Goal: Task Accomplishment & Management: Manage account settings

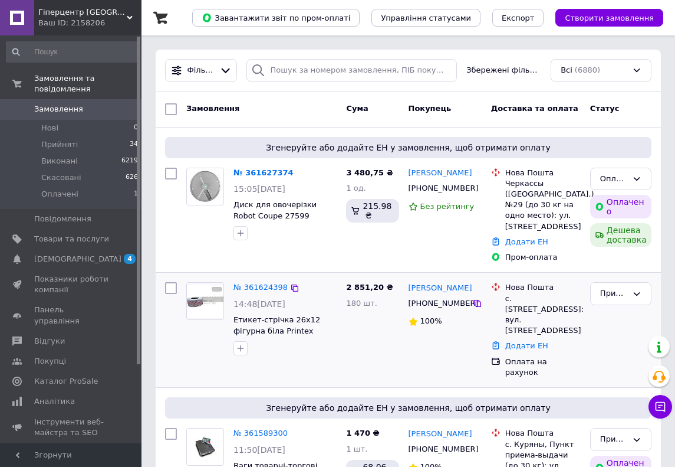
scroll to position [9, 0]
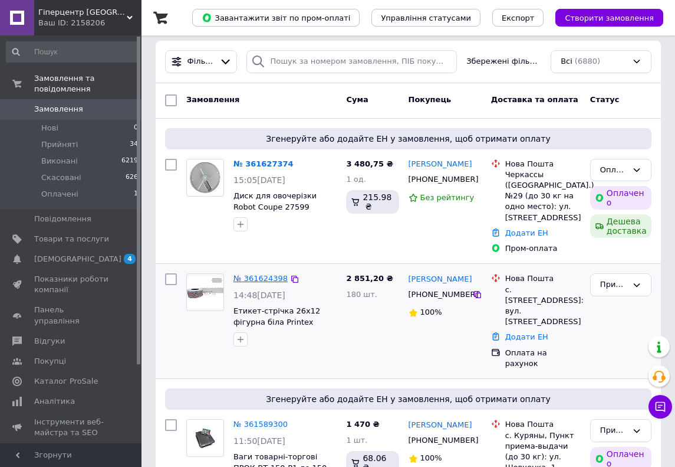
click at [272, 280] on link "№ 361624398" at bounding box center [261, 278] width 54 height 9
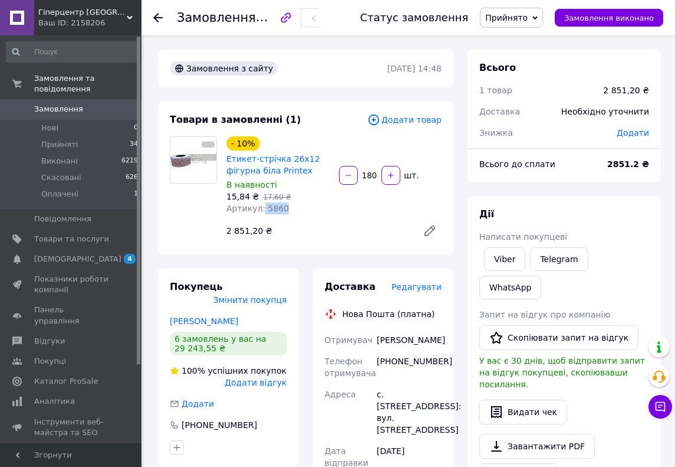
drag, startPoint x: 262, startPoint y: 210, endPoint x: 324, endPoint y: 208, distance: 61.4
click at [324, 208] on div "Артикул: 5860" at bounding box center [277, 208] width 103 height 12
copy span "5860"
click at [97, 245] on link "Товари та послуги" at bounding box center [72, 239] width 145 height 20
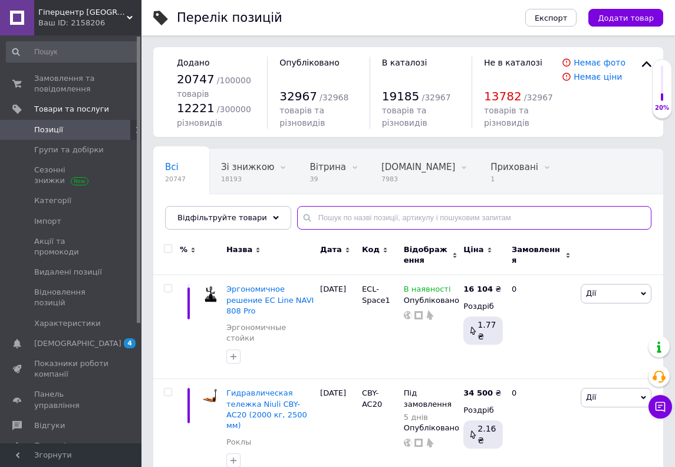
click at [342, 225] on input "text" at bounding box center [474, 218] width 354 height 24
paste input "5860"
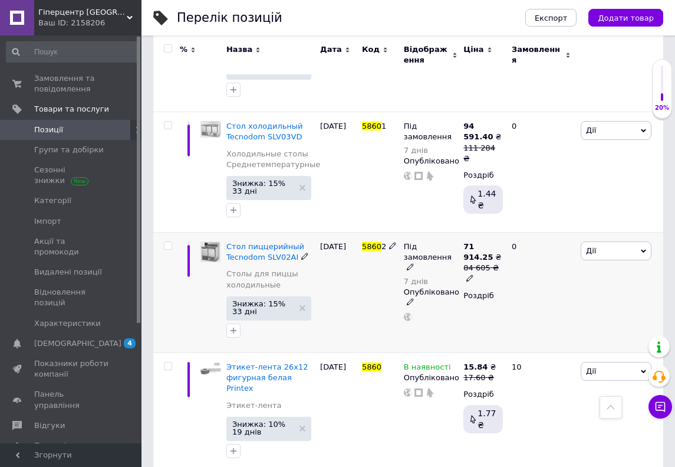
scroll to position [643, 0]
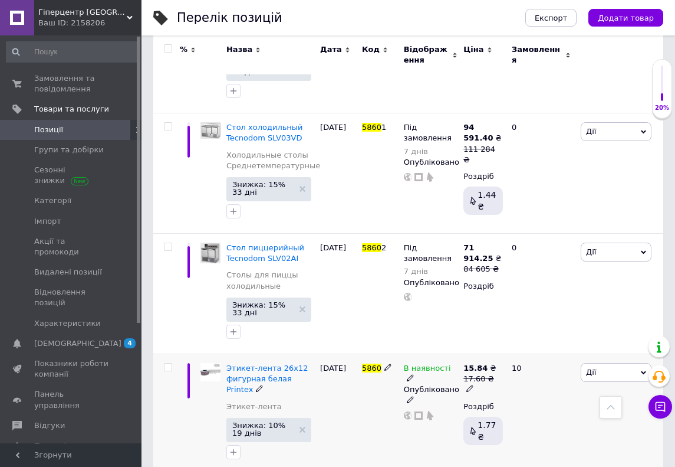
type input "5860"
click at [414, 374] on icon at bounding box center [410, 377] width 7 height 7
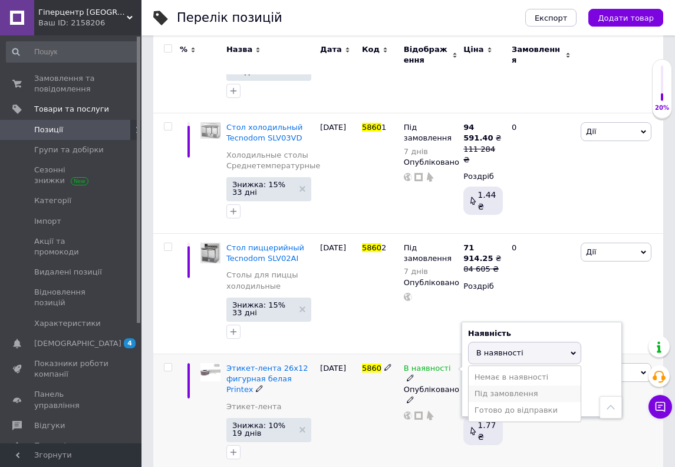
click at [485, 385] on li "Під замовлення" at bounding box center [525, 393] width 112 height 17
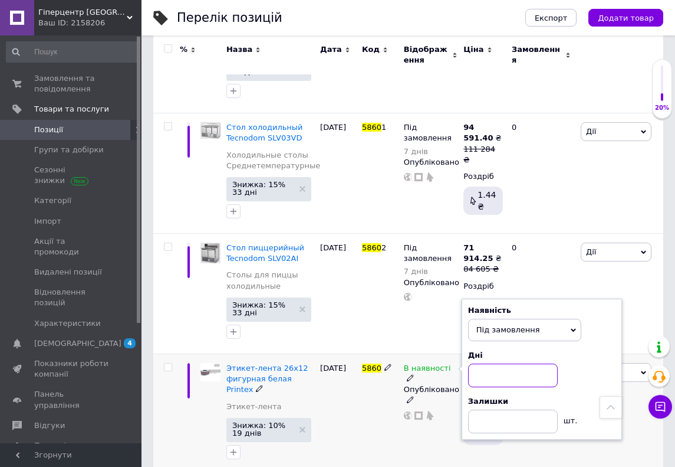
click at [486, 366] on input at bounding box center [513, 375] width 90 height 24
type input "10"
click at [383, 434] on div "5860" at bounding box center [380, 414] width 42 height 120
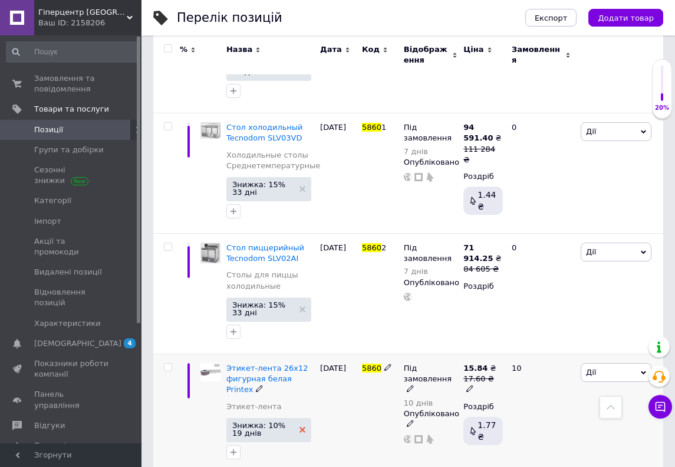
click at [301, 426] on icon at bounding box center [303, 429] width 6 height 6
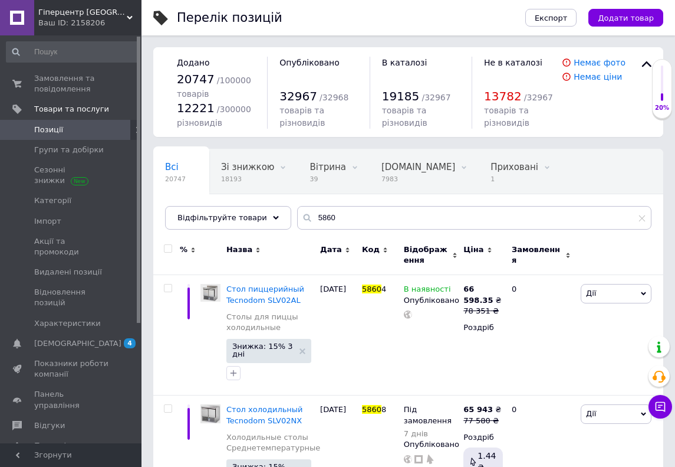
scroll to position [0, 0]
click at [77, 81] on span "Замовлення та повідомлення" at bounding box center [71, 83] width 75 height 21
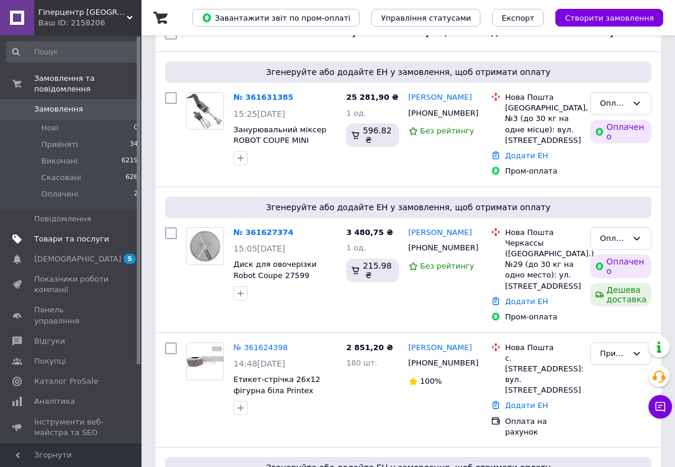
click at [71, 237] on span "Товари та послуги" at bounding box center [71, 239] width 75 height 11
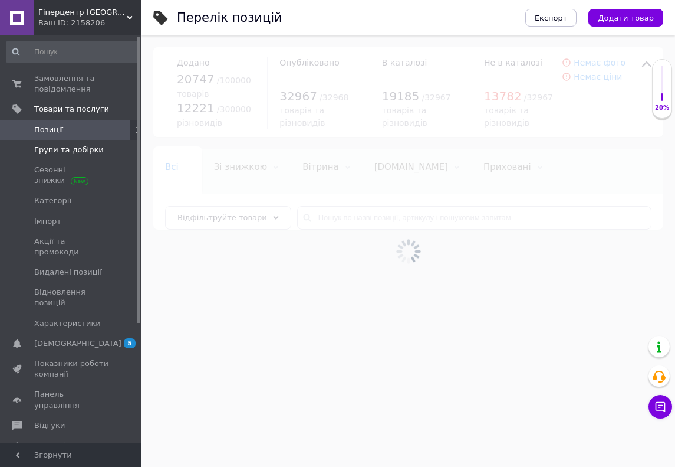
click at [61, 152] on span "Групи та добірки" at bounding box center [69, 149] width 70 height 11
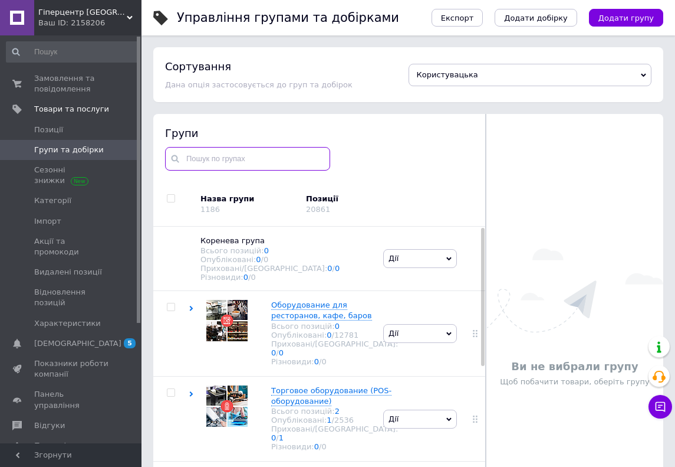
click at [264, 160] on input "text" at bounding box center [247, 159] width 165 height 24
paste input "СТРОПИ ТЕКСТИЛЬНІ КРУГЛОПРЯДНІ Детальніше: https://gipercenter.kyiv.ua/ua/g1403…"
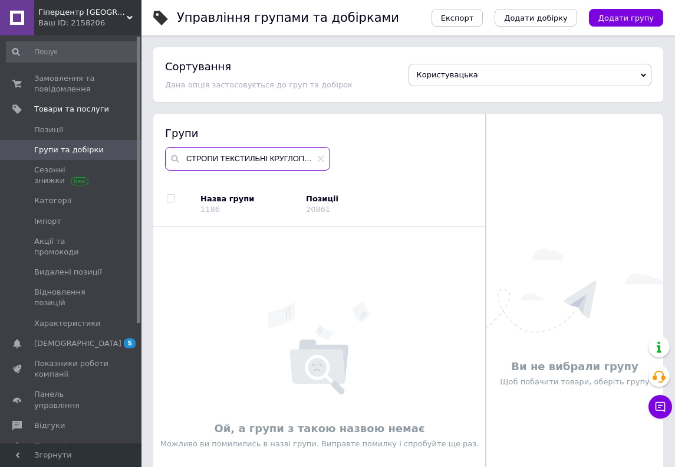
drag, startPoint x: 205, startPoint y: 156, endPoint x: 434, endPoint y: 162, distance: 229.5
click at [434, 162] on div "Групи СТРОПИ ТЕКСТИЛЬНІ КРУГЛОПРЯДНІ Детальніше: https://gipercenter.kyiv.ua/ua…" at bounding box center [319, 148] width 309 height 44
drag, startPoint x: 209, startPoint y: 157, endPoint x: 348, endPoint y: 157, distance: 139.2
click at [348, 157] on div "Групи СТРОПИ ТЕКСТИЛЬНІ КРУГЛОПРЯДНІ Детальніше: https://gipercenter.kyiv.ua/ua…" at bounding box center [319, 148] width 309 height 44
drag, startPoint x: 245, startPoint y: 159, endPoint x: 369, endPoint y: 159, distance: 123.9
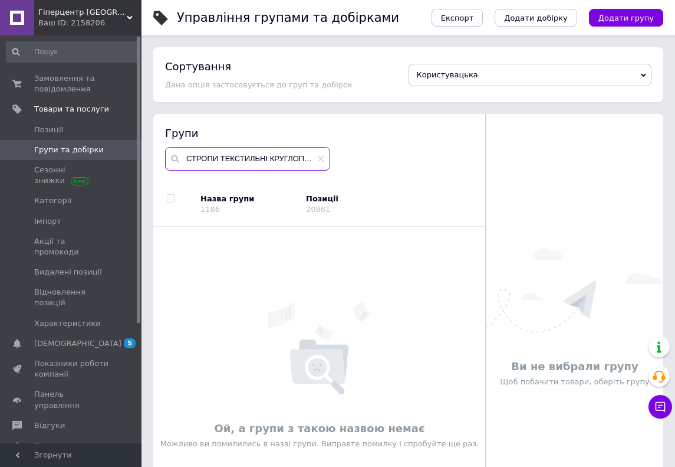
click at [369, 159] on div "Групи СТРОПИ ТЕКСТИЛЬНІ КРУГЛОПРЯДНІ Детальніше: https:/" at bounding box center [319, 148] width 309 height 44
type input "СТРОПИ ТЕКСТИЛЬНІ КРУГЛОПРЯДНІ"
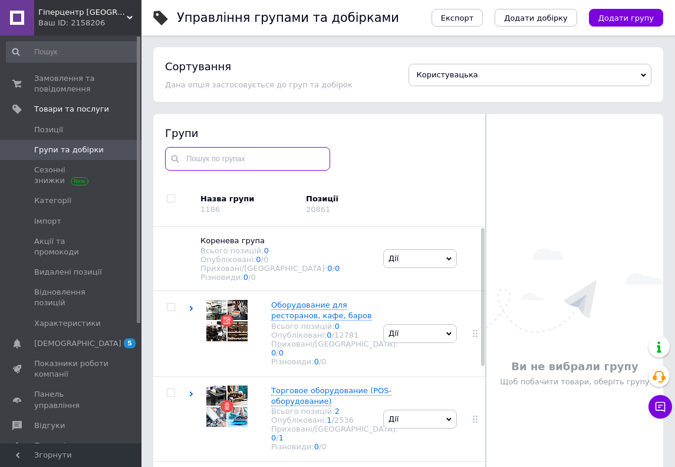
paste input "СТРОПЫ ТЕКСТИЛЬНЫЕ КРУГЛОПРЯДНЫЕ Подробнее: https://gipercenter.kyiv.ua/g140320…"
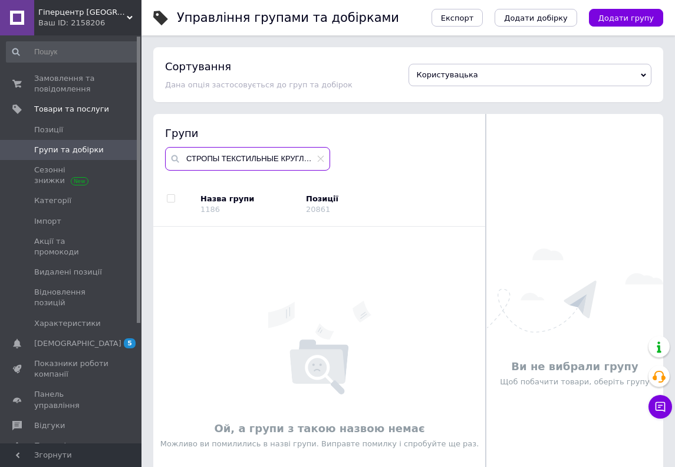
drag, startPoint x: 192, startPoint y: 159, endPoint x: 420, endPoint y: 172, distance: 228.0
click at [420, 172] on div "Групи СТРОПЫ ТЕКСТИЛЬНЫЕ КРУГЛОПРЯДНЫЕ Подробнее: https://gipercenter.kyiv.ua/g…" at bounding box center [319, 318] width 333 height 408
drag, startPoint x: 208, startPoint y: 156, endPoint x: 389, endPoint y: 156, distance: 181.1
click at [388, 156] on div "Групи СТРОПЫ ТЕКСТИЛЬНЫЕ КРУГЛОПРЯДНЫЕ Подробнее: https://gipercenter.kyiv.ua/g…" at bounding box center [319, 148] width 309 height 44
drag, startPoint x: 272, startPoint y: 157, endPoint x: 352, endPoint y: 159, distance: 79.6
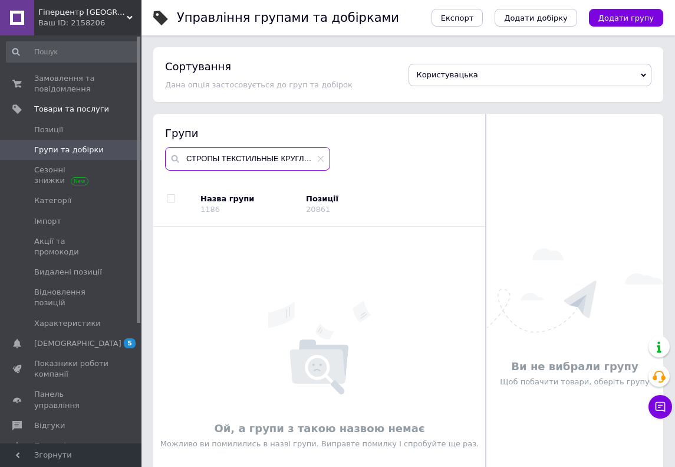
click at [351, 159] on div "Групи СТРОПЫ ТЕКСТИЛЬНЫЕ КРУГЛОПРЯДНЫЕ Подробнее:" at bounding box center [319, 148] width 309 height 44
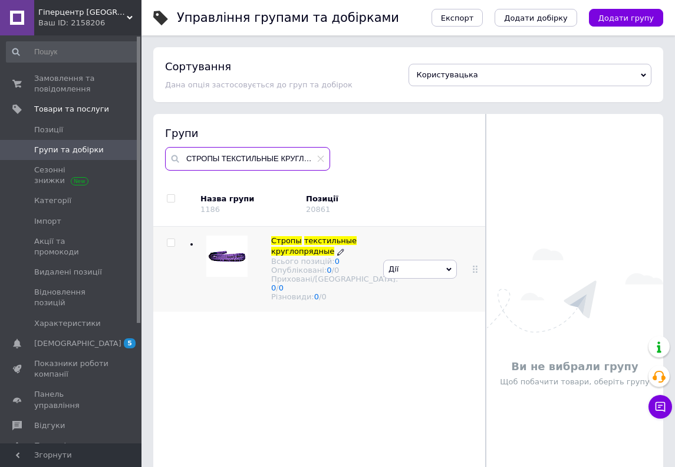
type input "СТРОПЫ ТЕКСТИЛЬНЫЕ КРУГЛОПРЯДНЫЕ"
click at [339, 251] on span "Стропы текстильные круглопрядные Всього позицій: 0 Опубліковані: 0 / 0 Прихован…" at bounding box center [334, 267] width 127 height 65
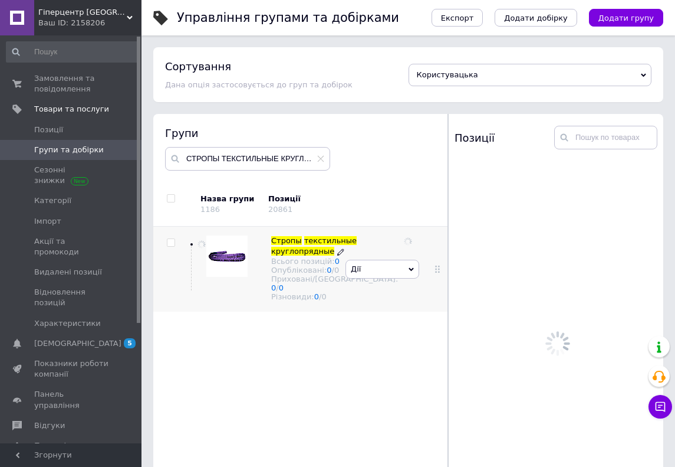
click at [336, 251] on span "Стропы текстильные круглопрядные Всього позицій: 0 Опубліковані: 0 / 0 Прихован…" at bounding box center [334, 267] width 127 height 65
click at [337, 255] on icon at bounding box center [340, 251] width 7 height 7
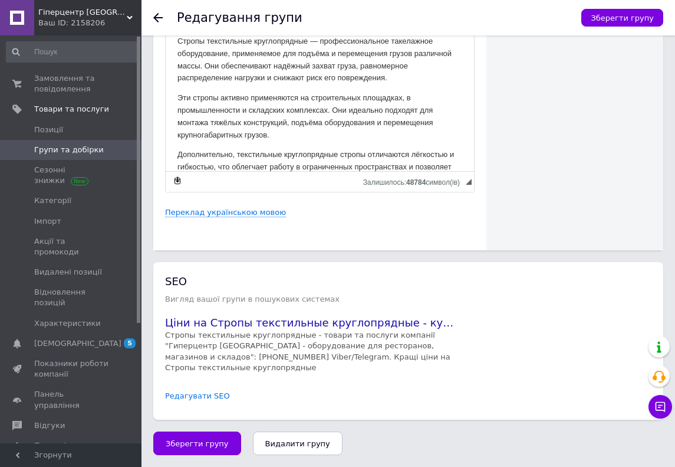
scroll to position [515, 0]
click at [208, 397] on link "Редагувати SEO" at bounding box center [197, 395] width 65 height 11
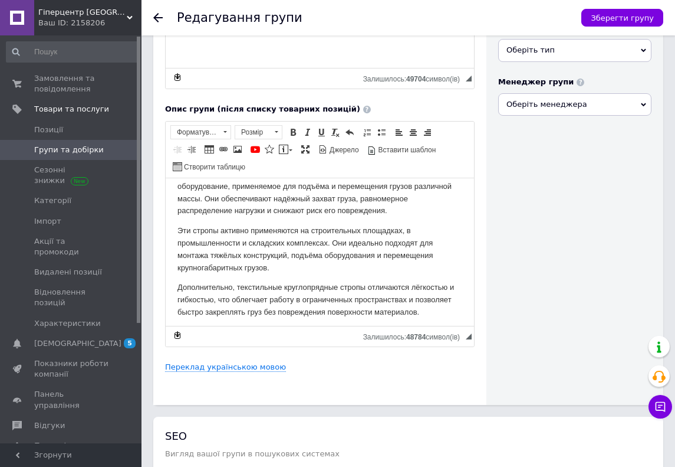
scroll to position [37, 0]
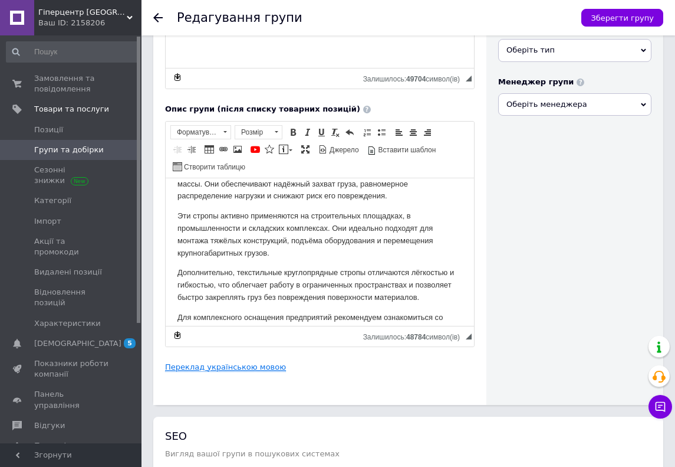
click at [254, 370] on link "Переклад українською мовою" at bounding box center [225, 366] width 121 height 9
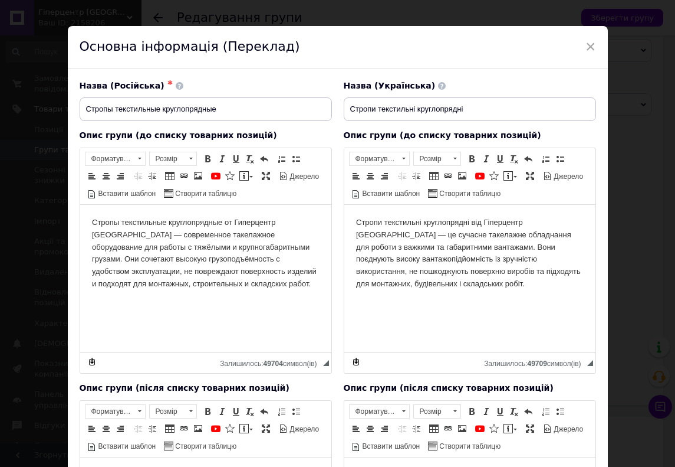
scroll to position [21, 0]
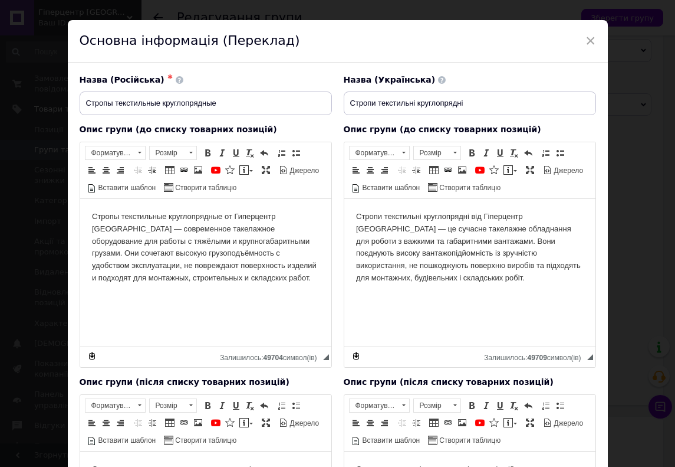
click at [566, 217] on body "Стропи текстильні круглопрядні від Гіперцентр Київ — це сучасне такелажне облад…" at bounding box center [470, 247] width 228 height 74
click at [357, 229] on body "Стропи текстильні круглопрядні від Гіперцентр Київ — сучасне такелажне обладнан…" at bounding box center [470, 247] width 228 height 74
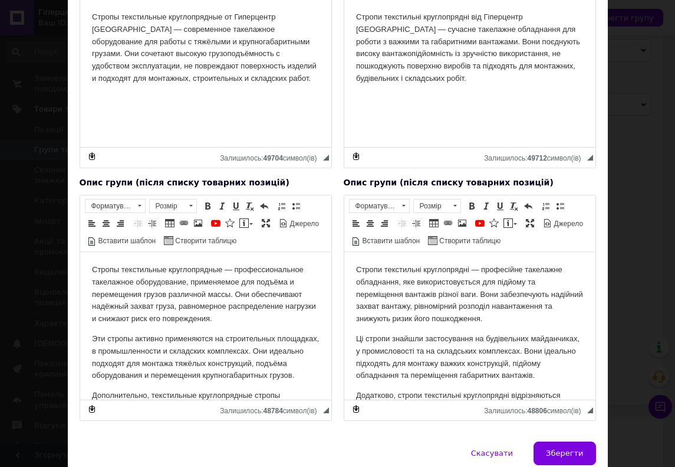
scroll to position [266, 0]
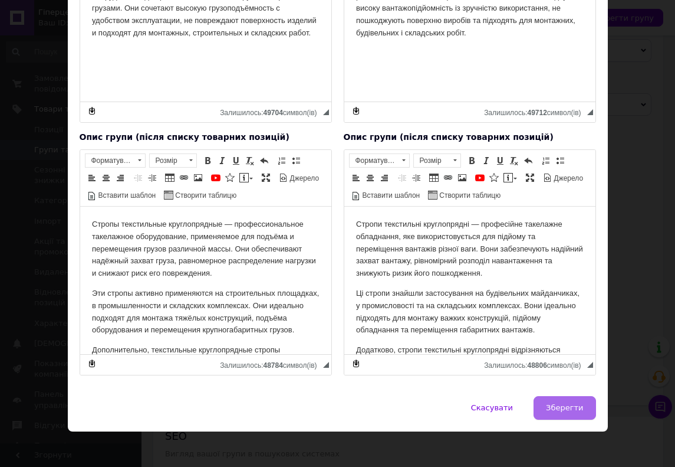
click at [563, 400] on button "Зберегти" at bounding box center [565, 408] width 62 height 24
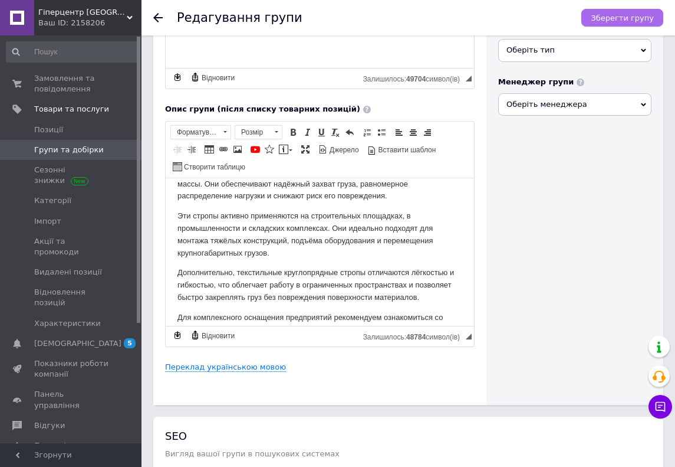
click at [620, 22] on span "Зберегти групу" at bounding box center [622, 18] width 63 height 9
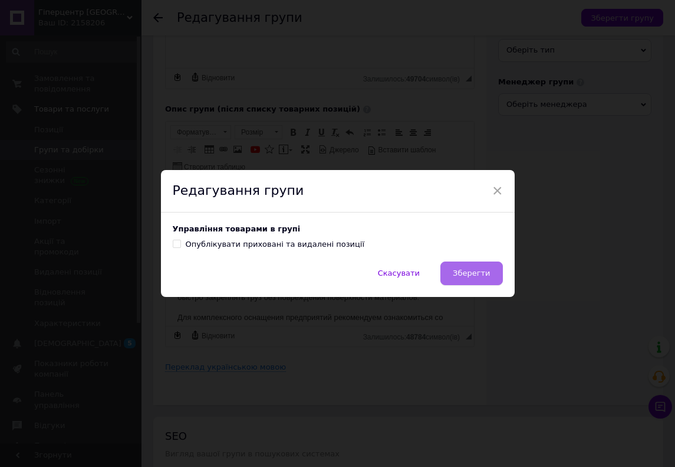
click at [481, 272] on span "Зберегти" at bounding box center [471, 272] width 37 height 9
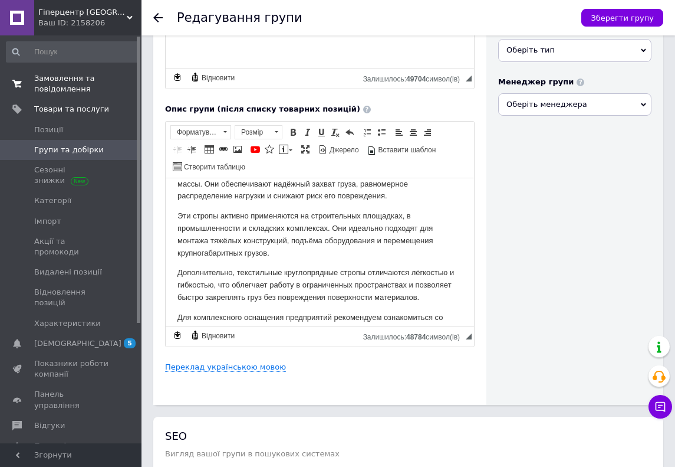
click at [74, 83] on span "Замовлення та повідомлення" at bounding box center [71, 83] width 75 height 21
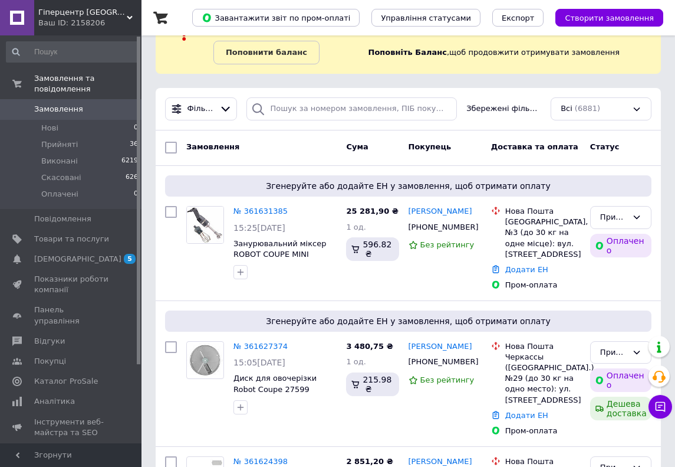
scroll to position [56, 0]
click at [476, 228] on icon at bounding box center [477, 226] width 9 height 9
click at [245, 210] on link "№ 361631385" at bounding box center [261, 210] width 54 height 9
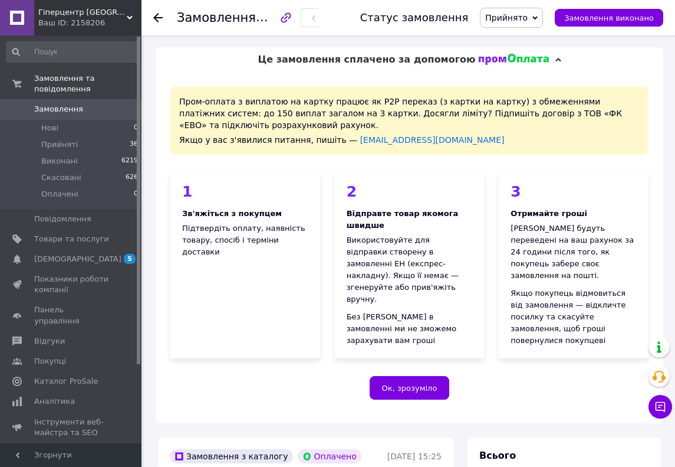
scroll to position [362, 0]
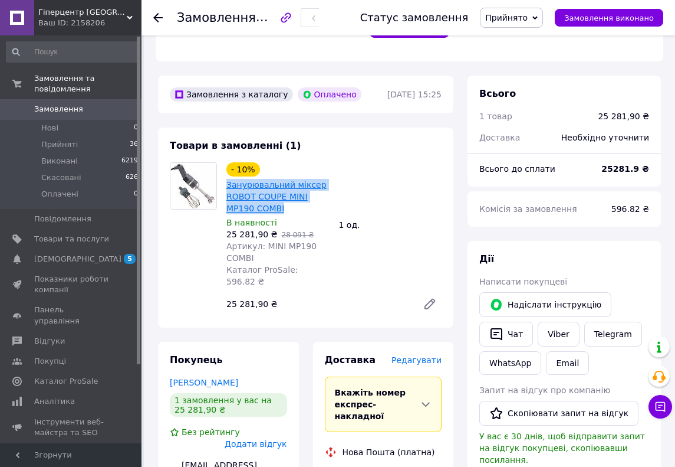
drag, startPoint x: 294, startPoint y: 186, endPoint x: 229, endPoint y: 159, distance: 70.3
click at [229, 179] on span "Занурювальний міксер ROBOT COUPE MINI MP190 COMBI" at bounding box center [277, 196] width 103 height 35
copy link "Занурювальний міксер ROBOT COUPE MINI MP190 COMBI"
click at [92, 241] on span "Товари та послуги" at bounding box center [71, 239] width 75 height 11
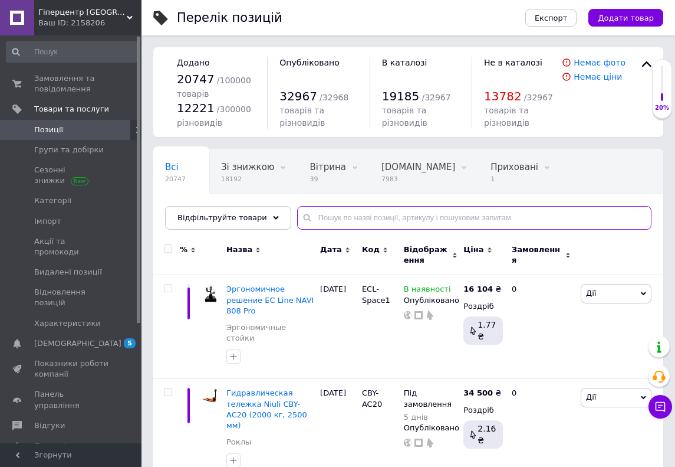
click at [367, 216] on input "text" at bounding box center [474, 218] width 354 height 24
paste input "ROBOT COUPE MINI MP190 COMBI"
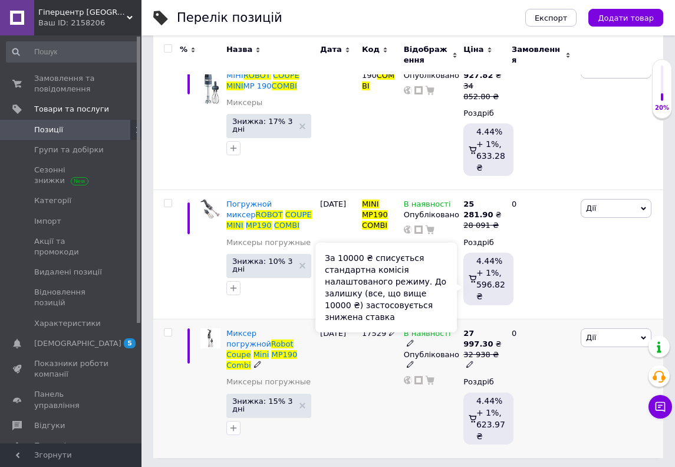
scroll to position [214, 0]
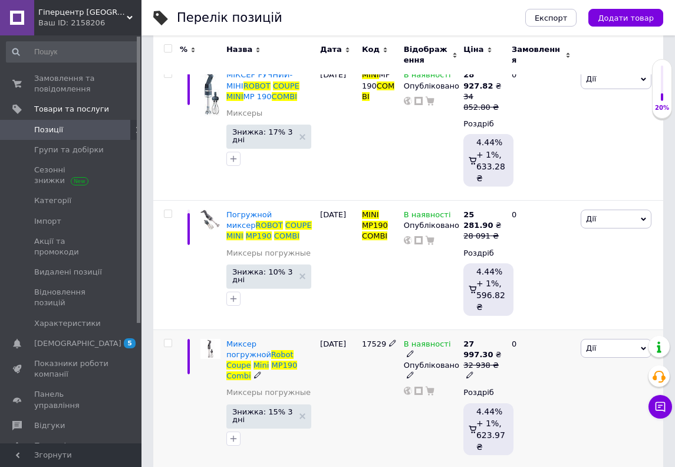
type input "ROBOT COUPE MINI MP190 COMBI"
click at [472, 371] on icon at bounding box center [470, 374] width 7 height 7
click at [553, 403] on div "Ціна 32938 Валюта ₴ $ EUR CHF GBP ¥ PLN ₸ MDL HUF KGS CNY TRY KRW lei" at bounding box center [585, 360] width 160 height 98
click at [548, 386] on span "₴" at bounding box center [568, 391] width 113 height 22
click at [544, 424] on li "EUR" at bounding box center [569, 432] width 112 height 17
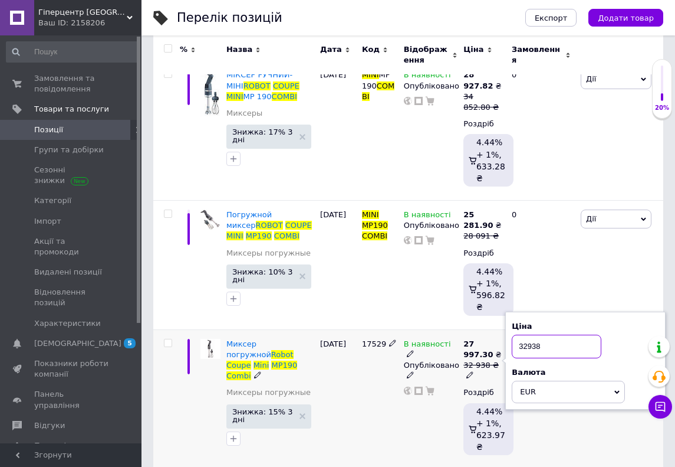
drag, startPoint x: 555, startPoint y: 342, endPoint x: 510, endPoint y: 341, distance: 44.8
click at [510, 342] on div "Ціна 32938 Валюта EUR $ CHF ₴ GBP ¥ PLN ₸ MDL HUF KGS CNY TRY KRW lei" at bounding box center [585, 360] width 160 height 98
type input "9"
type input "809"
click at [337, 421] on div "28.08.2025" at bounding box center [338, 398] width 42 height 139
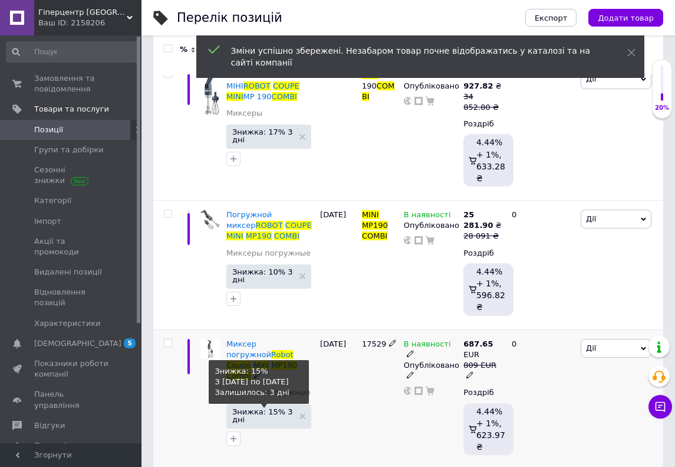
click at [255, 408] on span "Знижка: 15% 3 дні" at bounding box center [262, 415] width 61 height 15
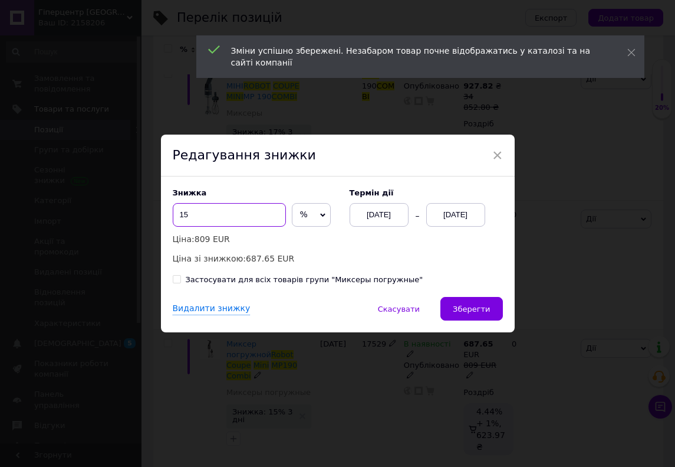
click at [231, 206] on input "15" at bounding box center [229, 215] width 113 height 24
click at [231, 212] on input "15" at bounding box center [229, 215] width 113 height 24
type input "18"
click at [458, 311] on span "Зберегти" at bounding box center [471, 308] width 37 height 9
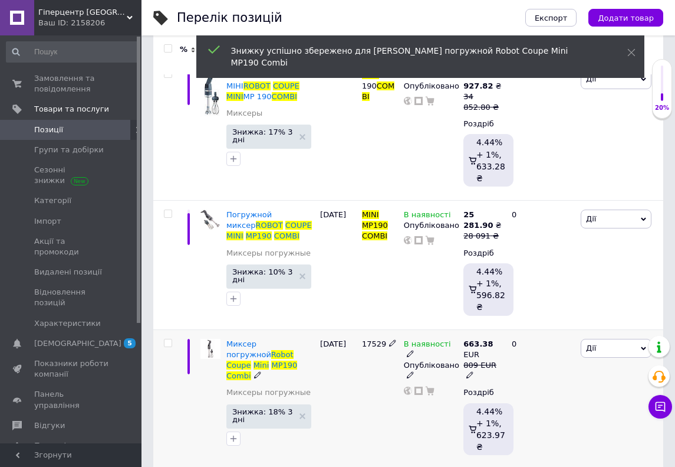
click at [414, 350] on icon at bounding box center [410, 353] width 7 height 7
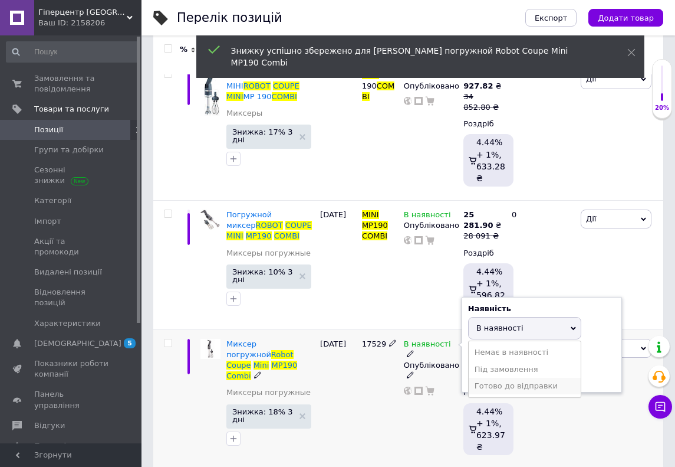
click at [477, 382] on li "Готово до відправки" at bounding box center [525, 385] width 112 height 17
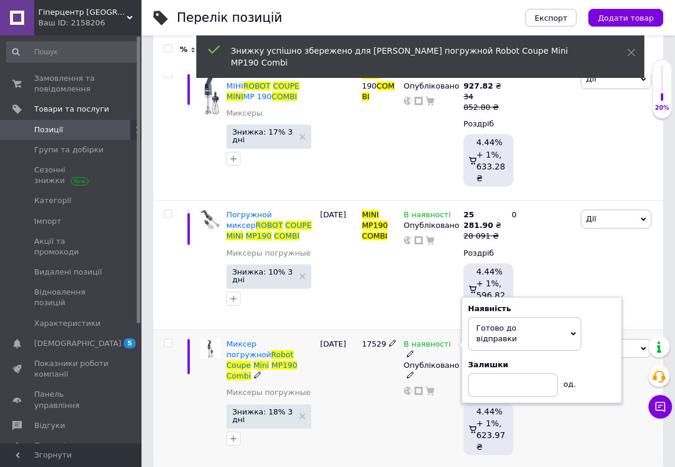
click at [442, 413] on div "В наявності Наявність Готово до відправки В наявності Немає в наявності Під зам…" at bounding box center [431, 398] width 60 height 139
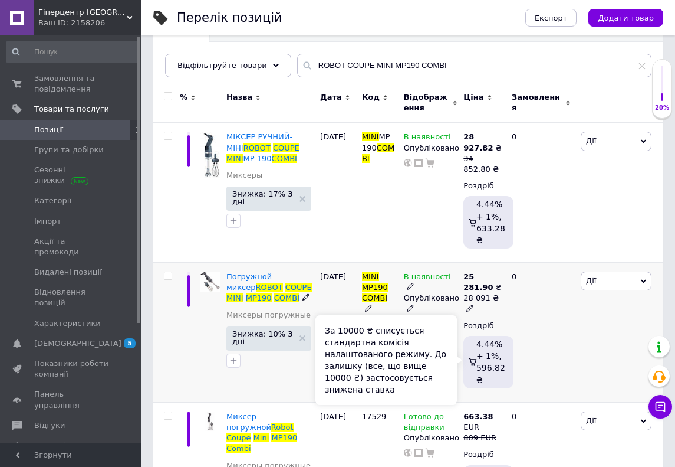
scroll to position [169, 0]
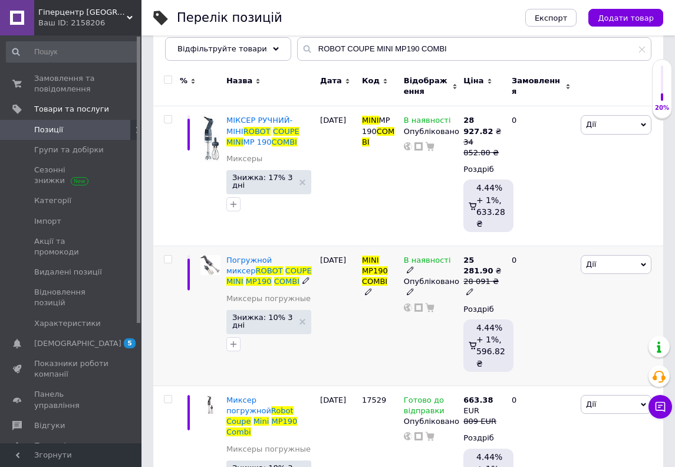
click at [471, 289] on icon at bounding box center [470, 291] width 7 height 7
click at [525, 305] on span "₴" at bounding box center [523, 307] width 6 height 9
click at [528, 342] on li "EUR" at bounding box center [569, 349] width 112 height 17
drag, startPoint x: 554, startPoint y: 262, endPoint x: 497, endPoint y: 261, distance: 57.2
click at [497, 262] on span "25 281.90 ₴ 28 091 ₴ Ціна 28091 Валюта EUR $ CHF ₴ GBP ¥ PLN ₸ MDL HUF KGS CNY …" at bounding box center [483, 276] width 38 height 43
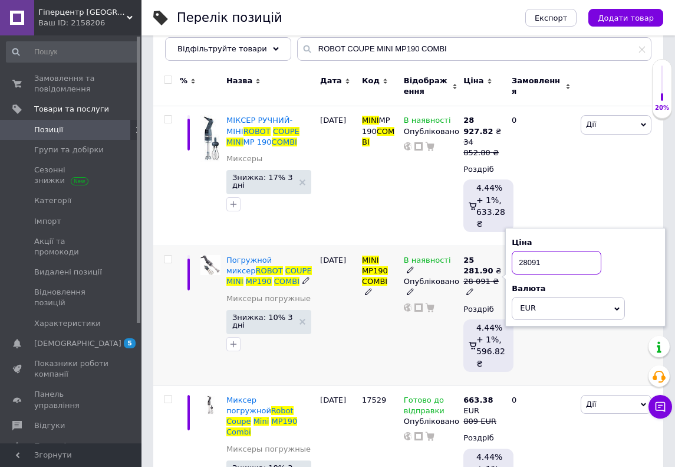
type input "9"
type input "809"
click at [367, 323] on div "MINI MP190 COMBI" at bounding box center [380, 316] width 42 height 140
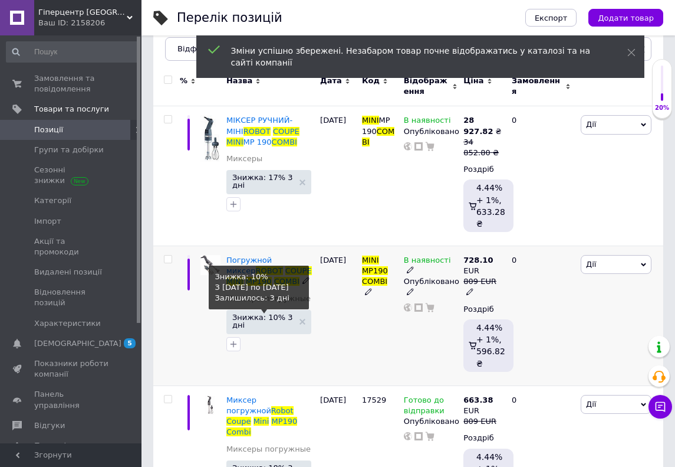
click at [248, 323] on span "Знижка: 10% 3 дні" at bounding box center [262, 320] width 61 height 15
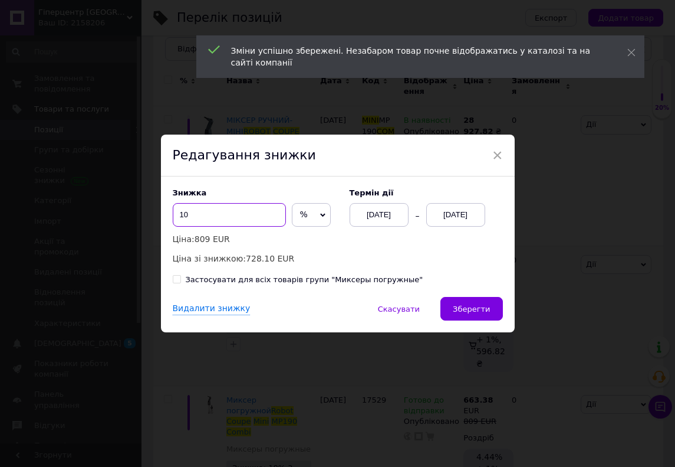
click at [233, 222] on input "10" at bounding box center [229, 215] width 113 height 24
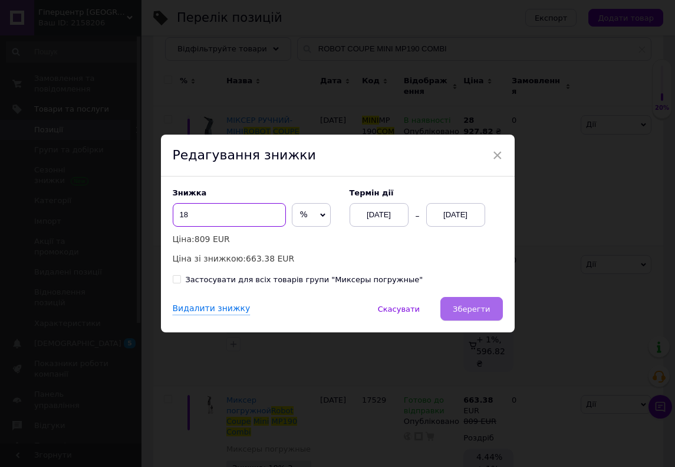
type input "18"
click at [459, 307] on span "Зберегти" at bounding box center [471, 308] width 37 height 9
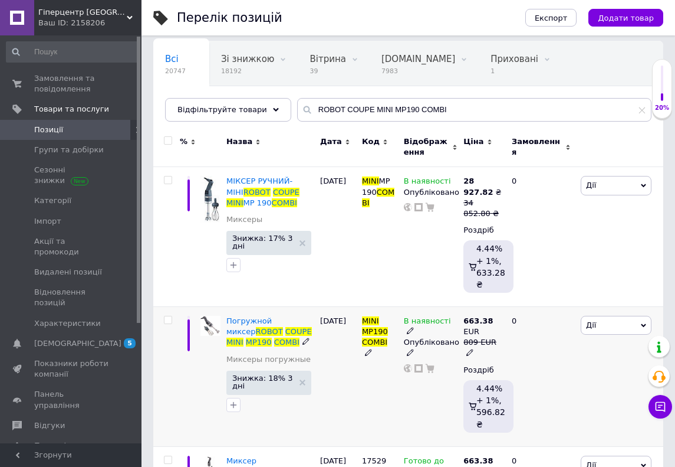
scroll to position [108, 0]
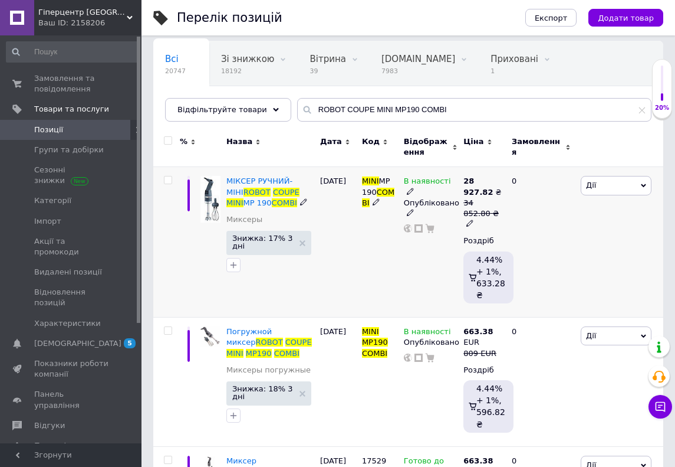
click at [474, 219] on icon at bounding box center [470, 222] width 7 height 7
click at [533, 235] on span "₴" at bounding box center [568, 229] width 113 height 22
click at [540, 268] on li "EUR" at bounding box center [569, 270] width 112 height 17
click at [562, 176] on input "34852.8" at bounding box center [557, 184] width 90 height 24
drag, startPoint x: 562, startPoint y: 185, endPoint x: 496, endPoint y: 185, distance: 66.1
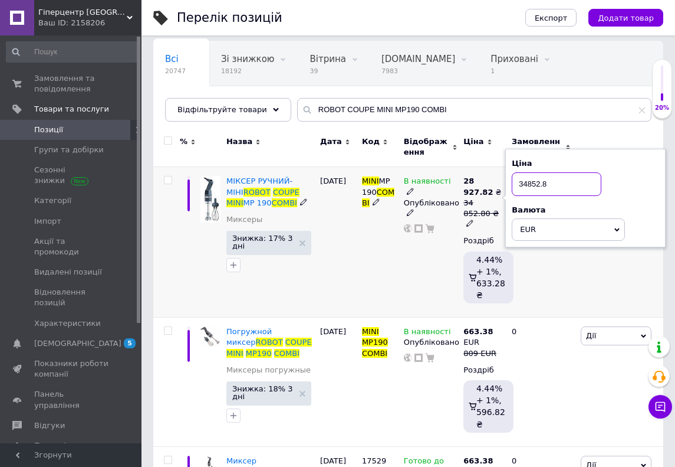
click at [496, 185] on span "28 927.82 ₴ 34 852.80 ₴ Ціна 34852.8 Валюта EUR $ CHF ₴ GBP ¥ PLN ₸ MDL HUF KGS…" at bounding box center [483, 203] width 38 height 54
type input "809"
click at [353, 252] on div "08.09.2025" at bounding box center [338, 242] width 42 height 150
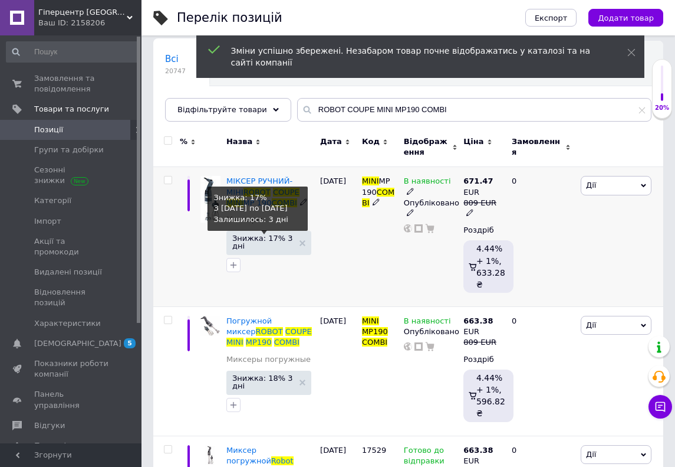
click at [267, 244] on span "Знижка: 17% 3 дні" at bounding box center [262, 241] width 61 height 15
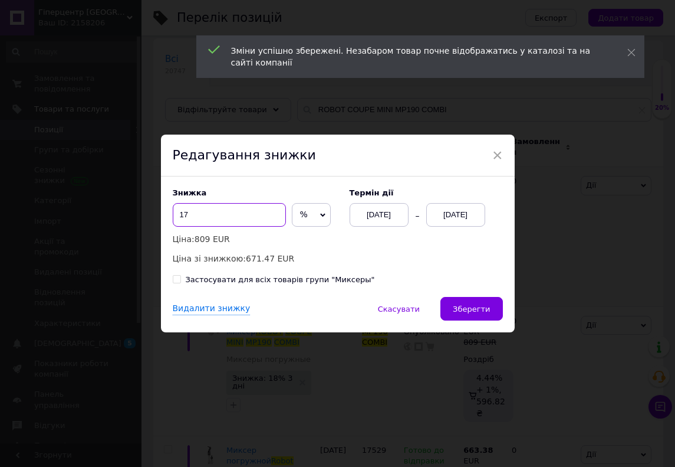
click at [232, 222] on input "17" at bounding box center [229, 215] width 113 height 24
type input "18"
click at [454, 304] on span "Зберегти" at bounding box center [471, 308] width 37 height 9
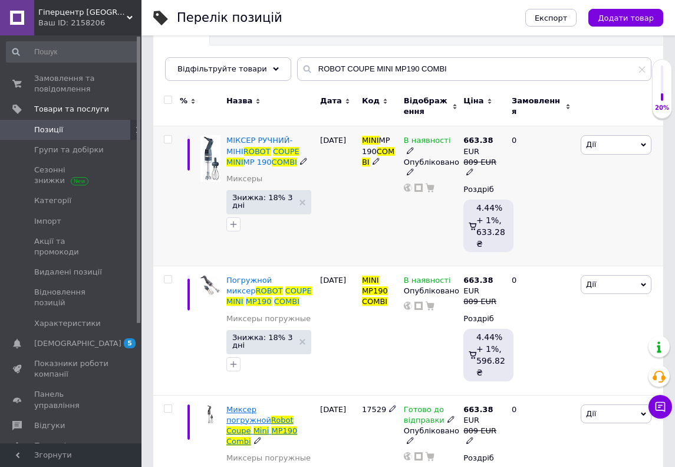
scroll to position [148, 0]
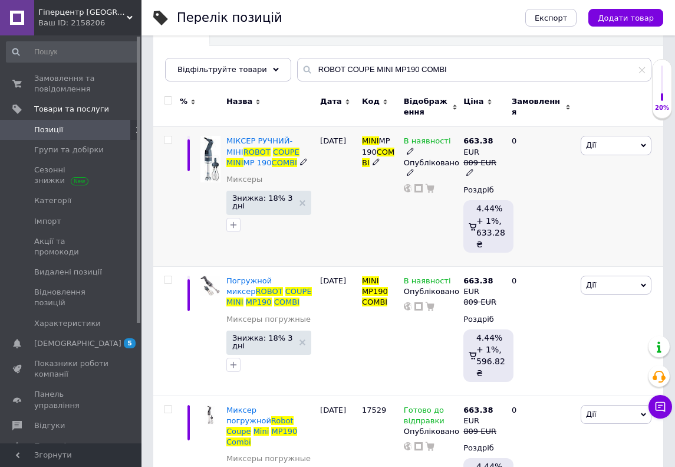
click at [414, 147] on icon at bounding box center [410, 150] width 7 height 7
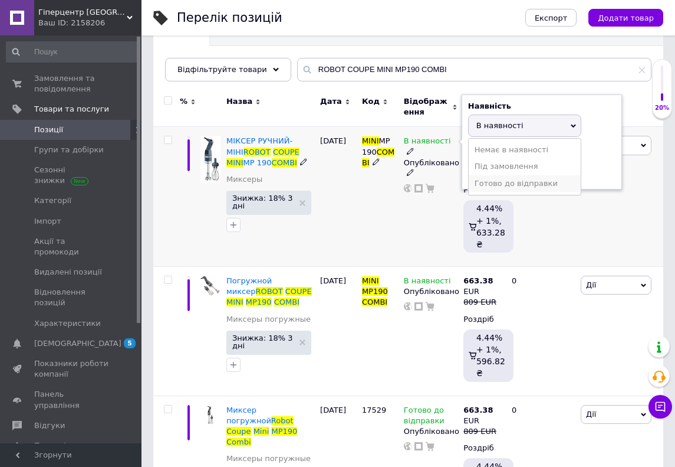
click at [475, 180] on li "Готово до відправки" at bounding box center [525, 183] width 112 height 17
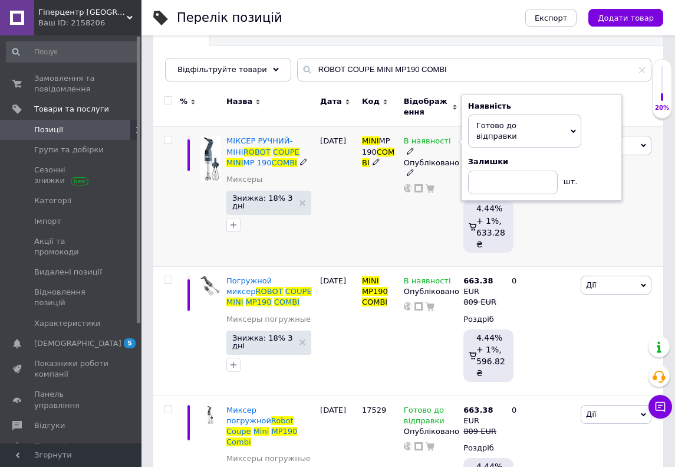
click at [413, 238] on div "В наявності Наявність Готово до відправки В наявності Немає в наявності Під зам…" at bounding box center [431, 197] width 60 height 140
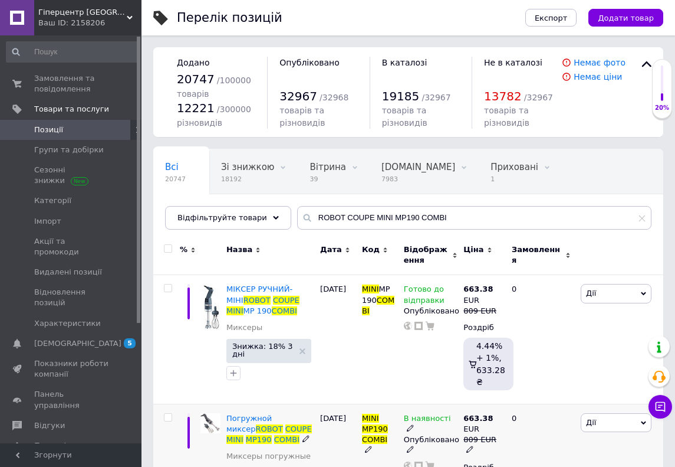
scroll to position [0, 0]
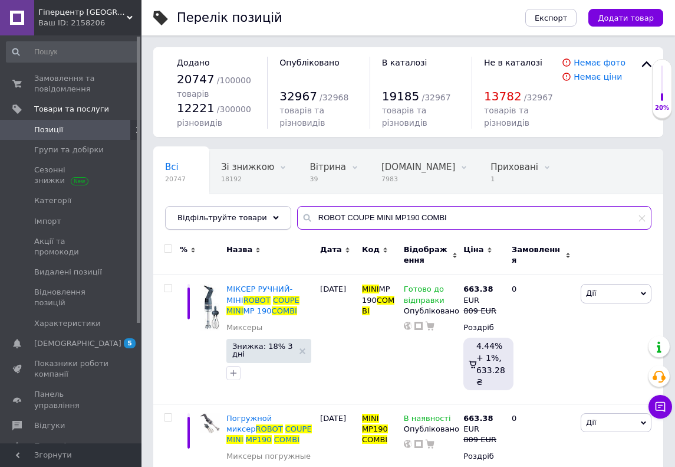
drag, startPoint x: 448, startPoint y: 215, endPoint x: 182, endPoint y: 208, distance: 266.1
click at [182, 208] on div "Відфільтруйте товари ROBOT COUPE MINI MP190 COMBI" at bounding box center [408, 218] width 487 height 24
paste input "HKN-HM220"
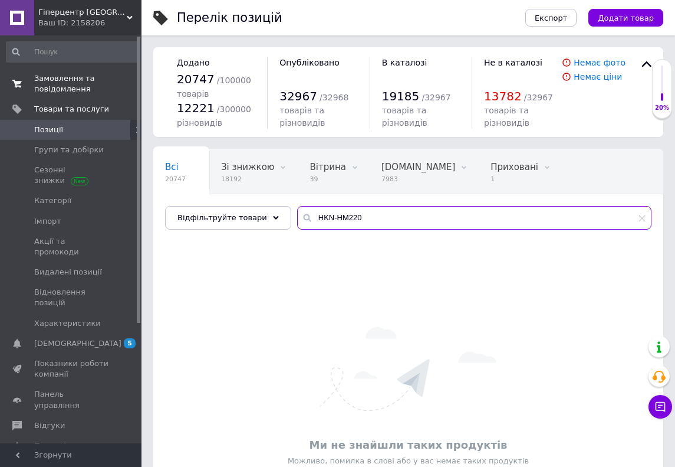
type input "HKN-HM220"
click at [85, 89] on span "Замовлення та повідомлення" at bounding box center [71, 83] width 75 height 21
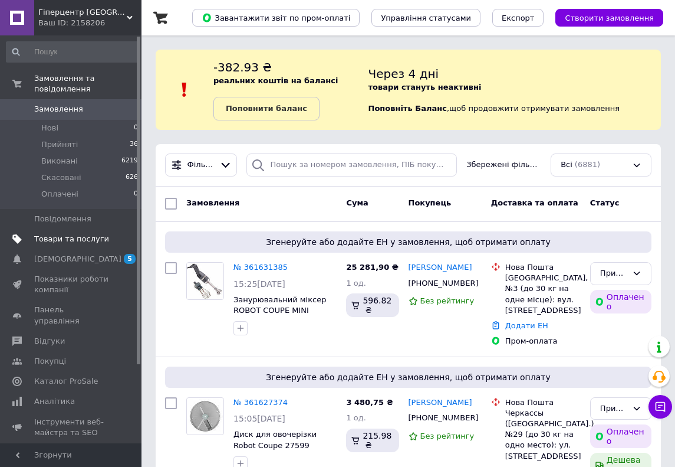
click at [80, 237] on span "Товари та послуги" at bounding box center [71, 239] width 75 height 11
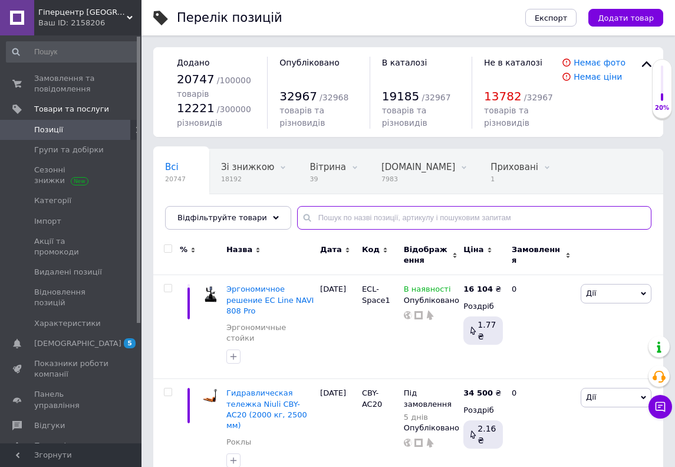
click at [354, 223] on input "text" at bounding box center [474, 218] width 354 height 24
paste input "Mini MP190VV"
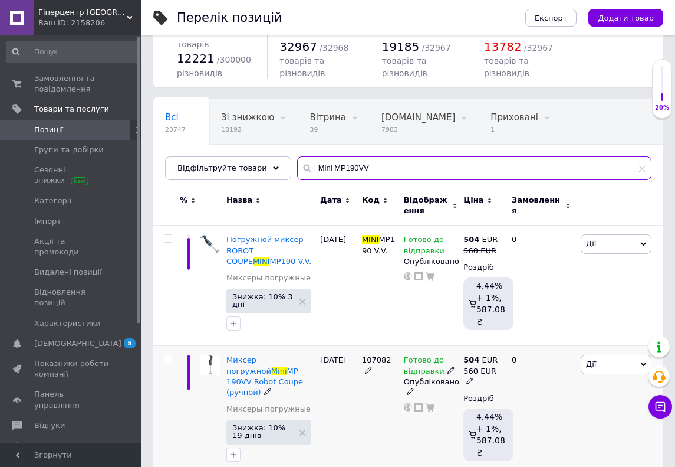
scroll to position [57, 0]
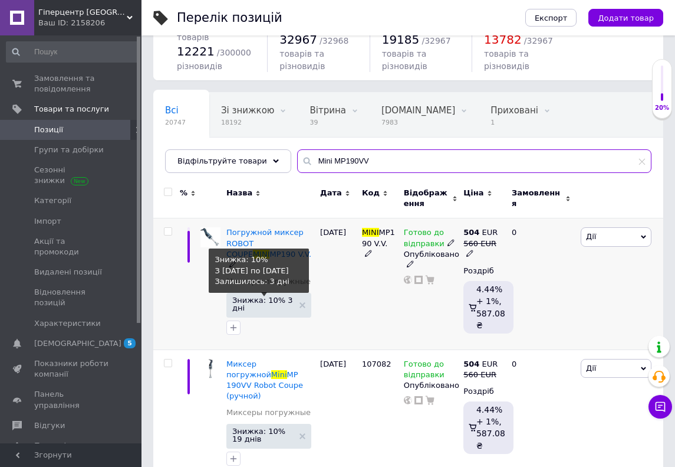
type input "Mini MP190VV"
click at [274, 296] on span "Знижка: 10% 3 дні" at bounding box center [262, 303] width 61 height 15
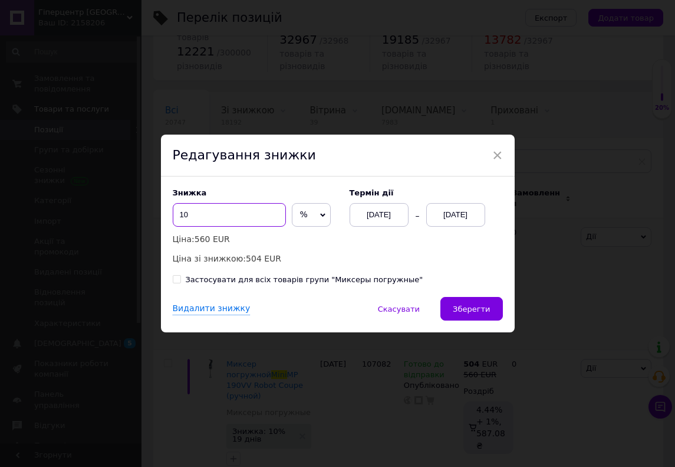
click at [245, 224] on input "10" at bounding box center [229, 215] width 113 height 24
type input "18"
click at [471, 304] on span "Зберегти" at bounding box center [471, 308] width 37 height 9
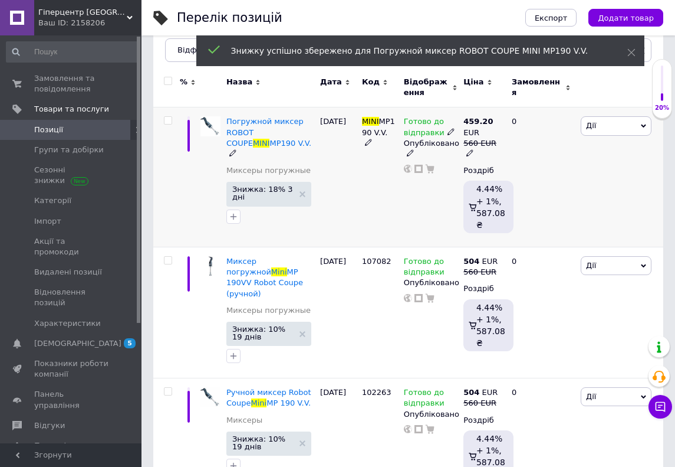
scroll to position [166, 0]
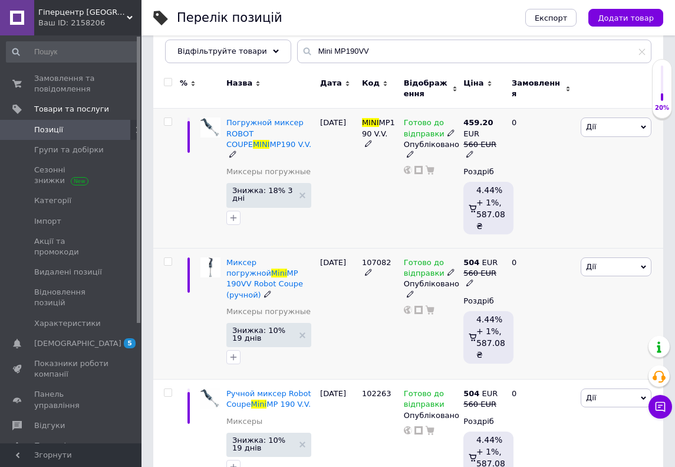
click at [274, 326] on span "Знижка: 10% 19 днів" at bounding box center [262, 333] width 61 height 15
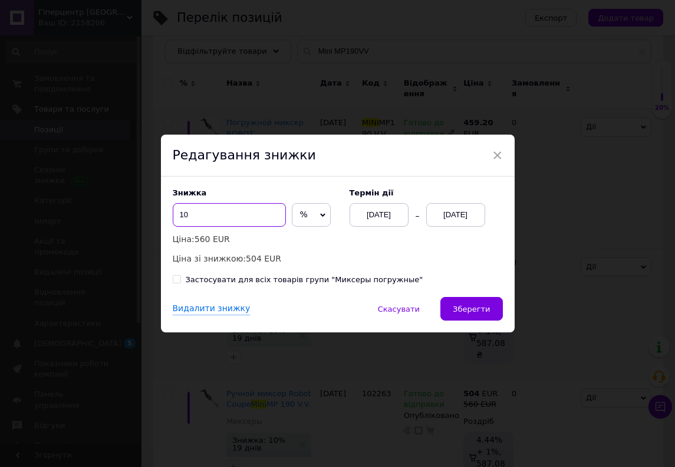
click at [245, 222] on input "10" at bounding box center [229, 215] width 113 height 24
type input "18"
click at [469, 314] on button "Зберегти" at bounding box center [472, 309] width 62 height 24
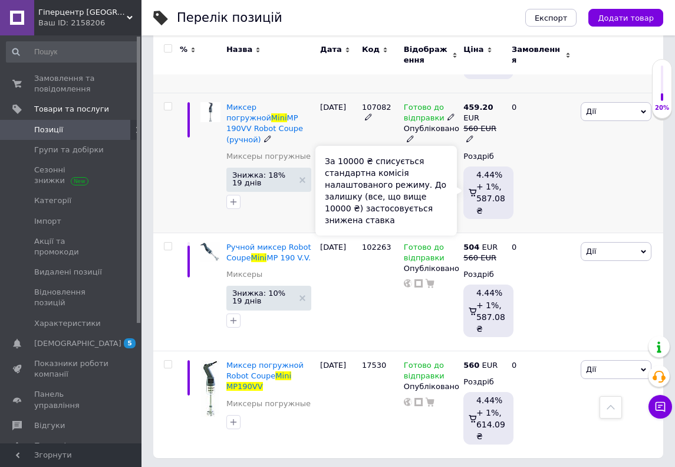
scroll to position [321, 0]
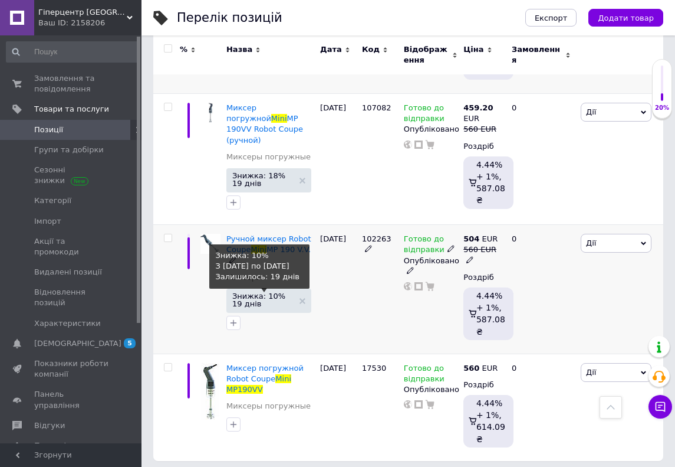
click at [247, 293] on span "Знижка: 10% 19 днів" at bounding box center [262, 299] width 61 height 15
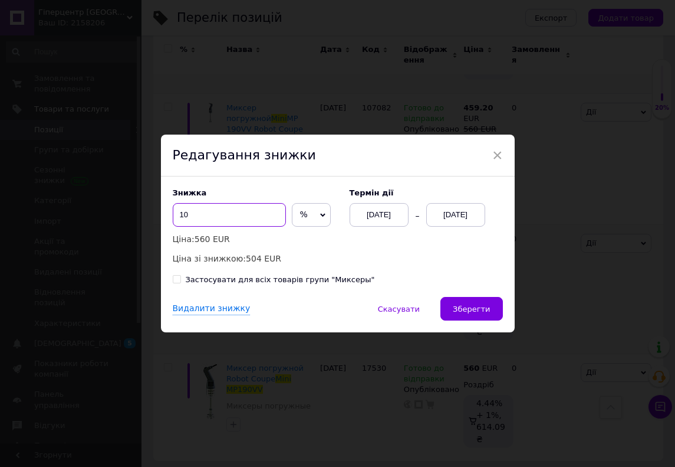
click at [254, 212] on input "10" at bounding box center [229, 215] width 113 height 24
type input "18"
click at [457, 314] on button "Зберегти" at bounding box center [472, 309] width 62 height 24
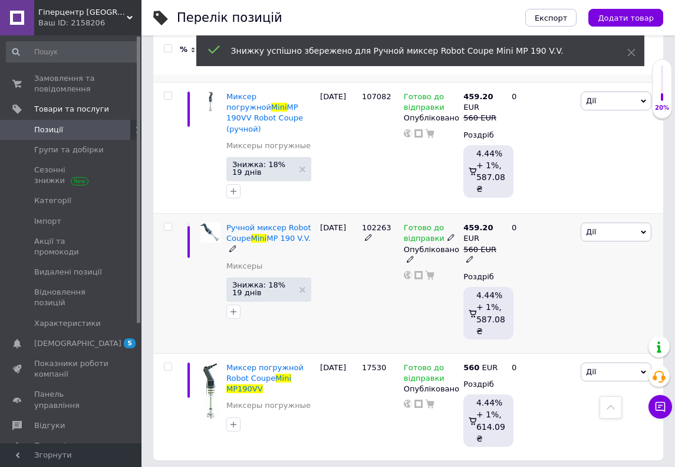
scroll to position [331, 0]
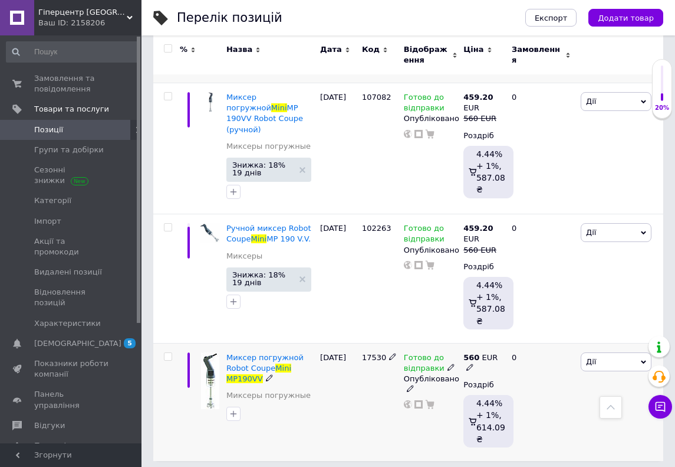
click at [592, 357] on span "Дії" at bounding box center [591, 361] width 10 height 9
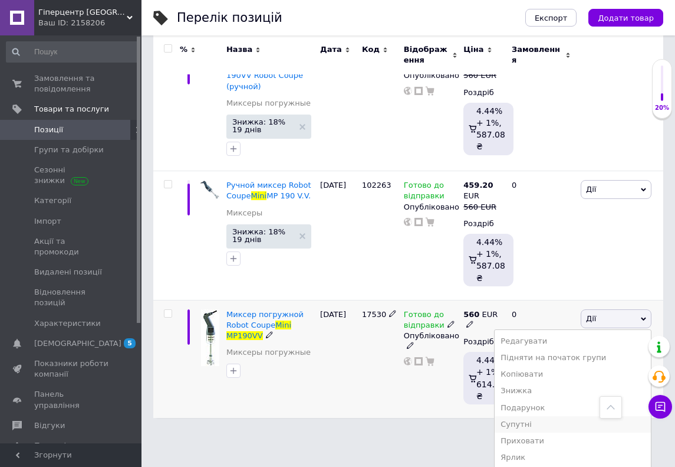
scroll to position [376, 0]
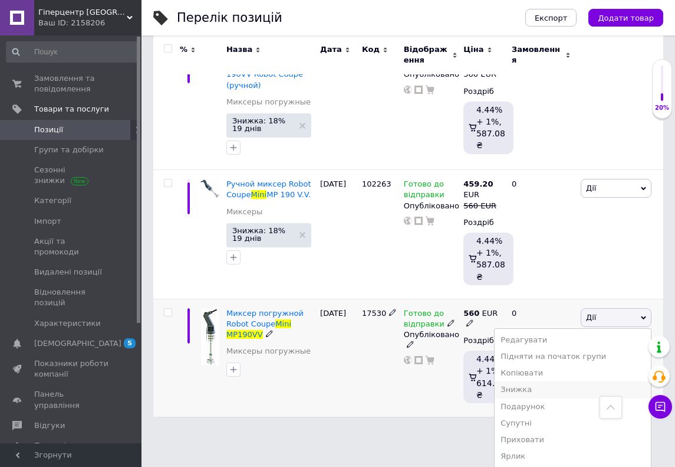
click at [527, 382] on li "Знижка" at bounding box center [573, 389] width 156 height 17
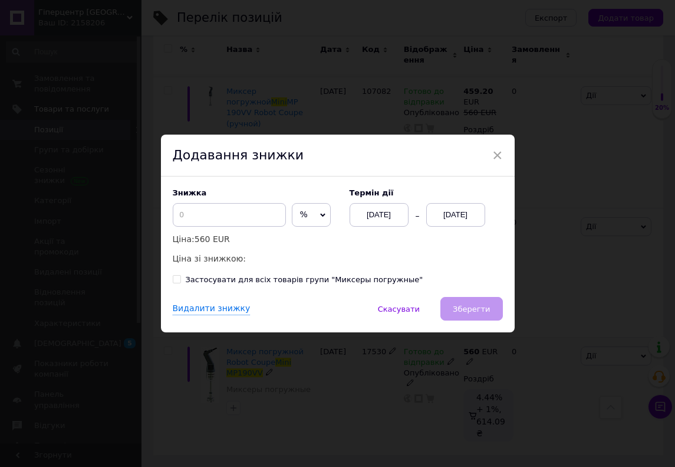
scroll to position [331, 0]
click at [217, 214] on input at bounding box center [229, 215] width 113 height 24
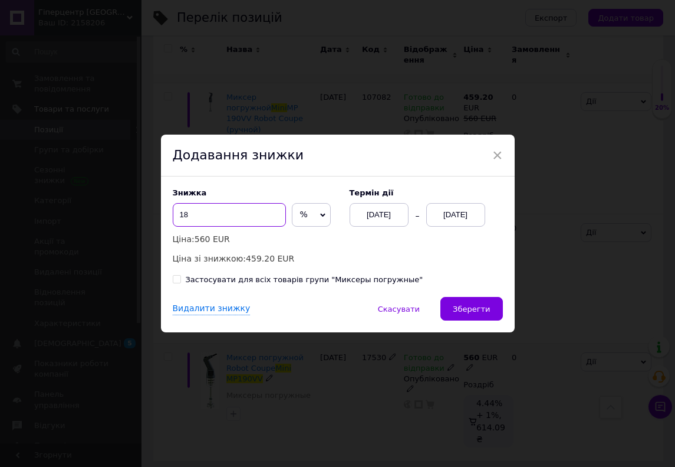
type input "18"
click at [464, 215] on div "12.09.2025" at bounding box center [455, 215] width 59 height 24
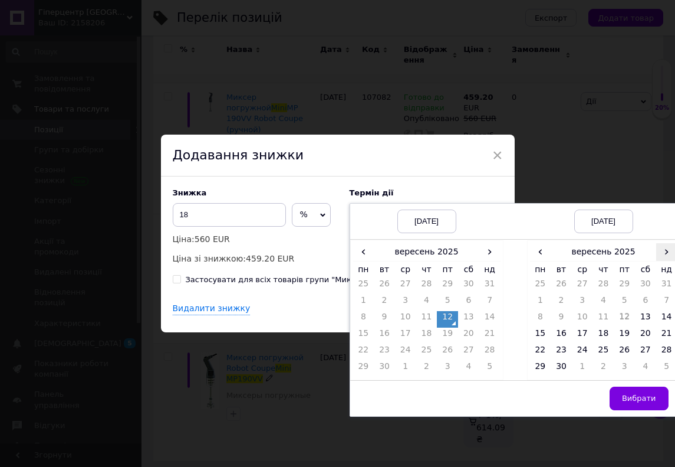
click at [662, 254] on span "›" at bounding box center [666, 251] width 21 height 17
click at [587, 317] on td "15" at bounding box center [582, 319] width 21 height 17
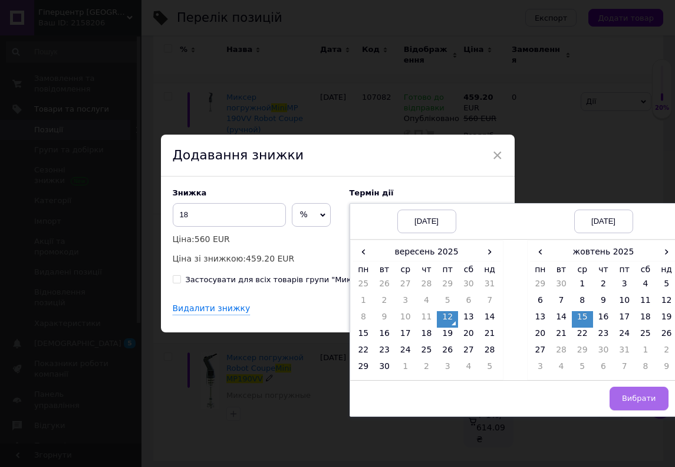
click at [620, 395] on button "Вибрати" at bounding box center [639, 398] width 59 height 24
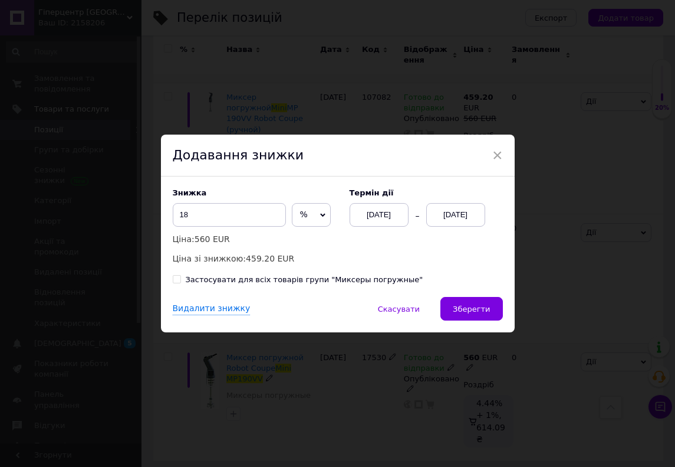
click at [453, 213] on div "15.10.2025" at bounding box center [455, 215] width 59 height 24
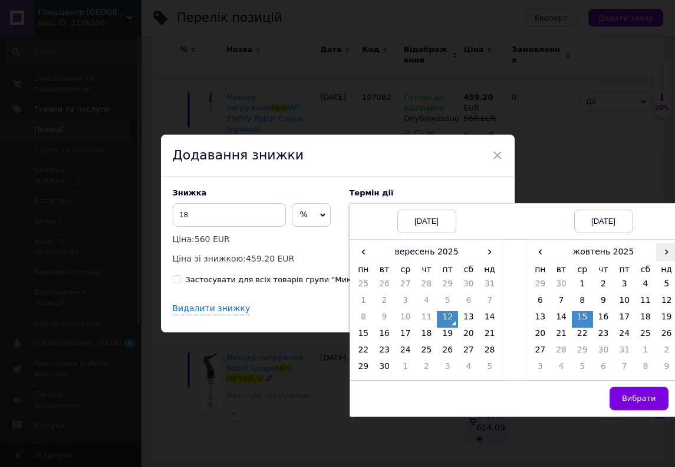
click at [670, 250] on span "›" at bounding box center [666, 251] width 21 height 17
click at [546, 252] on span "‹" at bounding box center [540, 251] width 21 height 17
click at [642, 402] on button "Вибрати" at bounding box center [639, 398] width 59 height 24
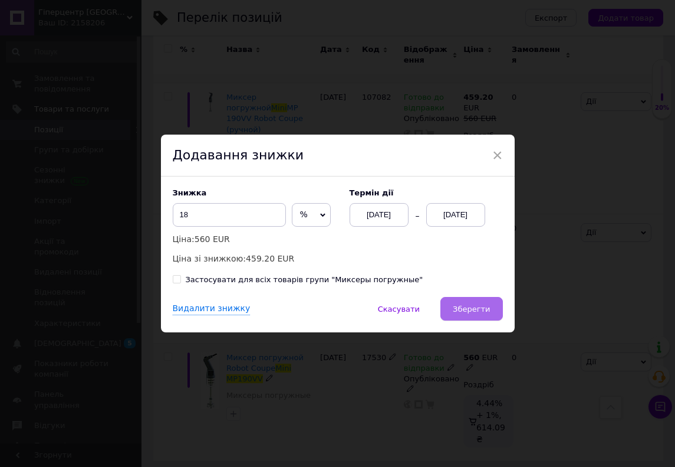
click at [472, 310] on span "Зберегти" at bounding box center [471, 308] width 37 height 9
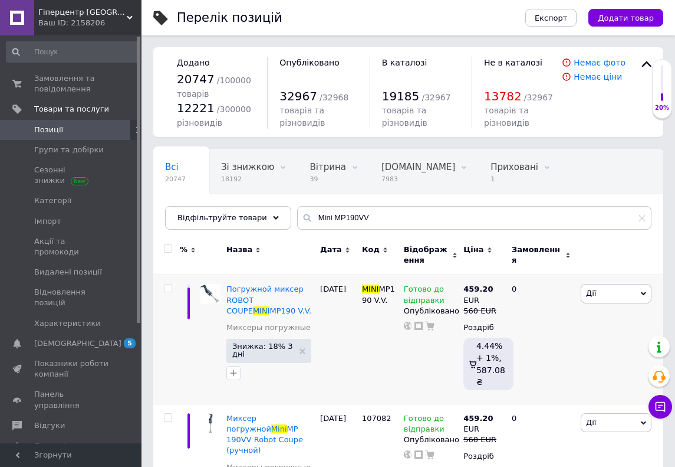
scroll to position [0, 0]
drag, startPoint x: 370, startPoint y: 219, endPoint x: 300, endPoint y: 212, distance: 70.6
click at [300, 212] on div "Mini MP190VV" at bounding box center [474, 218] width 354 height 24
click at [80, 83] on span "Замовлення та повідомлення" at bounding box center [71, 83] width 75 height 21
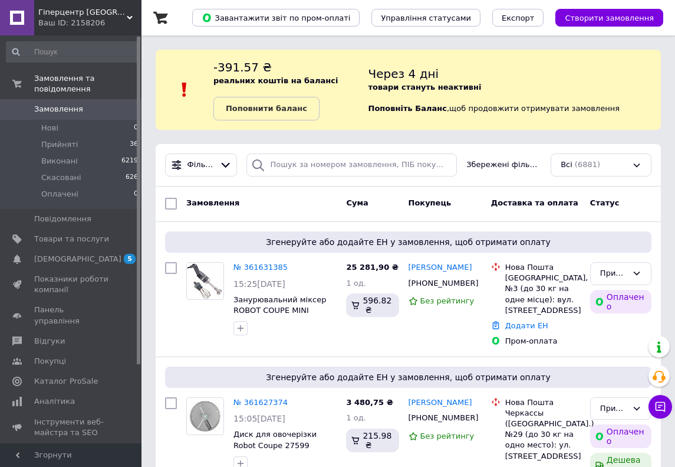
click at [67, 1] on div "Гіперцентр Київ - обладнання для ресторанів, магазинів та складів Ваш ID: 21582…" at bounding box center [87, 17] width 107 height 35
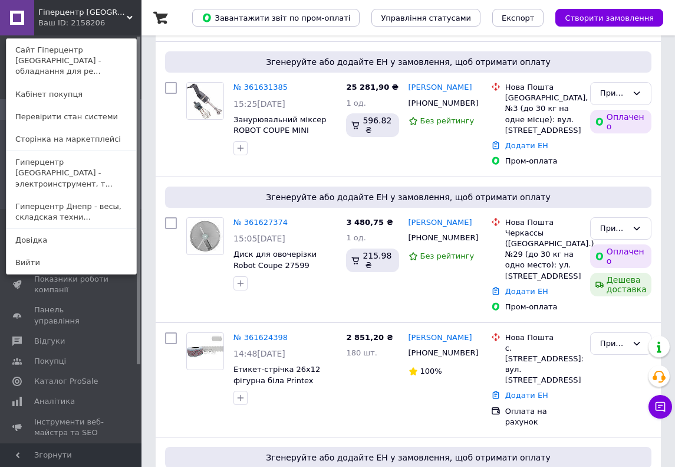
scroll to position [180, 0]
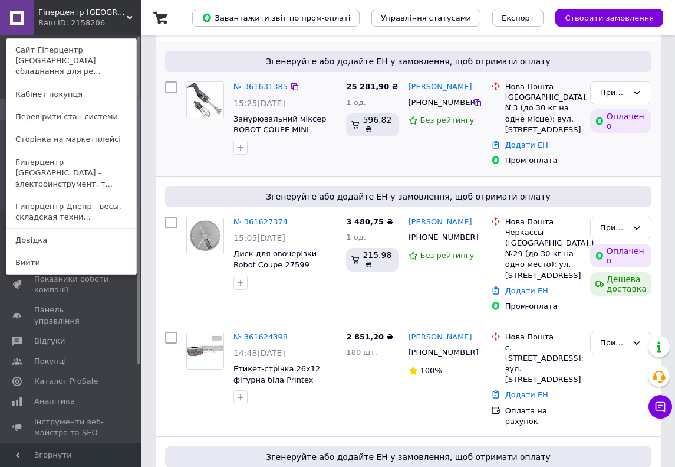
click at [257, 84] on link "№ 361631385" at bounding box center [261, 86] width 54 height 9
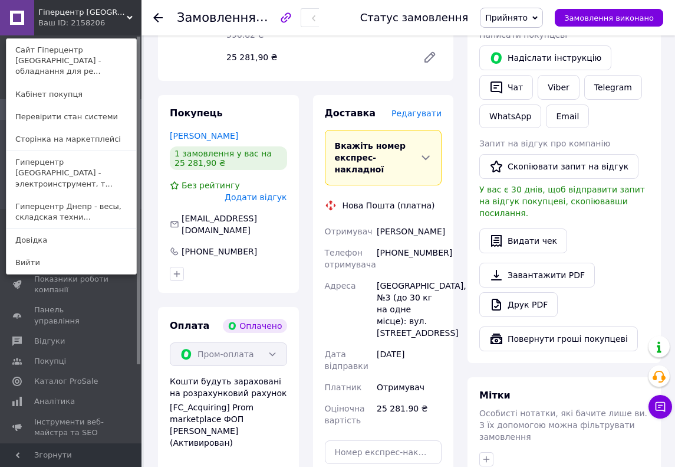
scroll to position [613, 0]
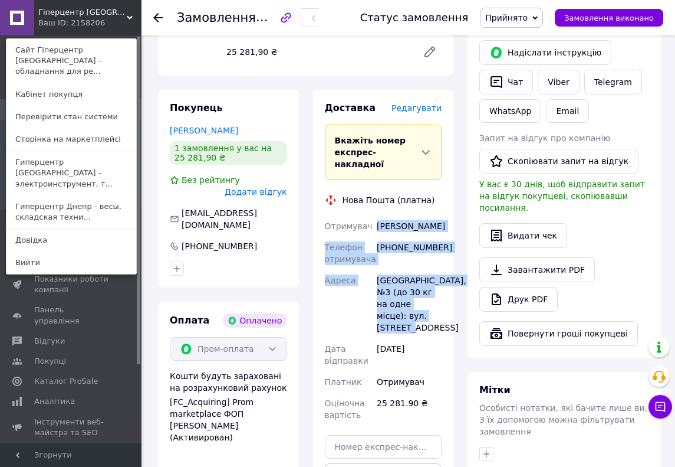
drag, startPoint x: 376, startPoint y: 178, endPoint x: 422, endPoint y: 286, distance: 117.9
click at [422, 286] on div "Отримувач Ільчишин Ігор Телефон отримувача +380631974263 Адреса Новояворівськ, …" at bounding box center [384, 320] width 122 height 210
copy div "Ільчишин Ігор Телефон отримувача +380631974263 Адреса Новояворівськ, №3 (до 30 …"
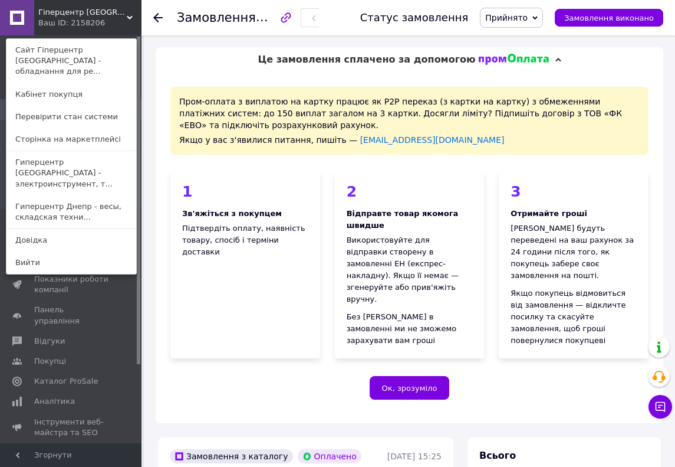
scroll to position [0, 0]
click at [67, 18] on div "Ваш ID: 2158206" at bounding box center [63, 23] width 50 height 11
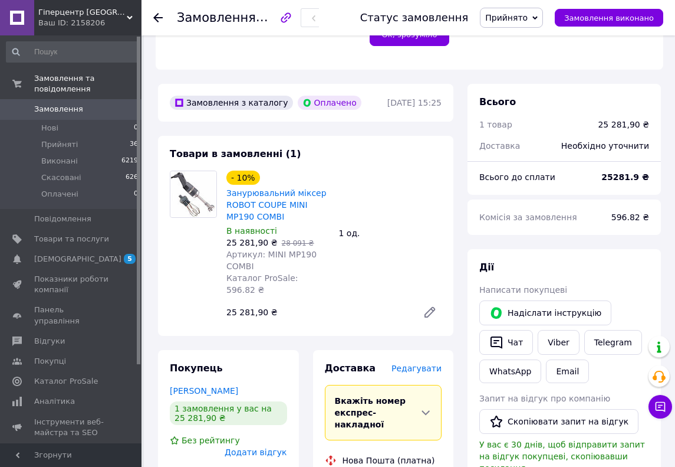
scroll to position [359, 0]
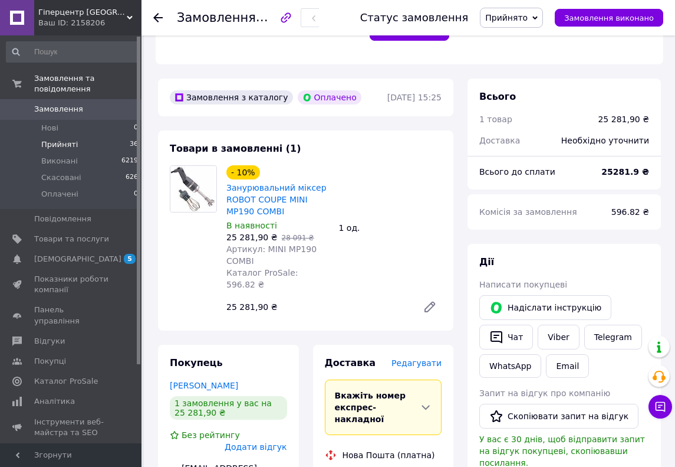
click at [101, 147] on li "Прийняті 36" at bounding box center [72, 144] width 145 height 17
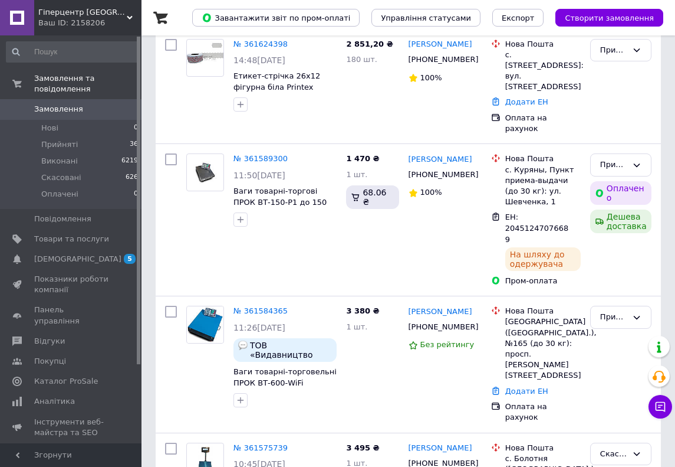
scroll to position [551, 0]
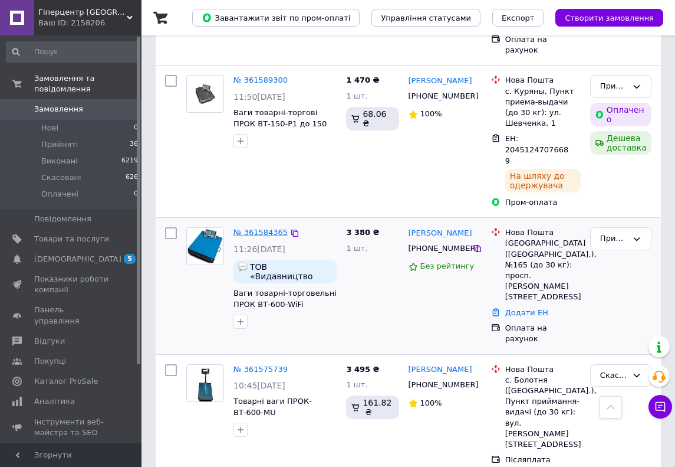
click at [255, 228] on link "№ 361584365" at bounding box center [261, 232] width 54 height 9
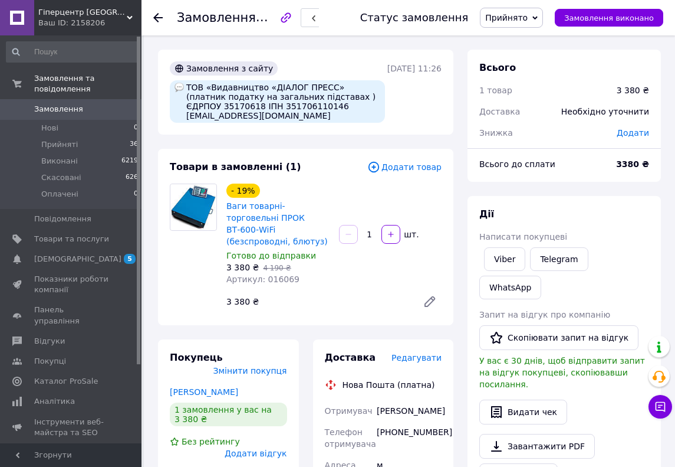
click at [186, 86] on div "ТОВ «Видавництво «ДІАЛОГ ПРЕСС» (платник податку на загальних підставах ) ЄДРПО…" at bounding box center [277, 101] width 215 height 42
drag, startPoint x: 186, startPoint y: 87, endPoint x: 369, endPoint y: 86, distance: 182.3
click at [369, 86] on div "ТОВ «Видавництво «ДІАЛОГ ПРЕСС» (платник податку на загальних підставах ) ЄДРПО…" at bounding box center [277, 101] width 215 height 42
copy div "ТОВ «Видавництво «ДІАЛОГ ПРЕСС»"
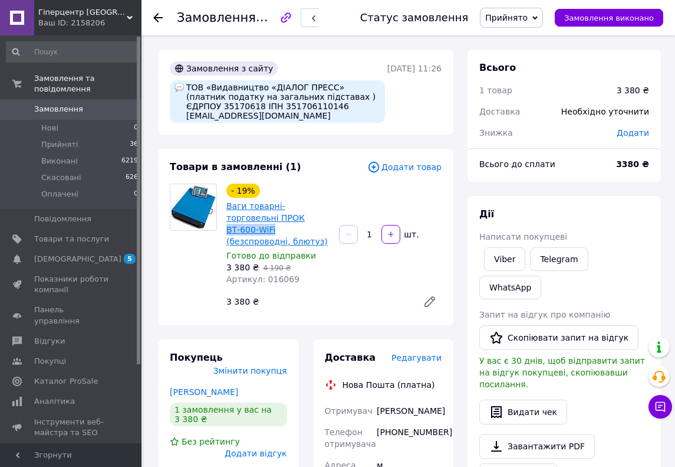
drag, startPoint x: 308, startPoint y: 215, endPoint x: 253, endPoint y: 217, distance: 54.9
click at [252, 218] on span "Ваги товарні-торговельні ПРОК ВТ-600-WiFi (безспроводні, блютуз)" at bounding box center [277, 223] width 103 height 47
copy link "ВТ-600-WiFi"
click at [96, 147] on li "Прийняті 36" at bounding box center [72, 144] width 145 height 17
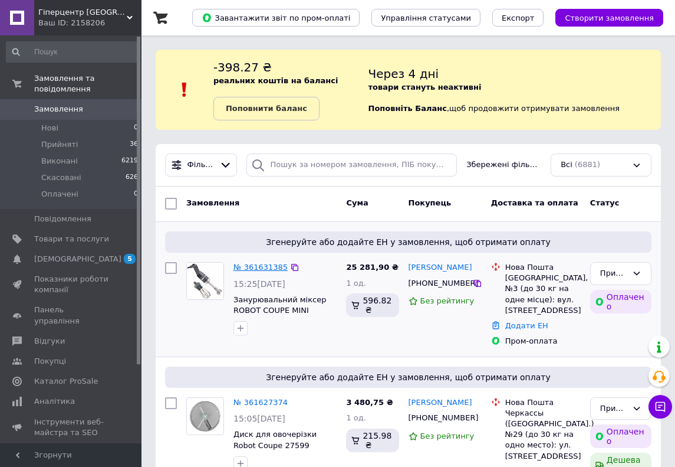
click at [268, 267] on link "№ 361631385" at bounding box center [261, 266] width 54 height 9
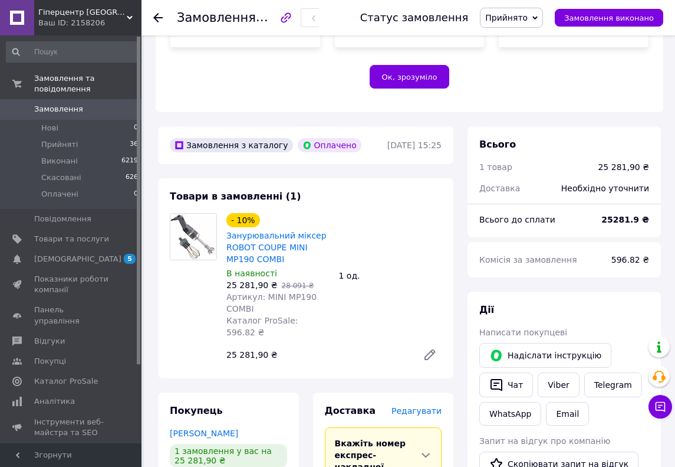
scroll to position [311, 0]
drag, startPoint x: 263, startPoint y: 274, endPoint x: 270, endPoint y: 281, distance: 9.6
click at [270, 291] on div "Артикул: MINI MP190 COMBI" at bounding box center [277, 303] width 103 height 24
copy span "MINI MP190 COMBI"
click at [96, 229] on link "Товари та послуги" at bounding box center [72, 239] width 145 height 20
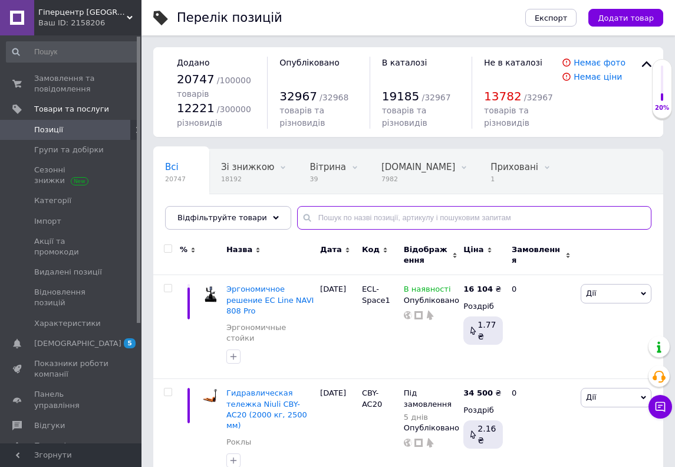
click at [333, 222] on input "text" at bounding box center [474, 218] width 354 height 24
paste input "MINI MP190 COMBI"
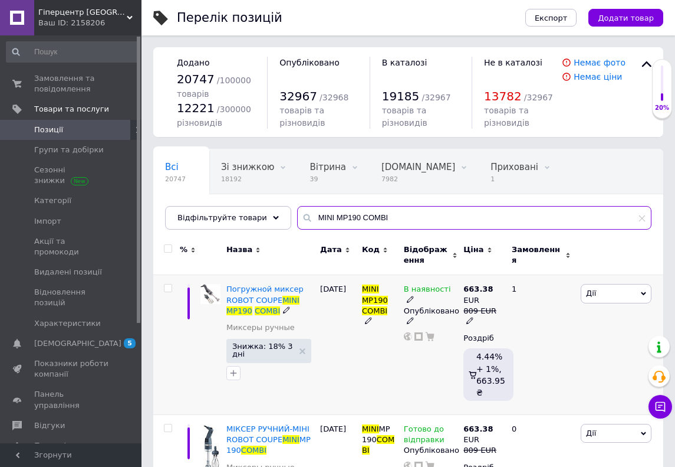
type input "MINI MP190 COMBI"
click at [414, 295] on icon at bounding box center [410, 298] width 7 height 7
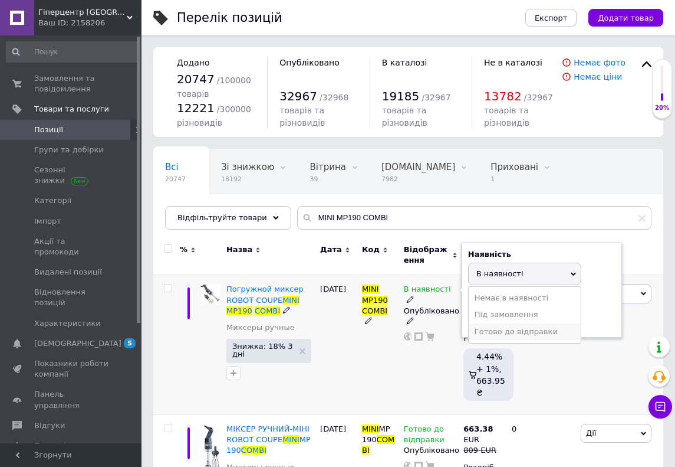
click at [488, 331] on li "Готово до відправки" at bounding box center [525, 331] width 112 height 17
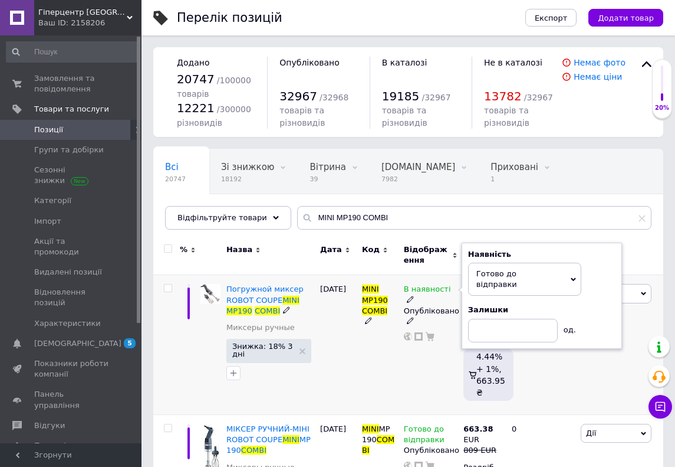
click at [441, 348] on div "В наявності Наявність Готово до відправки В наявності Немає в наявності Під зам…" at bounding box center [431, 345] width 60 height 140
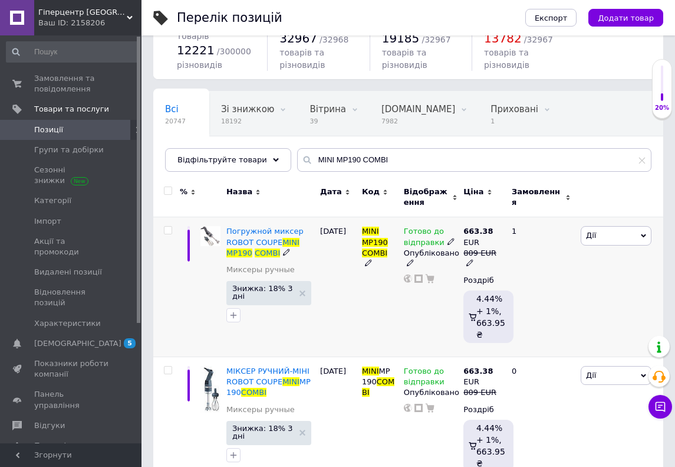
scroll to position [52, 0]
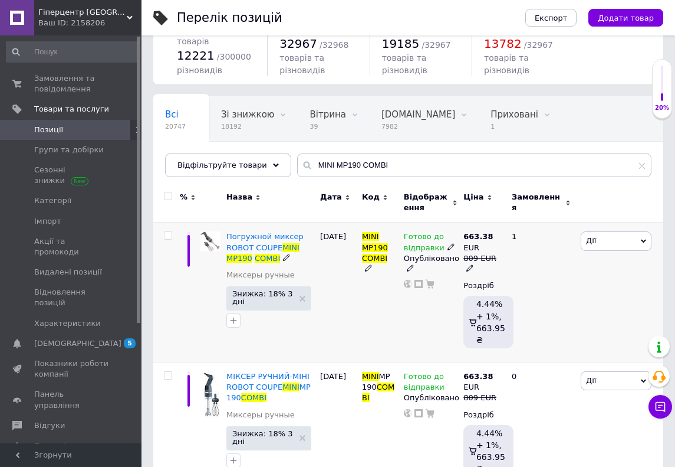
click at [605, 243] on span "Дії" at bounding box center [616, 240] width 71 height 19
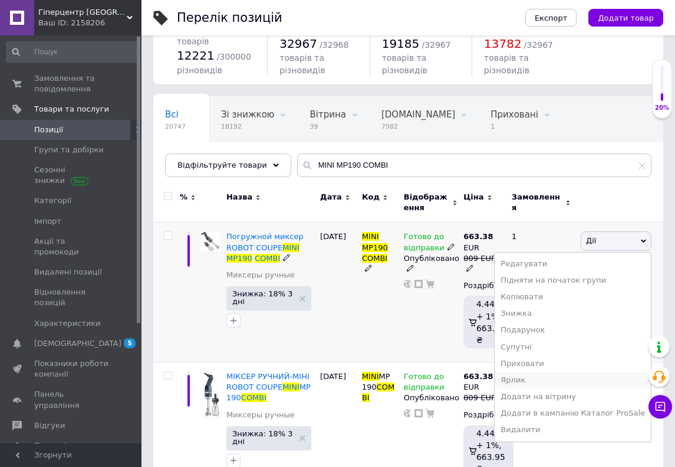
click at [546, 379] on li "Ярлик" at bounding box center [573, 380] width 156 height 17
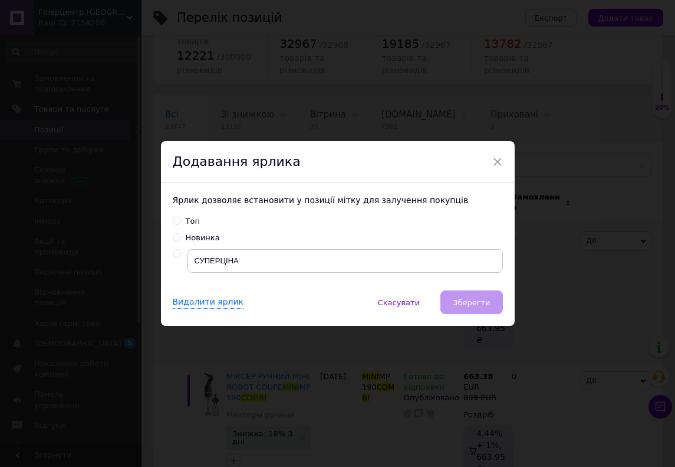
click at [178, 215] on div "Ярлик дозволяє встановити у позиції мітку для залучення покупців Топ Новинка СУ…" at bounding box center [338, 236] width 354 height 107
click at [178, 219] on input "Топ" at bounding box center [177, 220] width 8 height 8
radio input "true"
click at [456, 303] on span "Зберегти" at bounding box center [471, 302] width 37 height 9
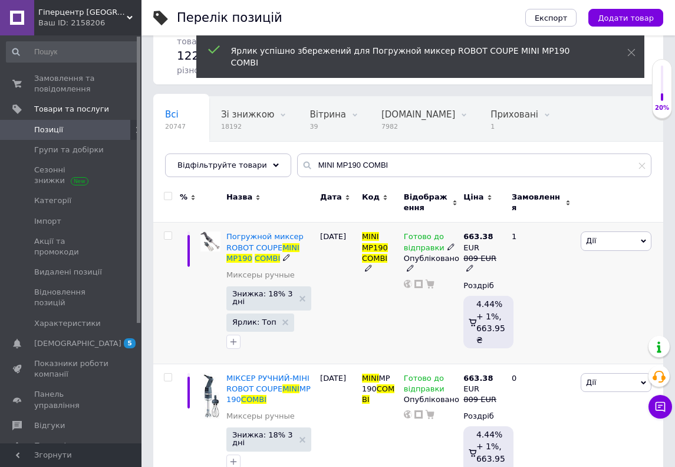
click at [171, 239] on span at bounding box center [168, 235] width 8 height 8
click at [171, 239] on input "checkbox" at bounding box center [168, 236] width 8 height 8
checkbox input "true"
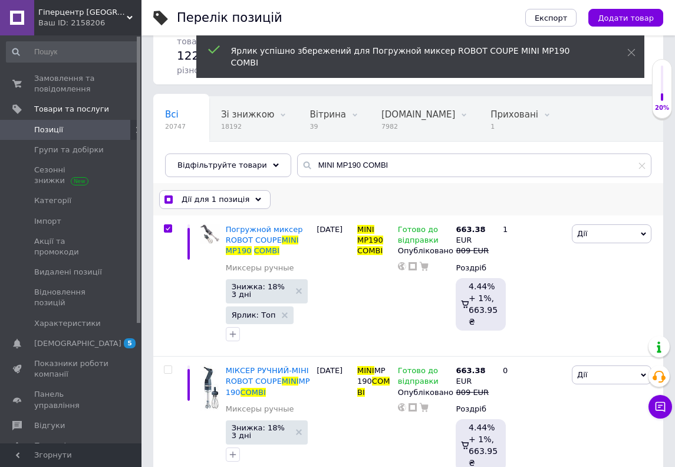
click at [204, 201] on span "Дії для 1 позиція" at bounding box center [216, 199] width 68 height 11
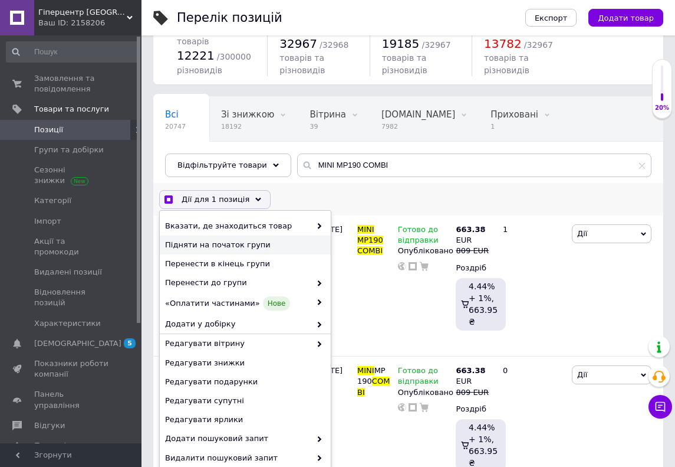
checkbox input "true"
click at [216, 248] on span "Підняти на початок групи" at bounding box center [243, 244] width 157 height 11
checkbox input "false"
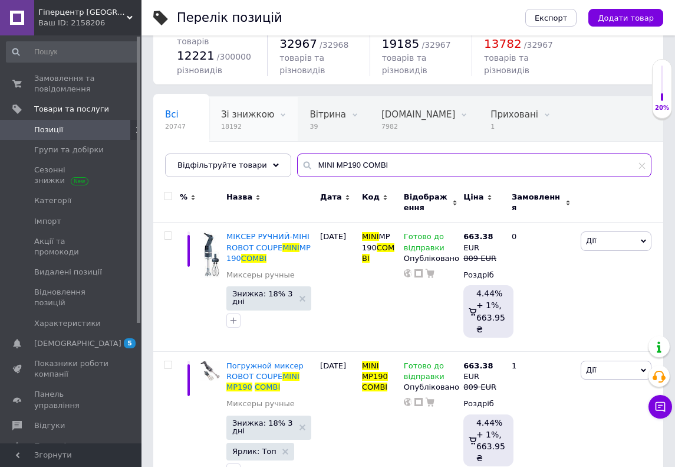
drag, startPoint x: 390, startPoint y: 171, endPoint x: 216, endPoint y: 123, distance: 180.0
click at [216, 123] on div "Всі 20747 Зі знижкою 18192 Видалити Редагувати Вітрина 39 Видалити Редагувати B…" at bounding box center [408, 136] width 510 height 81
paste input "10231"
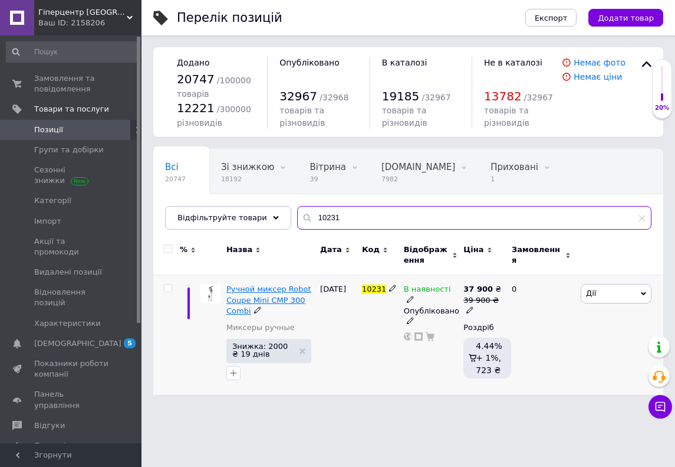
type input "10231"
click at [264, 288] on span "Ручной миксер Robot Coupe Mini СMP 300 Combi" at bounding box center [268, 299] width 85 height 30
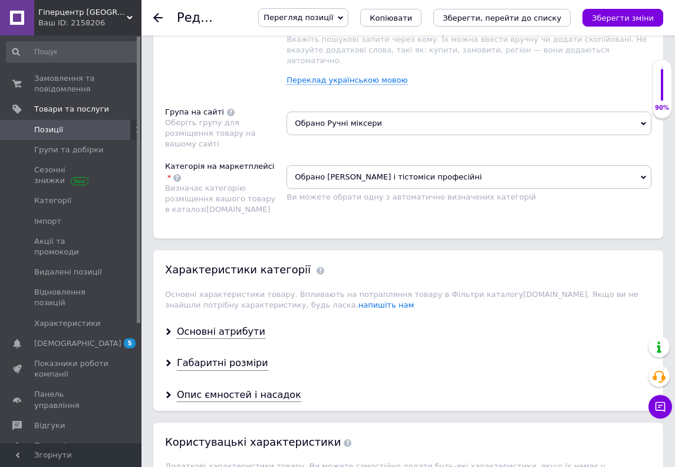
scroll to position [879, 0]
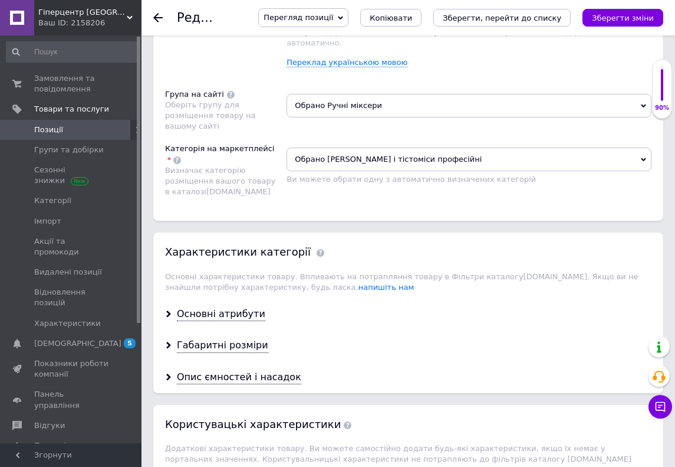
click at [240, 298] on div "Основні атрибути" at bounding box center [408, 313] width 510 height 31
click at [242, 307] on div "Основні атрибути" at bounding box center [221, 314] width 88 height 14
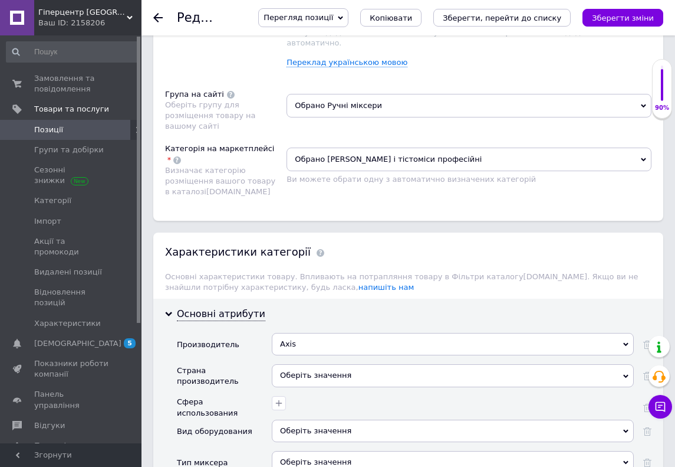
click at [309, 333] on div "Axis" at bounding box center [453, 344] width 362 height 22
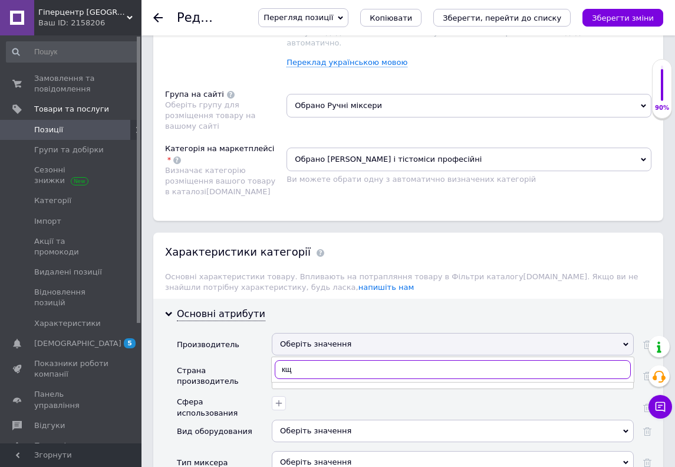
type input "к"
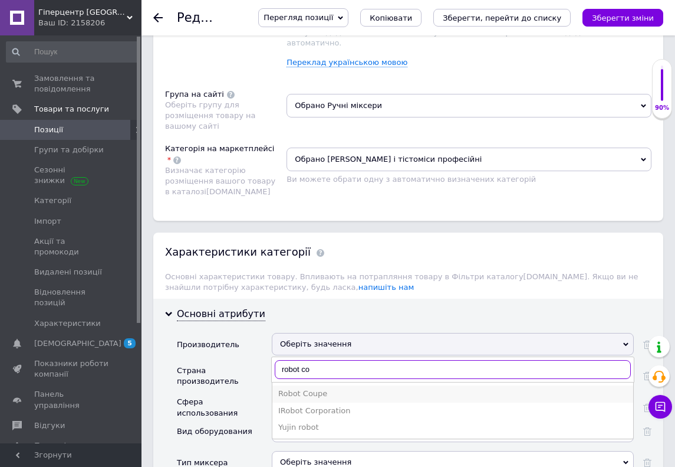
type input "robot co"
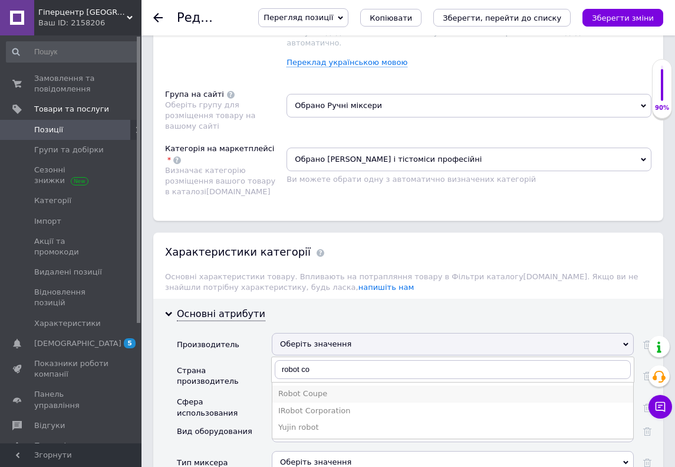
click at [315, 388] on div "Robot Coupe" at bounding box center [452, 393] width 349 height 11
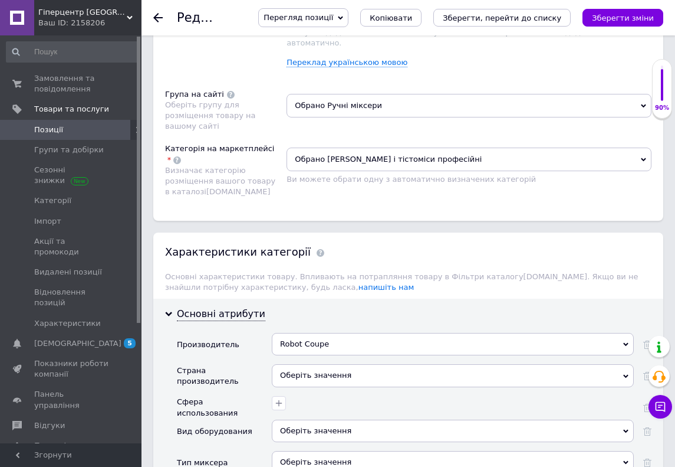
click at [306, 364] on div "Оберіть значення" at bounding box center [453, 375] width 362 height 22
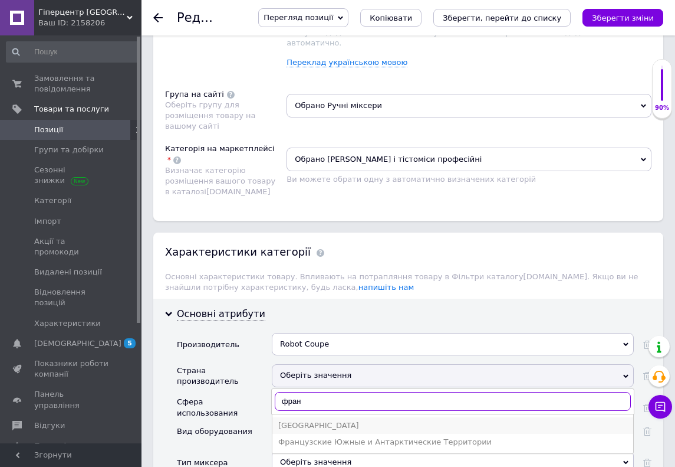
type input "фран"
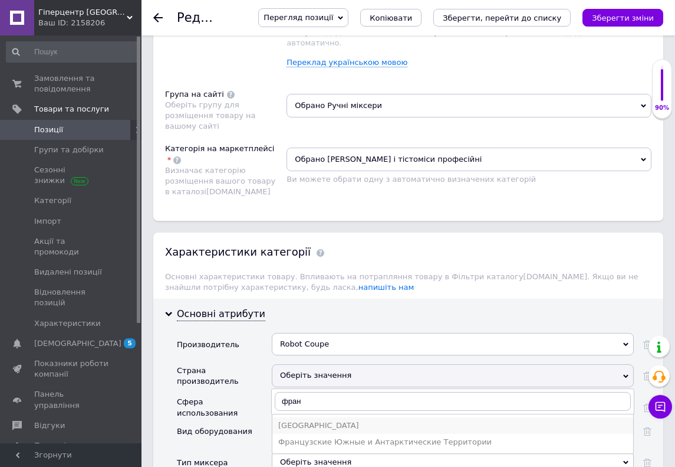
click at [307, 420] on div "Франция" at bounding box center [452, 425] width 349 height 11
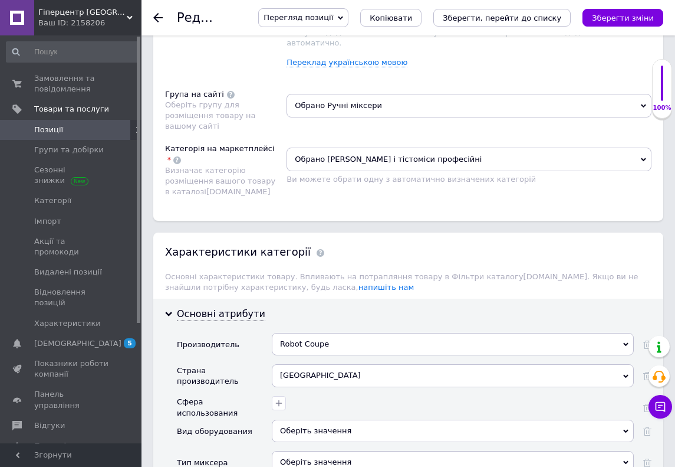
click at [289, 393] on div at bounding box center [451, 401] width 365 height 17
click at [283, 398] on icon "button" at bounding box center [278, 402] width 9 height 9
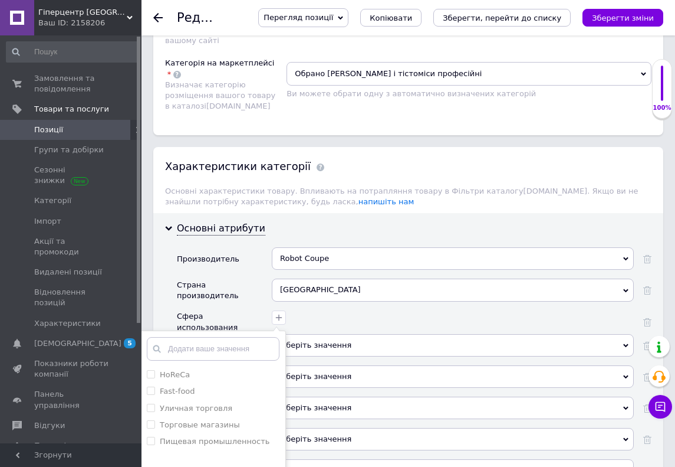
scroll to position [977, 0]
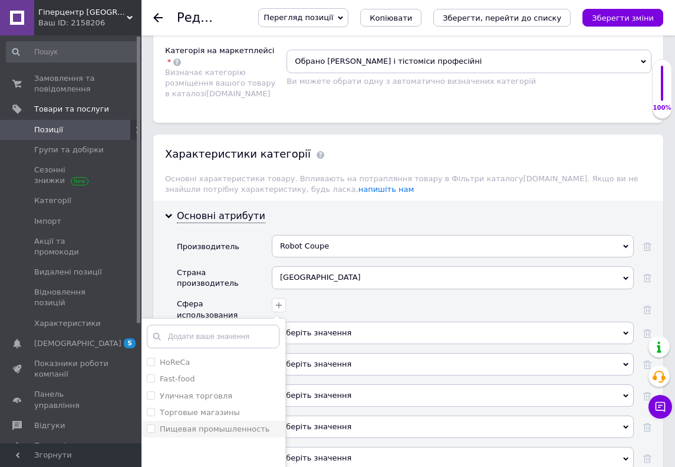
click at [214, 424] on label "Пищевая промышленность" at bounding box center [215, 428] width 110 height 9
checkbox промышленность "true"
click at [215, 408] on label "Торговые магазины" at bounding box center [200, 412] width 80 height 9
checkbox магазины "true"
click at [215, 390] on div "Уличная торговля" at bounding box center [196, 395] width 73 height 11
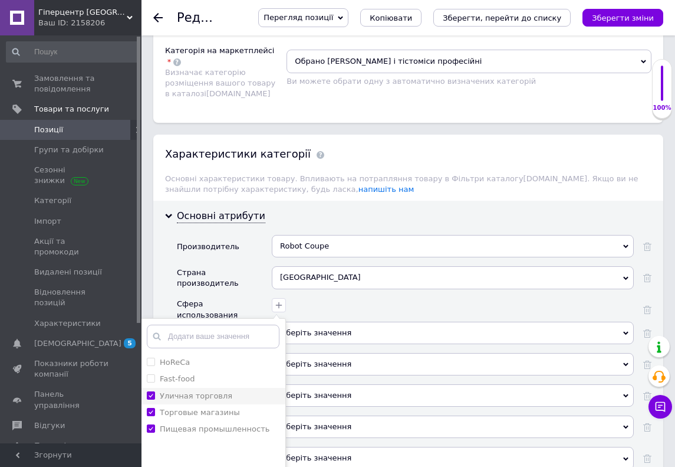
click at [155, 391] on торговля "Уличная торговля" at bounding box center [151, 395] width 8 height 8
checkbox торговля "false"
click at [215, 373] on div "Fast-food" at bounding box center [213, 378] width 133 height 11
checkbox input "true"
click at [215, 357] on div "HoReCa" at bounding box center [213, 362] width 133 height 11
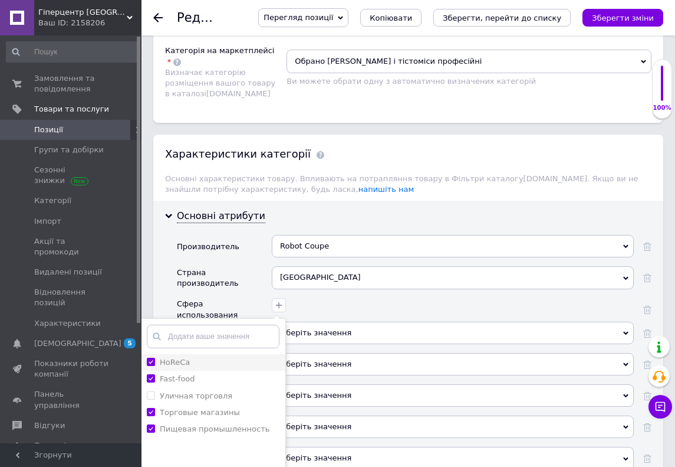
checkbox input "true"
click at [215, 391] on label "Уличная торговля" at bounding box center [196, 395] width 73 height 9
checkbox торговля "true"
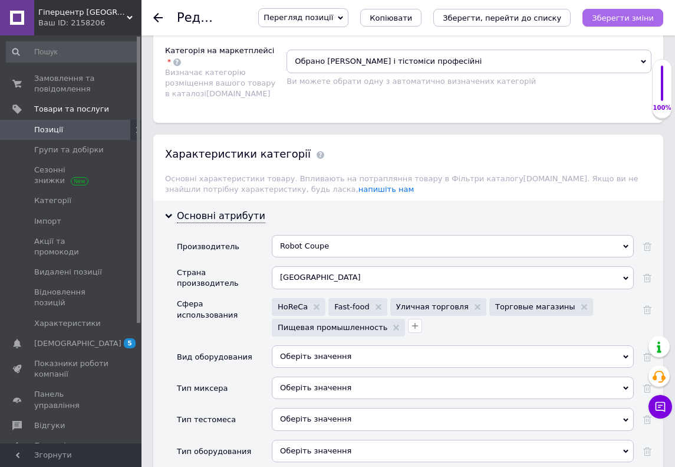
click at [628, 16] on icon "Зберегти зміни" at bounding box center [623, 18] width 62 height 9
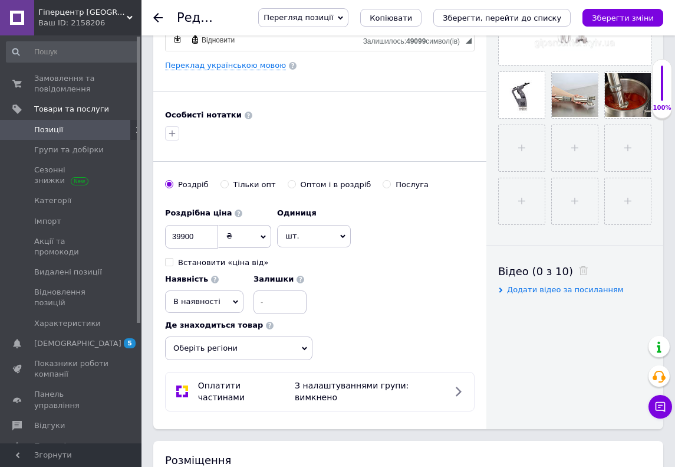
scroll to position [116, 0]
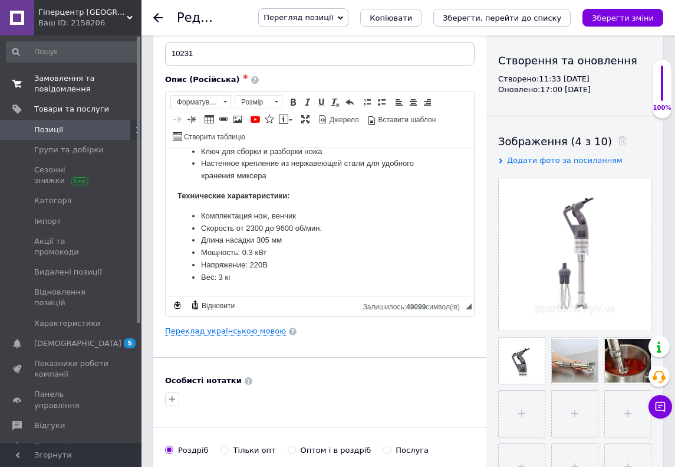
click at [67, 81] on span "Замовлення та повідомлення" at bounding box center [71, 83] width 75 height 21
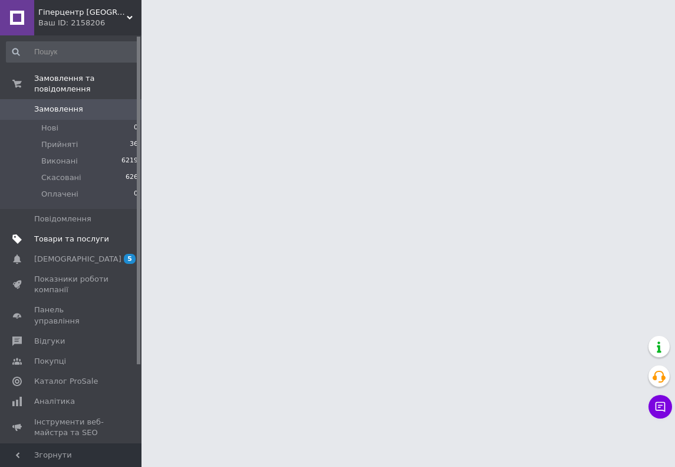
click at [68, 238] on span "Товари та послуги" at bounding box center [71, 239] width 75 height 11
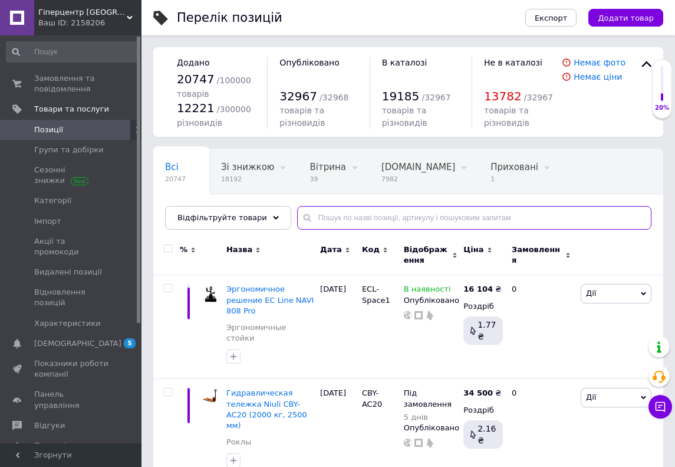
click at [420, 221] on input "text" at bounding box center [474, 218] width 354 height 24
paste input "10225"
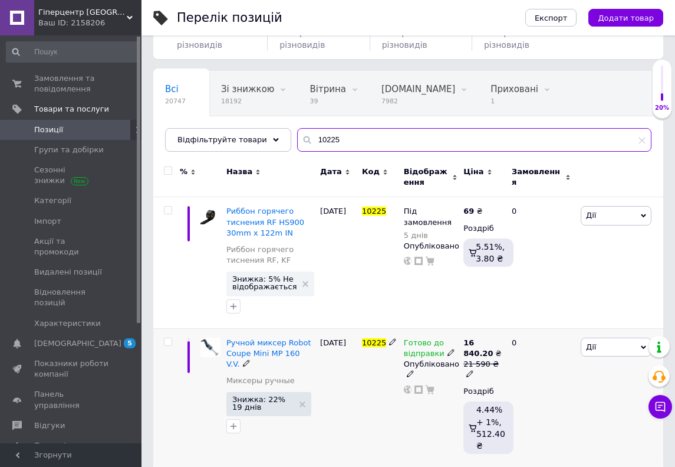
scroll to position [77, 0]
type input "10225"
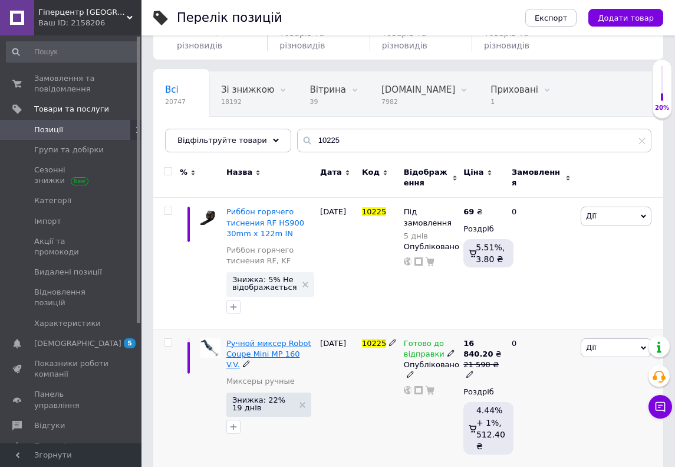
click at [276, 349] on span "Ручной миксер Robot Coupe Mini MP 160 V.V." at bounding box center [268, 354] width 85 height 30
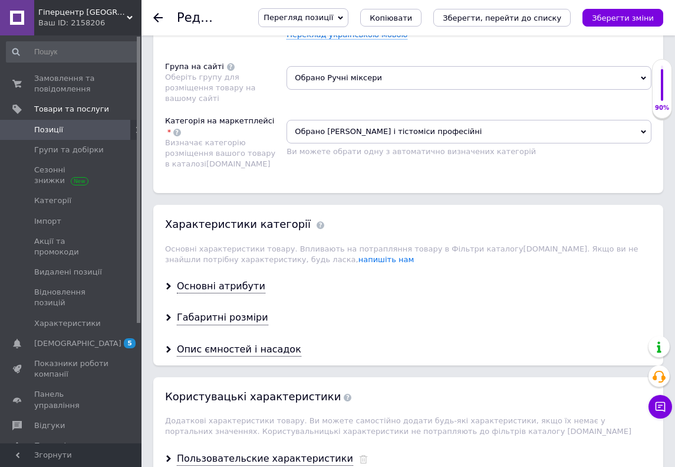
scroll to position [924, 0]
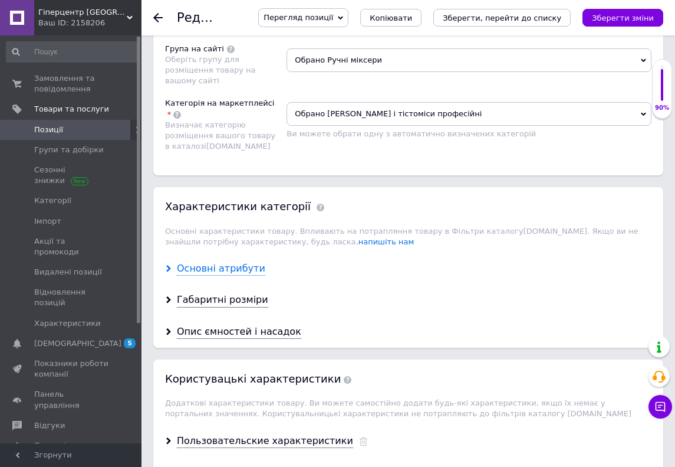
click at [222, 262] on div "Основні атрибути" at bounding box center [221, 269] width 88 height 14
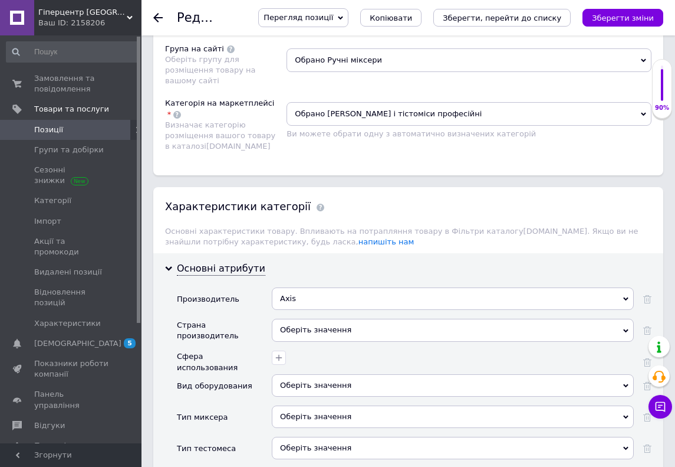
click at [299, 287] on div "Axis" at bounding box center [453, 298] width 362 height 22
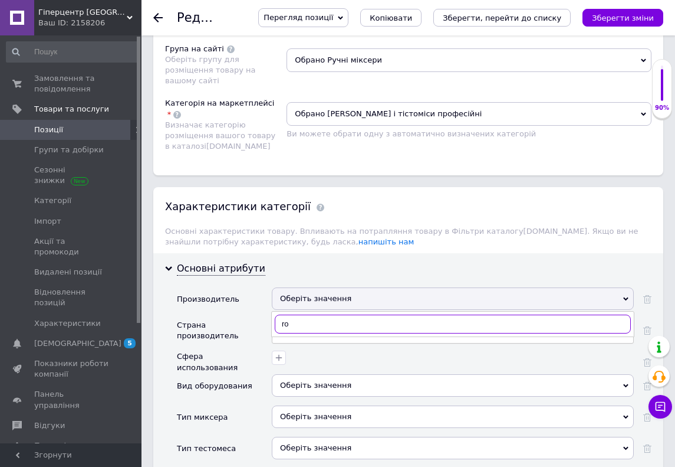
type input "r"
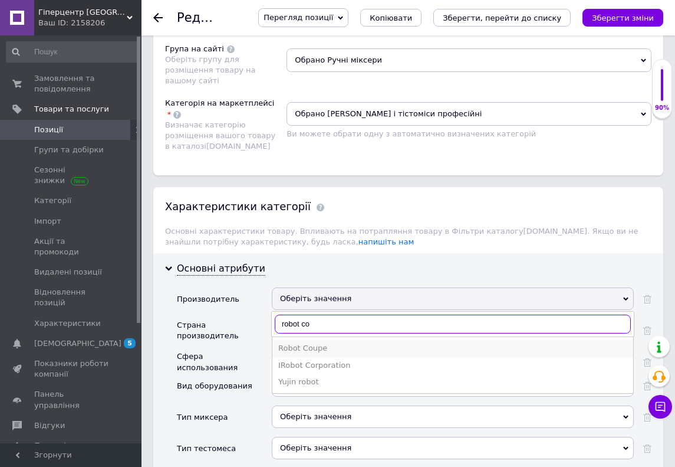
type input "robot co"
click at [316, 343] on div "Robot Coupe" at bounding box center [452, 348] width 349 height 11
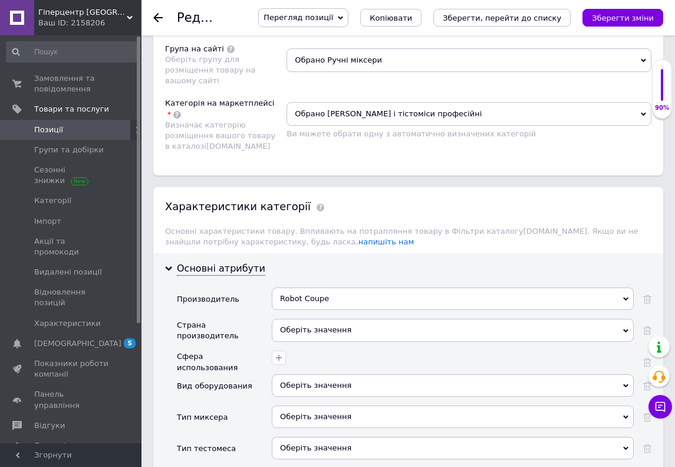
click at [311, 318] on div "Оберіть значення" at bounding box center [453, 329] width 362 height 22
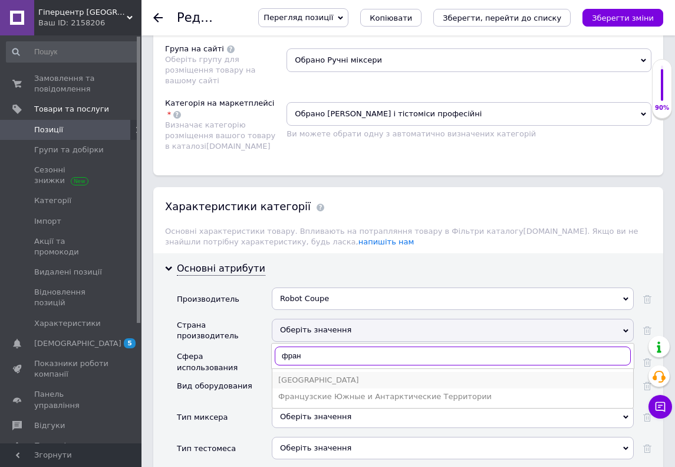
type input "фран"
click at [315, 375] on div "Франция" at bounding box center [452, 380] width 349 height 11
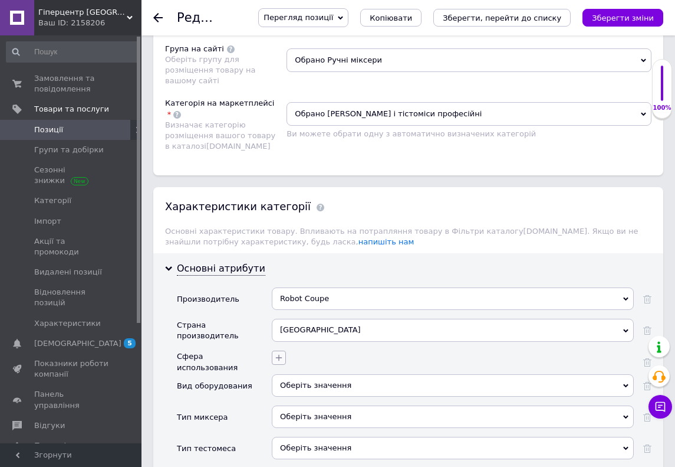
click at [285, 347] on div at bounding box center [451, 355] width 365 height 17
click at [284, 350] on button "button" at bounding box center [279, 357] width 14 height 14
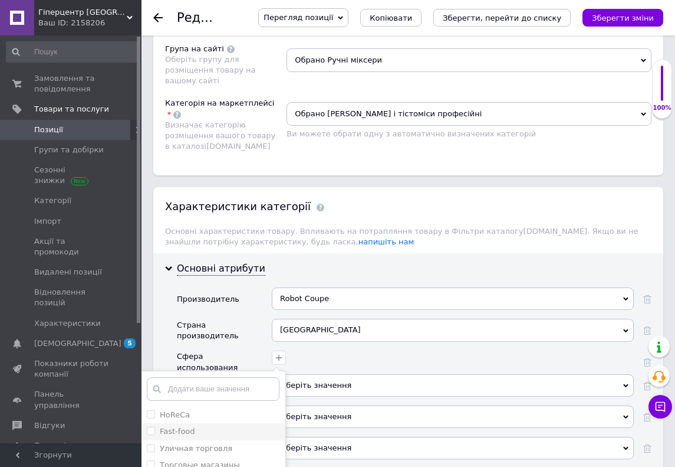
click at [198, 426] on div "Fast-food" at bounding box center [213, 431] width 133 height 11
checkbox input "true"
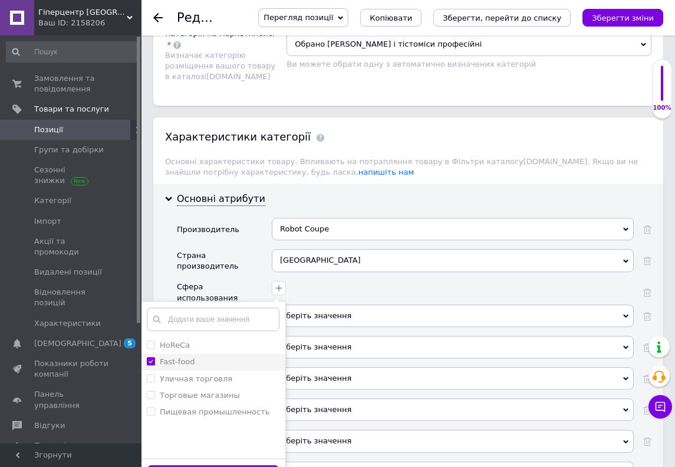
scroll to position [991, 0]
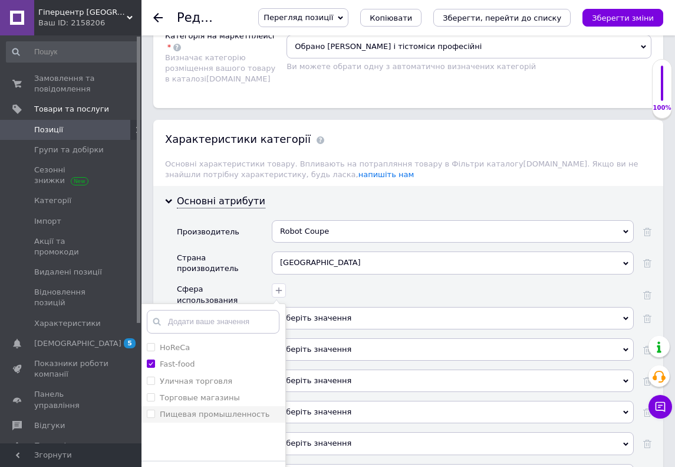
click at [196, 409] on label "Пищевая промышленность" at bounding box center [215, 413] width 110 height 9
checkbox промышленность "true"
click at [197, 393] on label "Торговые магазины" at bounding box center [200, 397] width 80 height 9
checkbox магазины "true"
click at [197, 376] on label "Уличная торговля" at bounding box center [196, 380] width 73 height 9
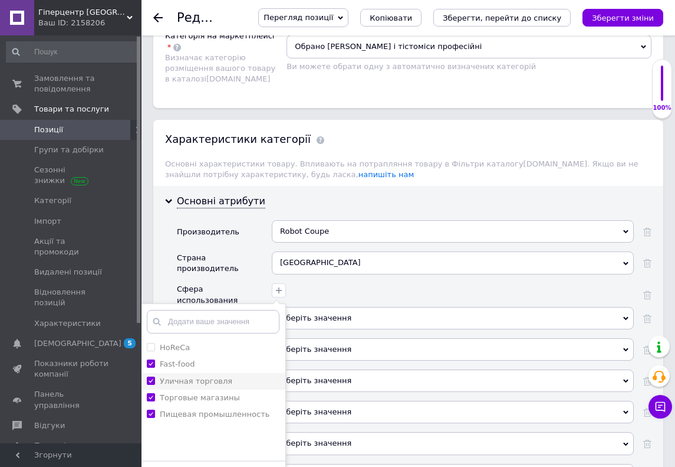
checkbox торговля "true"
click at [198, 339] on li "HoReCa" at bounding box center [213, 347] width 144 height 17
checkbox input "true"
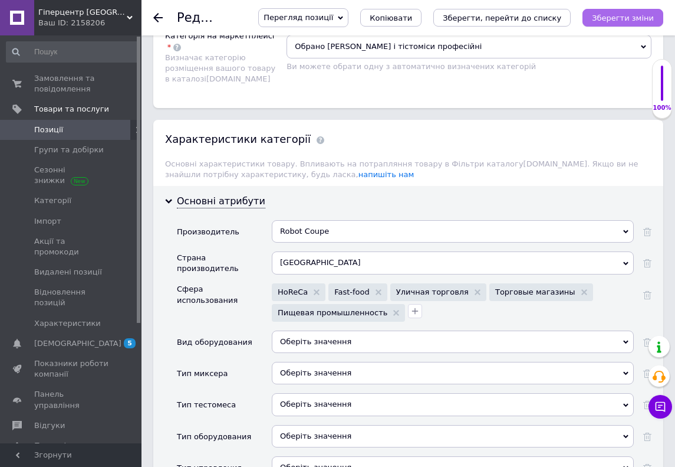
click at [641, 22] on icon "Зберегти зміни" at bounding box center [623, 18] width 62 height 9
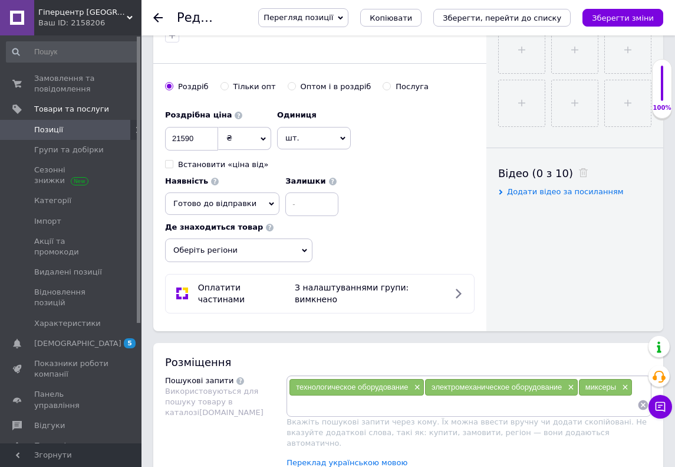
scroll to position [89, 0]
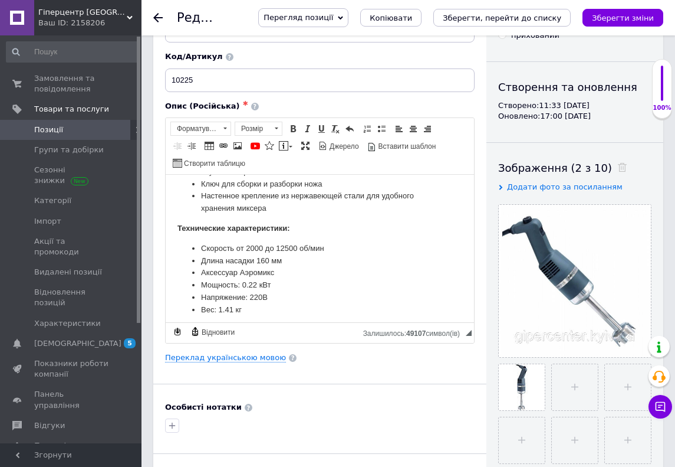
click at [155, 12] on div at bounding box center [165, 17] width 24 height 35
click at [155, 13] on icon at bounding box center [157, 17] width 9 height 9
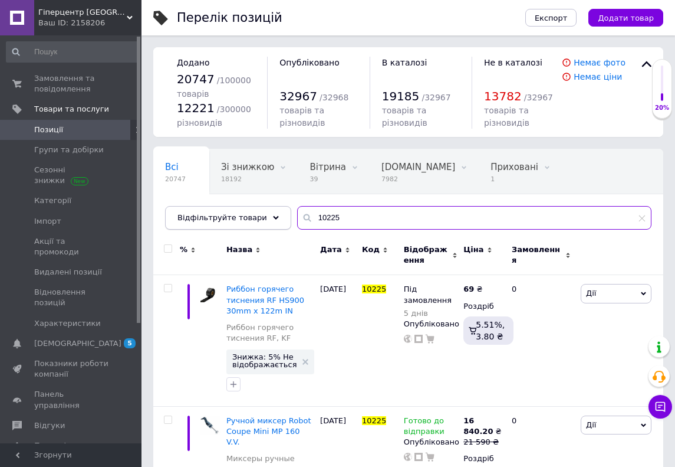
drag, startPoint x: 341, startPoint y: 224, endPoint x: 268, endPoint y: 215, distance: 73.2
click at [268, 215] on div "Відфільтруйте товари 10225" at bounding box center [408, 218] width 487 height 24
paste input "30"
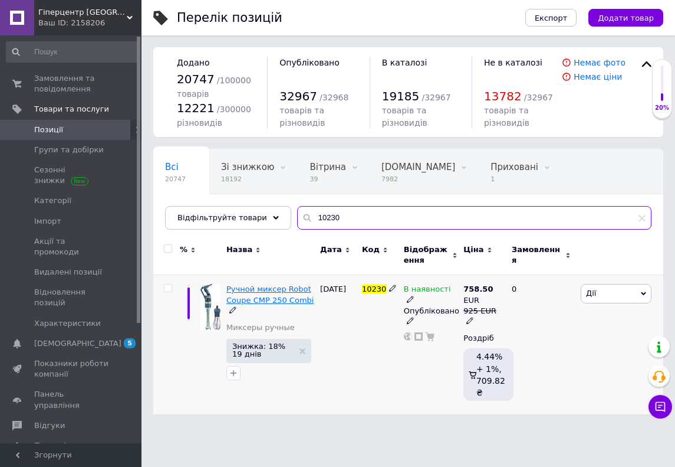
type input "10230"
click at [277, 301] on span "Ручной миксер Robot Coupe СMP 250 Combi" at bounding box center [269, 293] width 87 height 19
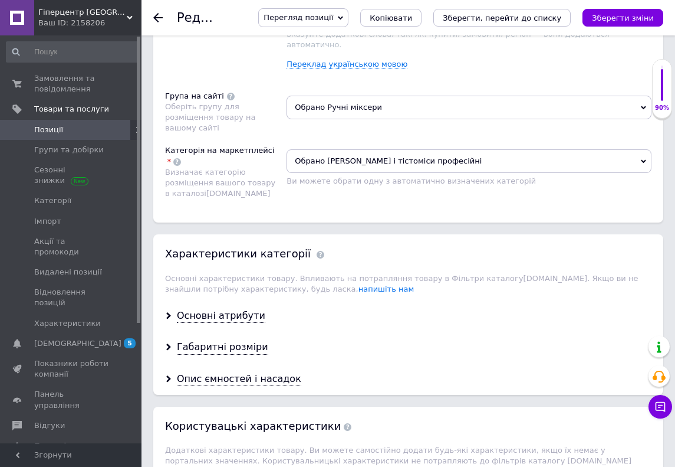
scroll to position [901, 0]
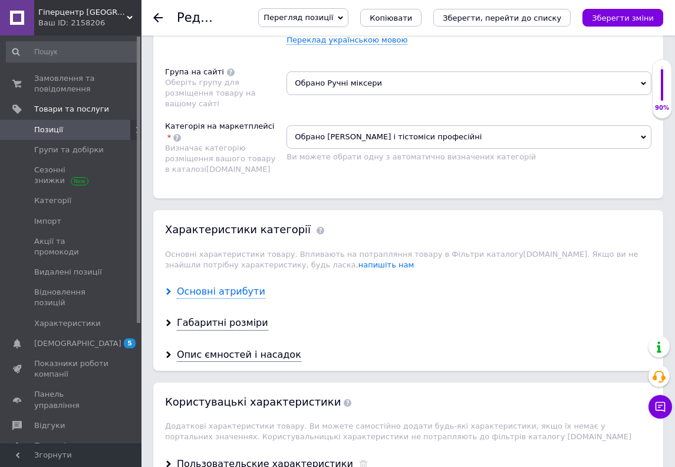
click at [240, 285] on div "Основні атрибути" at bounding box center [221, 292] width 88 height 14
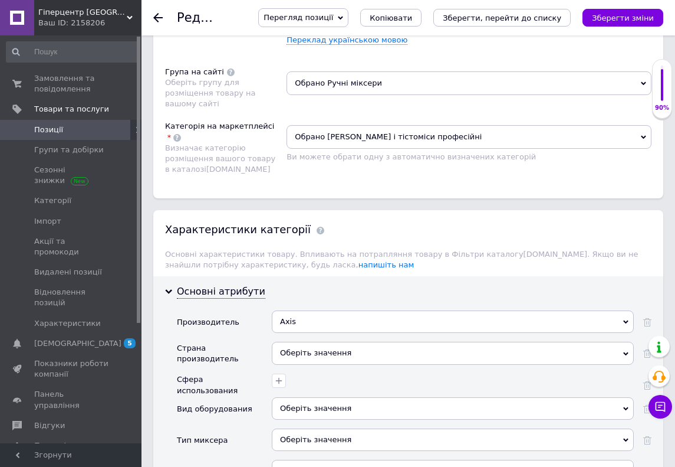
click at [308, 310] on div "Axis" at bounding box center [453, 321] width 362 height 22
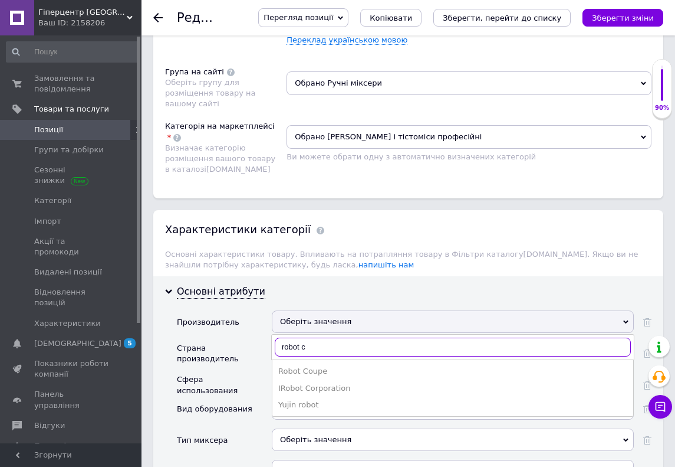
type input "robot c"
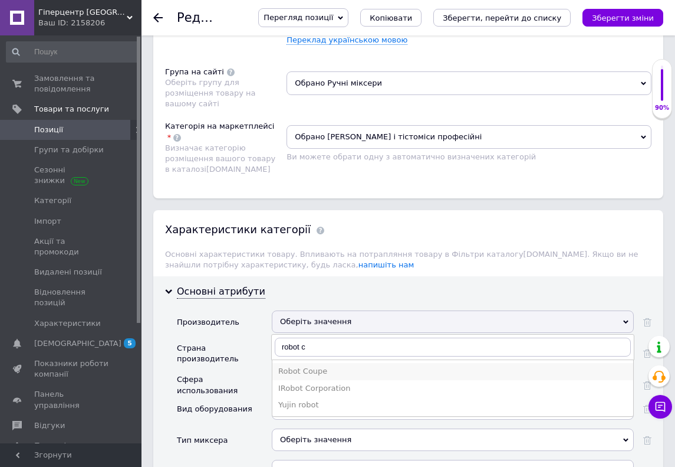
click at [312, 366] on div "Robot Coupe" at bounding box center [452, 371] width 349 height 11
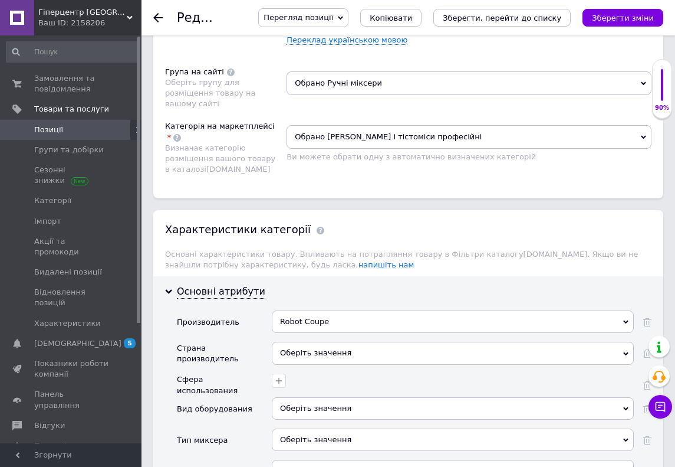
click at [311, 341] on div "Оберіть значення" at bounding box center [453, 352] width 362 height 22
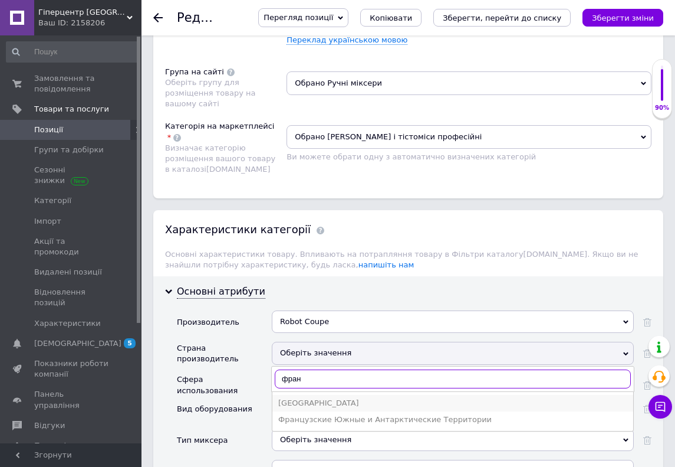
type input "фран"
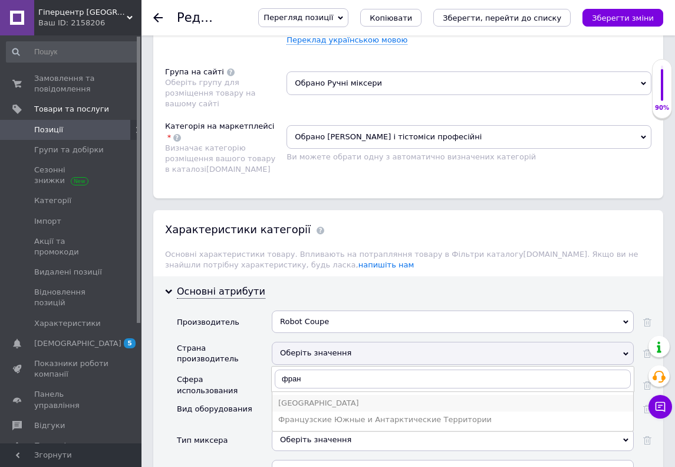
click at [306, 398] on div "Франция" at bounding box center [452, 403] width 349 height 11
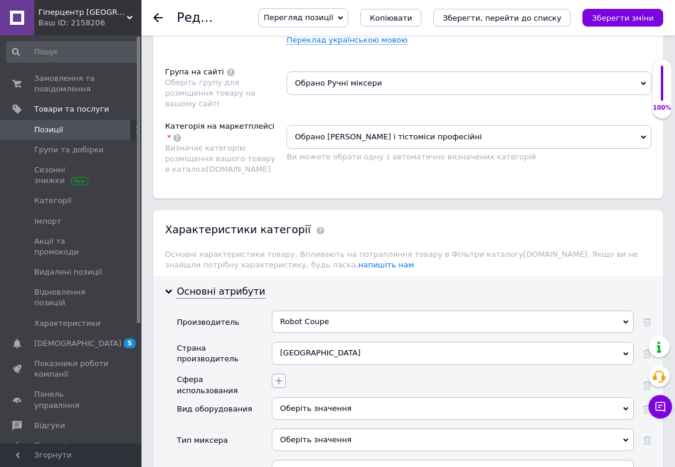
click at [280, 376] on icon "button" at bounding box center [278, 380] width 9 height 9
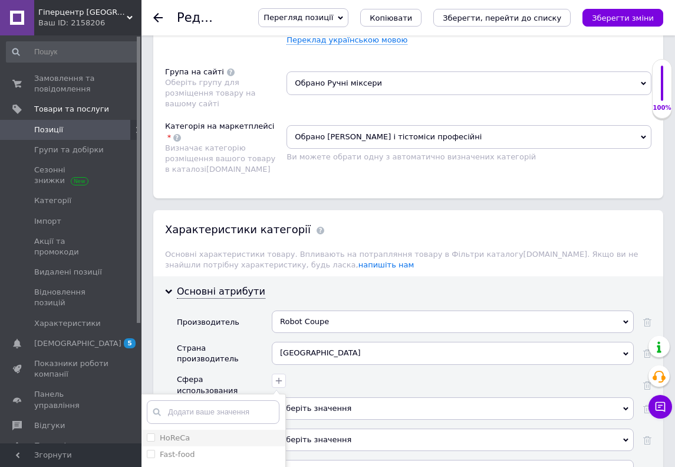
click at [210, 432] on div "HoReCa" at bounding box center [213, 437] width 133 height 11
checkbox input "true"
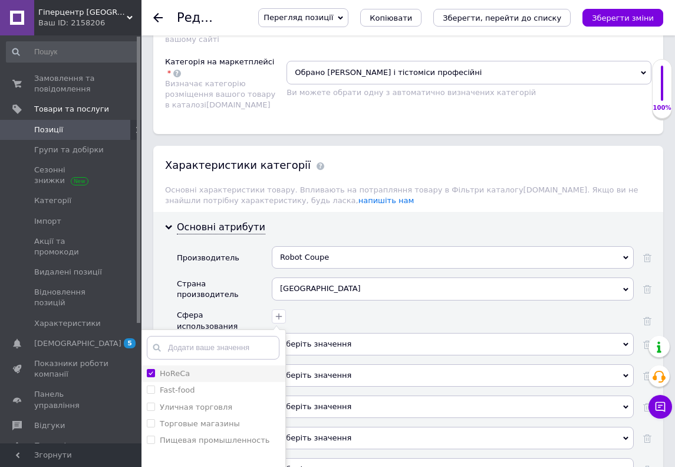
scroll to position [967, 0]
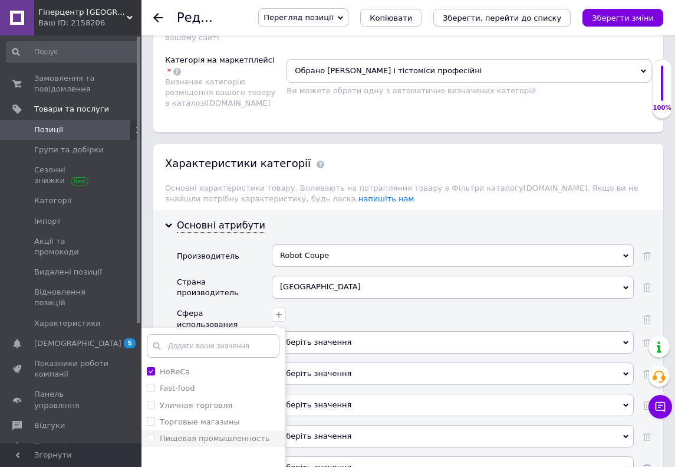
click at [210, 433] on label "Пищевая промышленность" at bounding box center [215, 437] width 110 height 9
checkbox промышленность "true"
click at [210, 417] on label "Торговые магазины" at bounding box center [200, 421] width 80 height 9
checkbox магазины "true"
click at [210, 400] on label "Уличная торговля" at bounding box center [196, 404] width 73 height 9
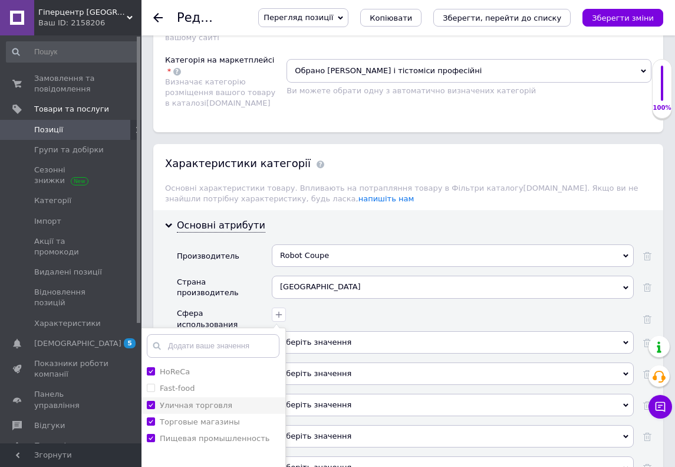
checkbox торговля "true"
click at [210, 383] on div "Fast-food" at bounding box center [213, 388] width 133 height 11
checkbox input "true"
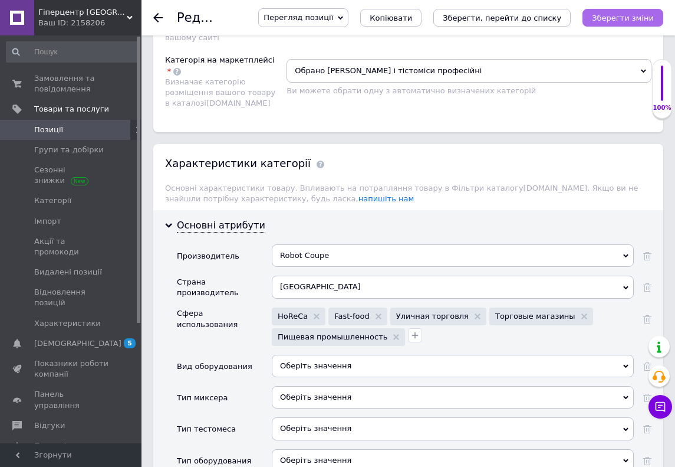
click at [616, 20] on icon "Зберегти зміни" at bounding box center [623, 18] width 62 height 9
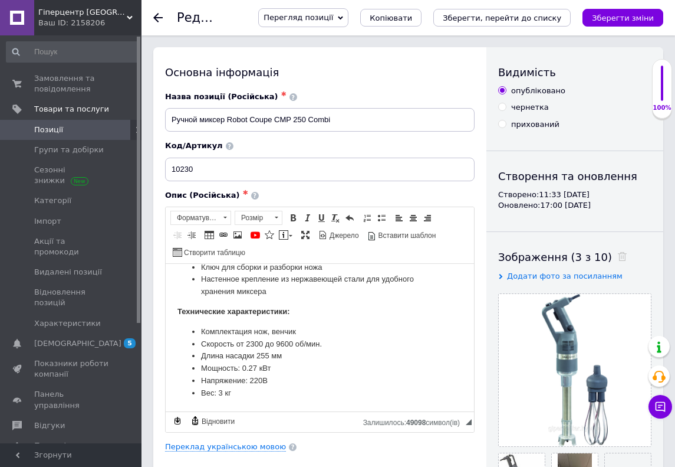
scroll to position [0, 0]
click at [107, 89] on span "Замовлення та повідомлення" at bounding box center [71, 83] width 75 height 21
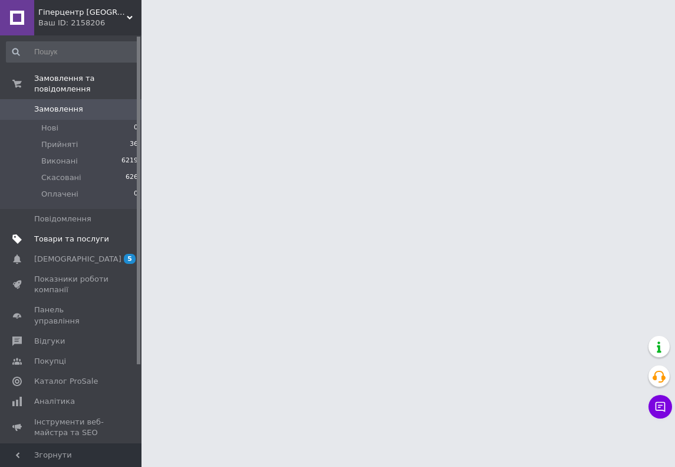
click at [114, 242] on span at bounding box center [125, 239] width 32 height 11
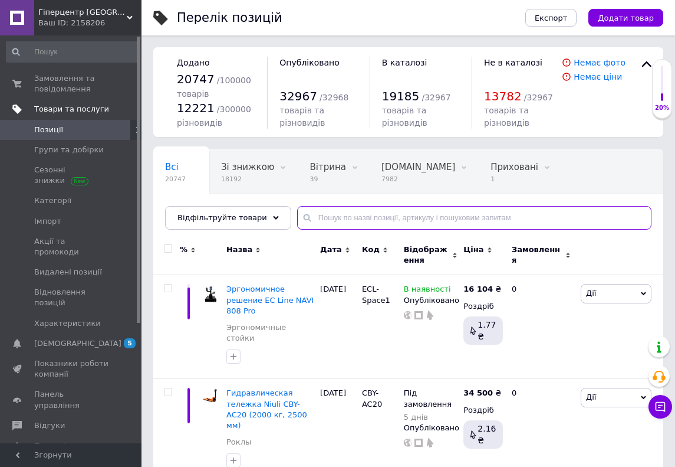
click at [329, 221] on input "text" at bounding box center [474, 218] width 354 height 24
paste input "10230"
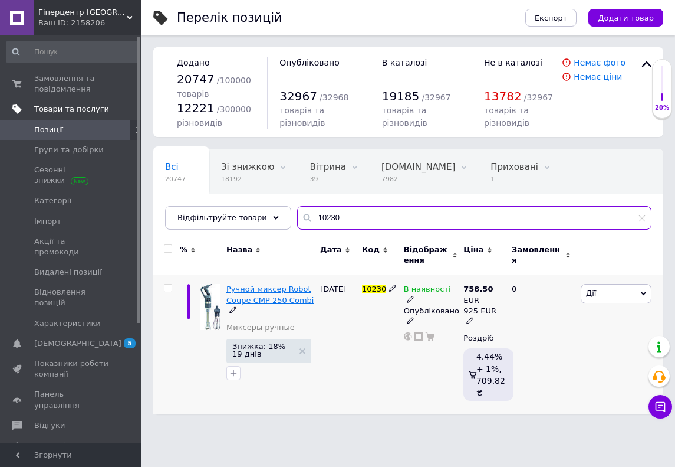
type input "10230"
click at [275, 293] on span "Ручной миксер Robot Coupe СMP 250 Combi" at bounding box center [269, 293] width 87 height 19
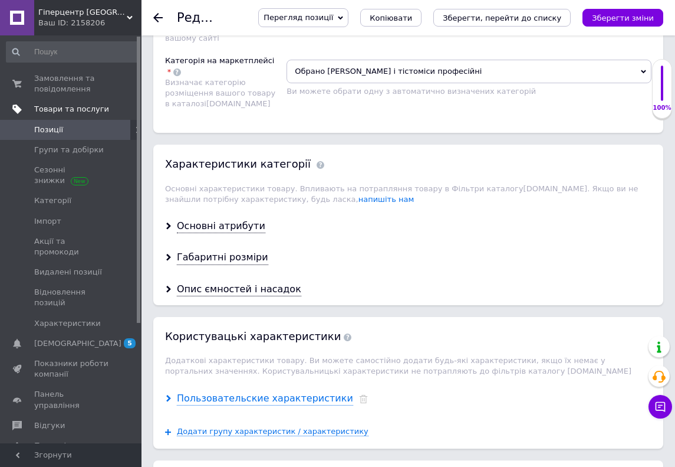
scroll to position [957, 0]
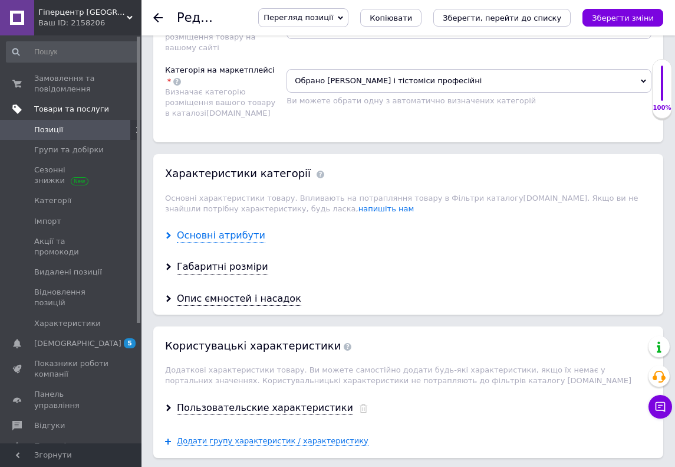
click at [226, 229] on div "Основні атрибути" at bounding box center [221, 236] width 88 height 14
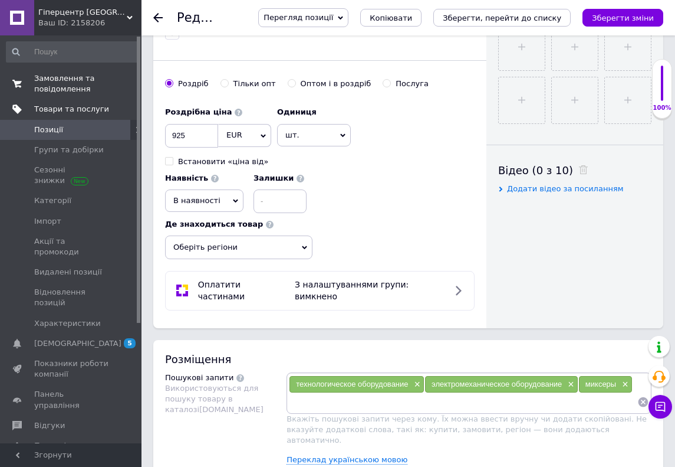
scroll to position [303, 0]
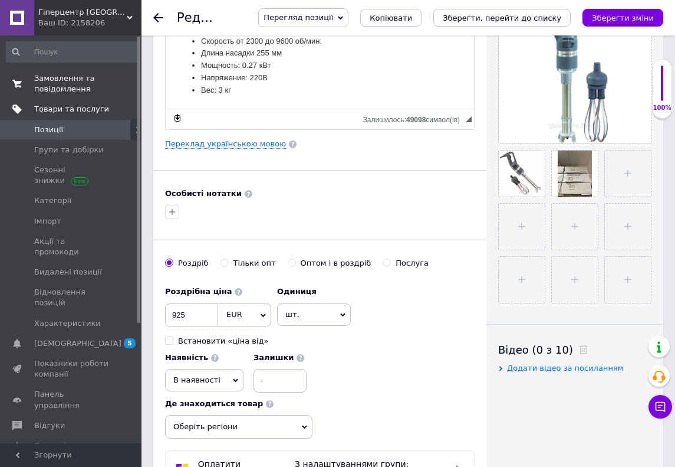
click at [79, 86] on span "Замовлення та повідомлення" at bounding box center [71, 83] width 75 height 21
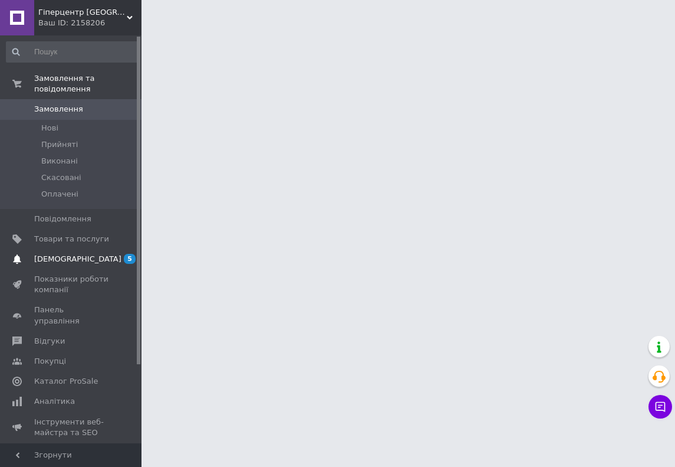
click at [83, 258] on span "[DEMOGRAPHIC_DATA]" at bounding box center [71, 259] width 75 height 11
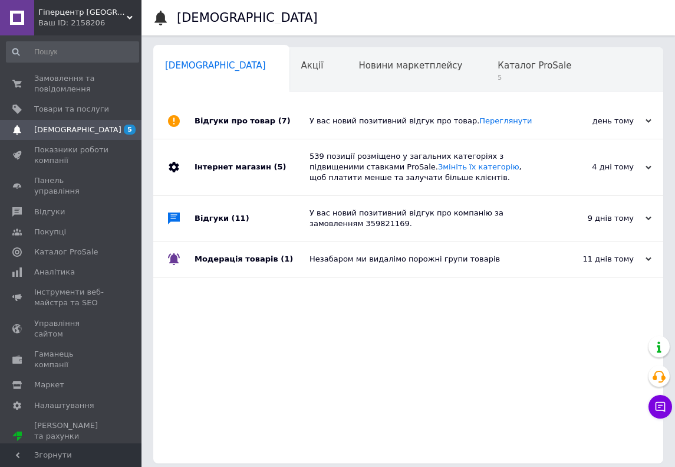
scroll to position [0, 6]
click at [480, 84] on div "Каталог ProSale 5" at bounding box center [534, 70] width 109 height 45
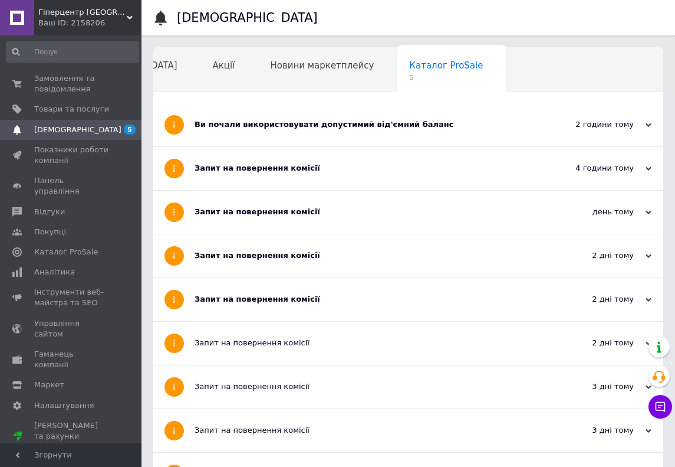
click at [303, 123] on div "Ви почали використовувати допустимий від'ємний баланс" at bounding box center [364, 124] width 339 height 11
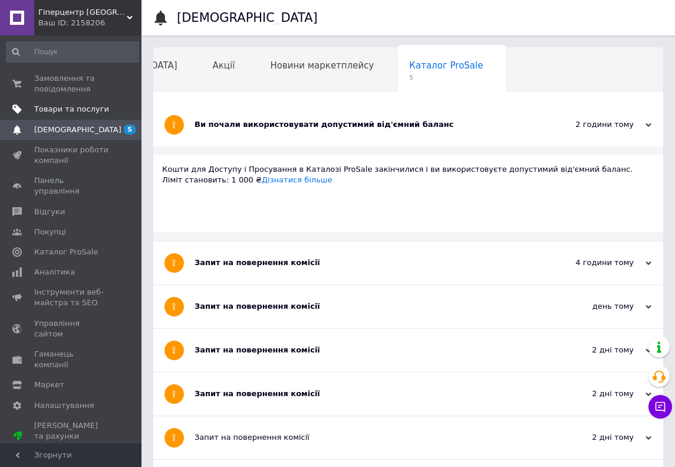
click at [66, 109] on span "Товари та послуги" at bounding box center [71, 109] width 75 height 11
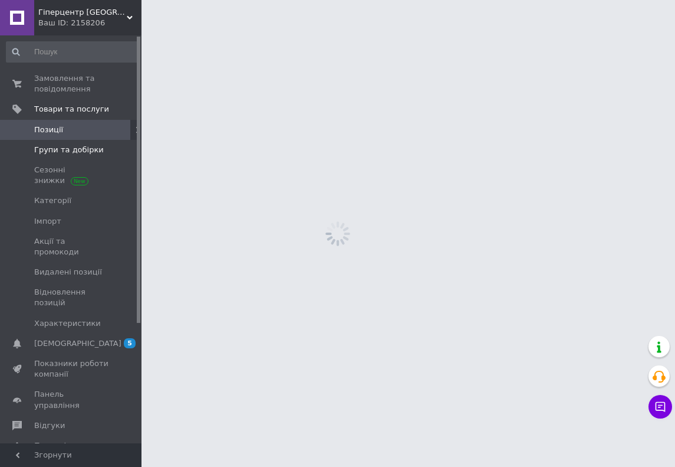
click at [72, 150] on span "Групи та добірки" at bounding box center [69, 149] width 70 height 11
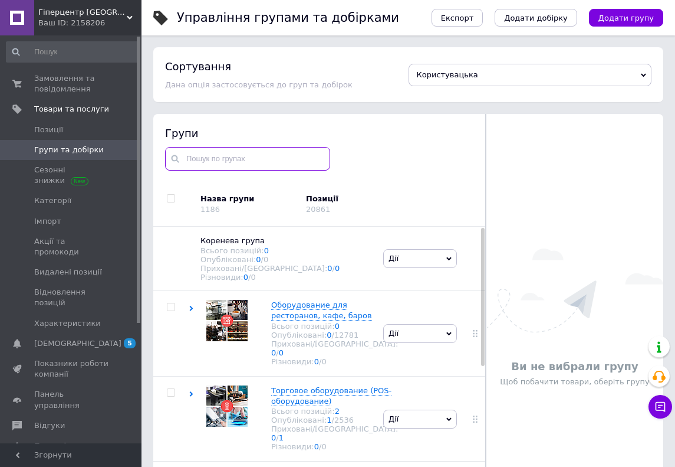
click at [288, 156] on input "text" at bounding box center [247, 159] width 165 height 24
paste input "МИКСЕРЫ ПОГРУЖНЫЕ"
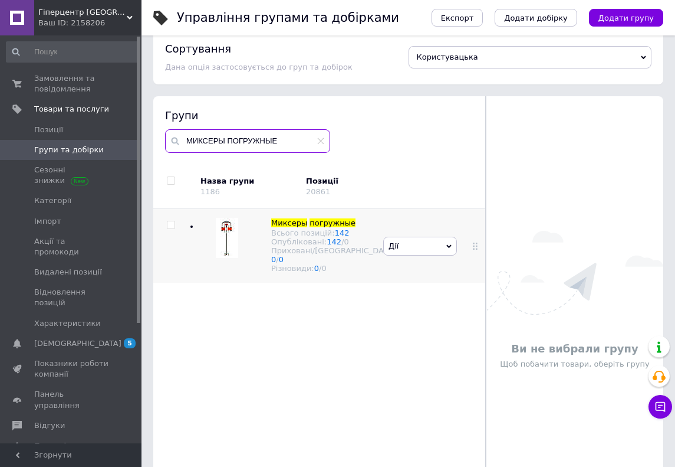
scroll to position [19, 0]
type input "МИКСЕРЫ ПОГРУЖНЫЕ"
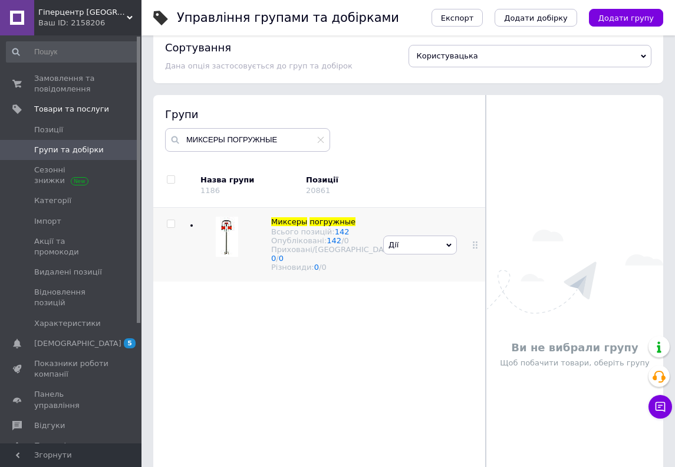
click at [172, 225] on input "checkbox" at bounding box center [171, 224] width 8 height 8
checkbox input "true"
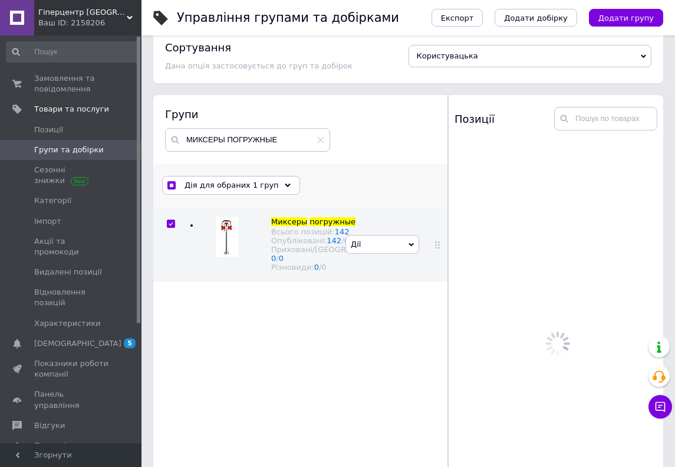
click at [248, 190] on div "Дія для обраних 1 груп" at bounding box center [231, 185] width 138 height 19
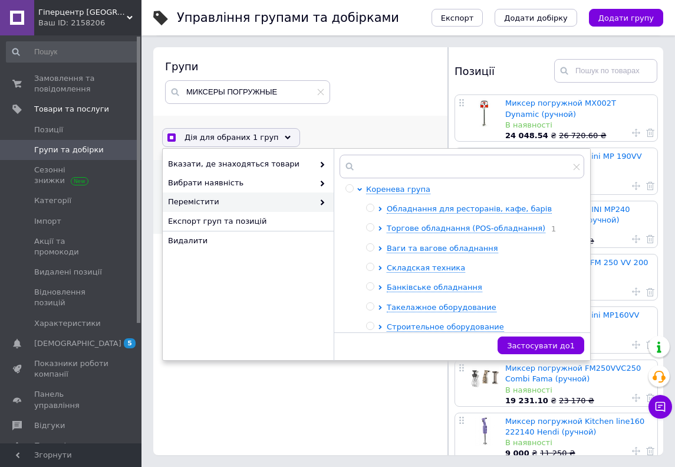
scroll to position [65, 0]
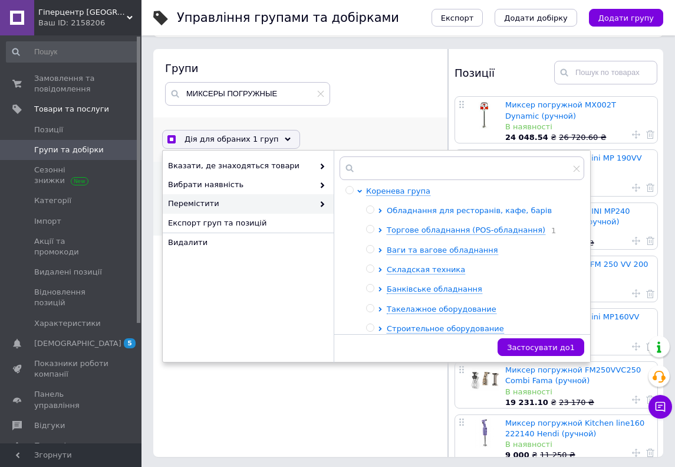
click at [413, 214] on span "Обладнання для ресторанів, кафе, барів" at bounding box center [469, 210] width 165 height 9
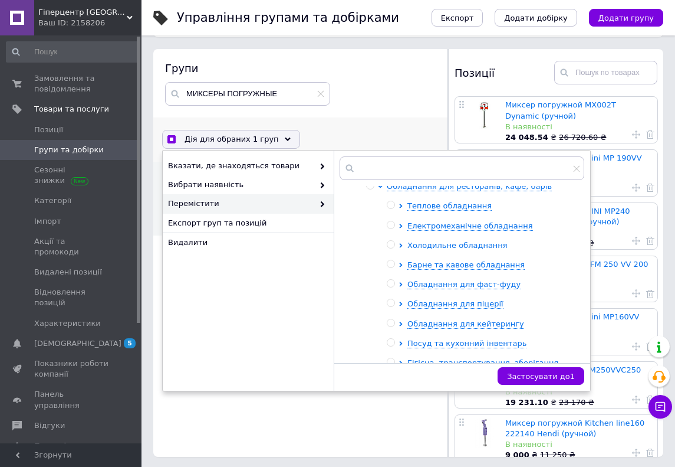
scroll to position [19, 0]
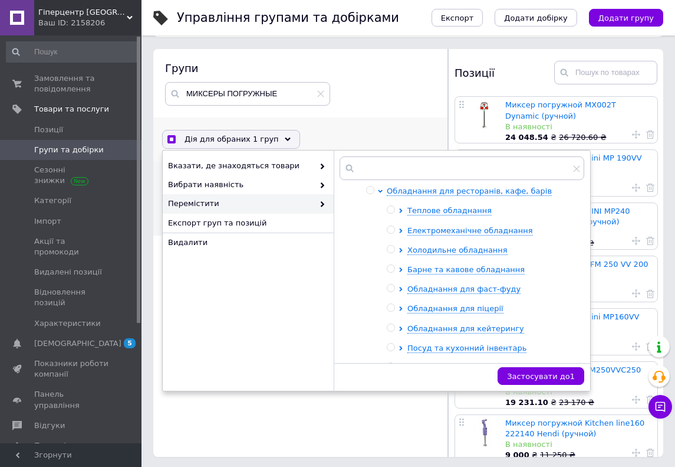
click at [419, 222] on ul "Теплове обладнання Електромеханічне обладнання Холодильне обладнання Барне та к…" at bounding box center [482, 298] width 191 height 187
click at [419, 227] on span "Електромеханічне обладнання" at bounding box center [471, 230] width 126 height 9
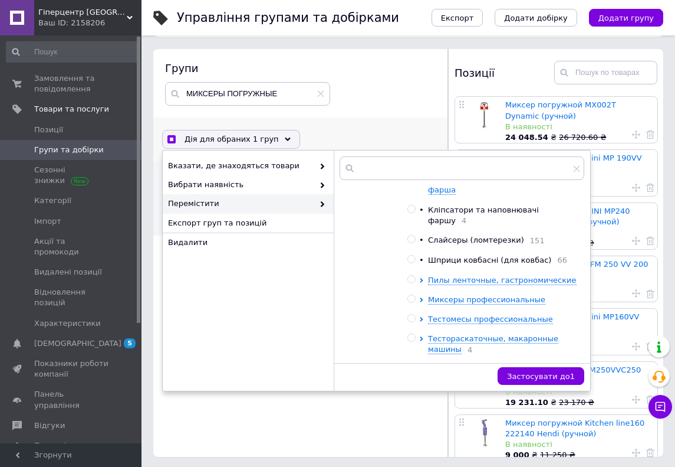
scroll to position [132, 0]
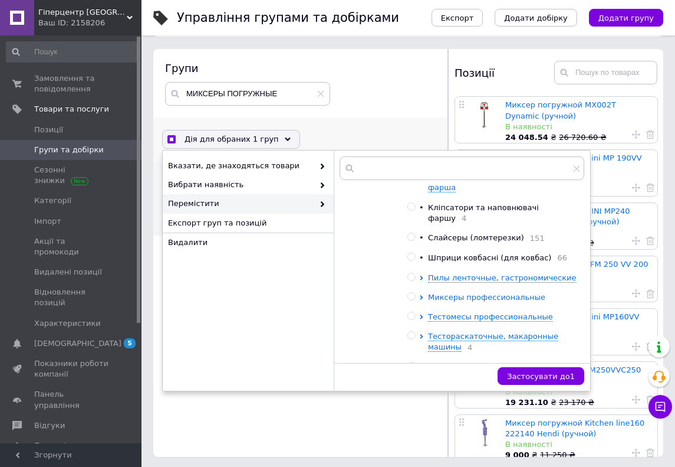
click at [446, 293] on span "Миксеры профессиональные" at bounding box center [486, 297] width 117 height 9
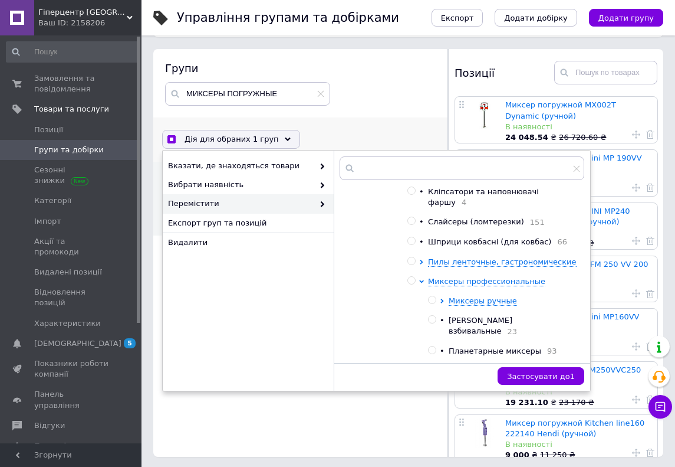
click at [434, 296] on input "radio" at bounding box center [432, 300] width 8 height 8
radio input "true"
click at [521, 372] on span "Застосувати до 1" at bounding box center [541, 376] width 68 height 9
checkbox input "false"
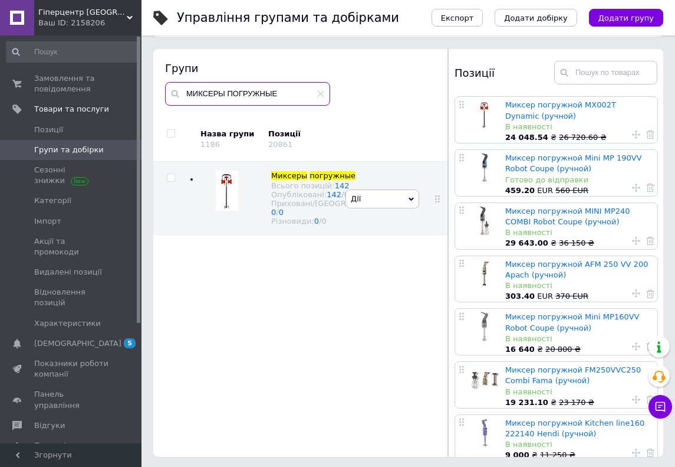
drag, startPoint x: 289, startPoint y: 98, endPoint x: 167, endPoint y: 69, distance: 124.9
click at [166, 70] on div "Групи МИКСЕРЫ ПОГРУЖНЫЕ" at bounding box center [300, 83] width 271 height 44
click at [106, 107] on span "Товари та послуги" at bounding box center [87, 109] width 107 height 11
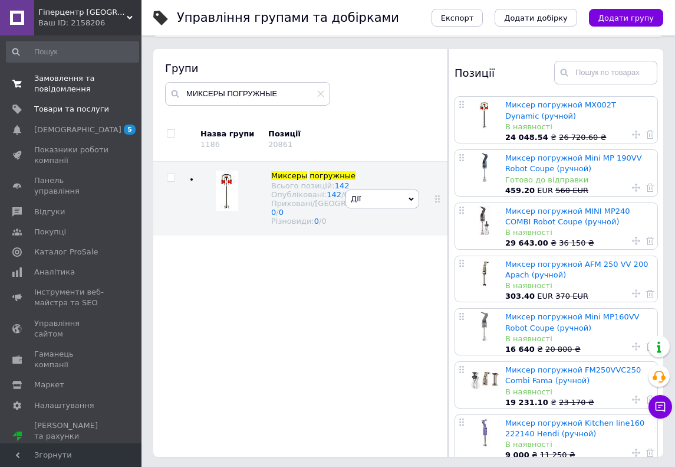
click at [77, 80] on span "Замовлення та повідомлення" at bounding box center [71, 83] width 75 height 21
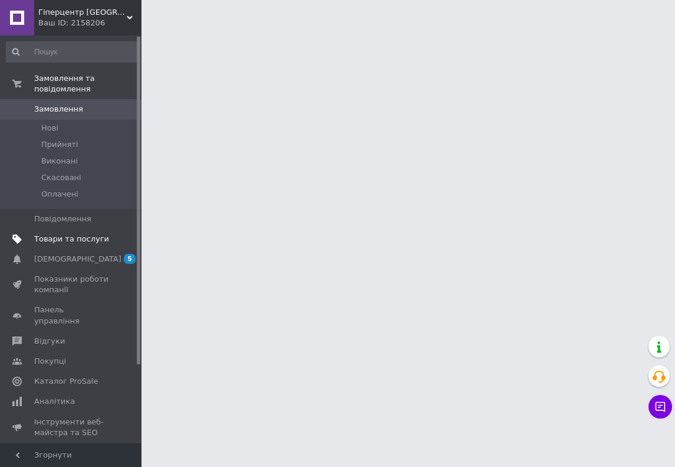
click at [96, 237] on span "Товари та послуги" at bounding box center [71, 239] width 75 height 11
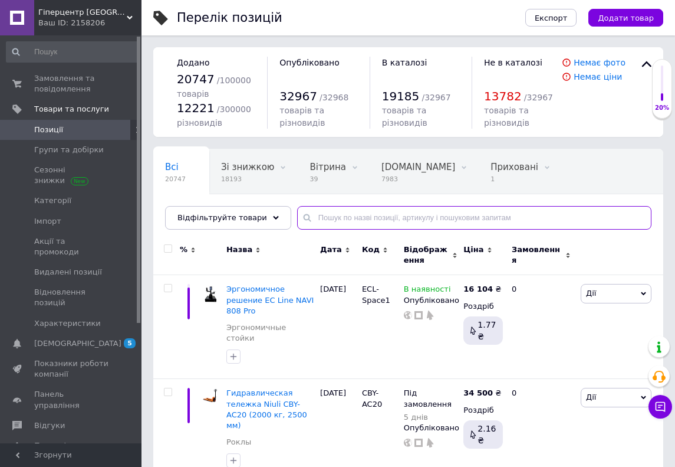
click at [367, 222] on input "text" at bounding box center [474, 218] width 354 height 24
paste input "МИКСЕРЫ ПОГРУЖНЫЕ"
type input "МИКСЕРЫ ПОГРУЖНЫЕ"
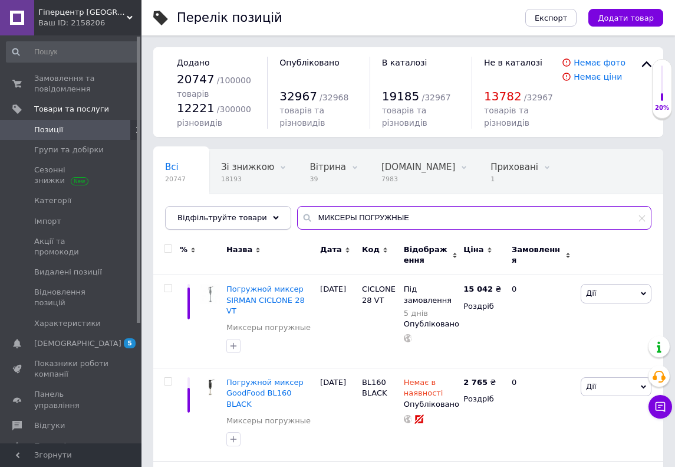
drag, startPoint x: 428, startPoint y: 216, endPoint x: 238, endPoint y: 208, distance: 189.5
click at [238, 208] on div "Відфільтруйте товари МИКСЕРЫ ПОГРУЖНЫЕ" at bounding box center [408, 218] width 487 height 24
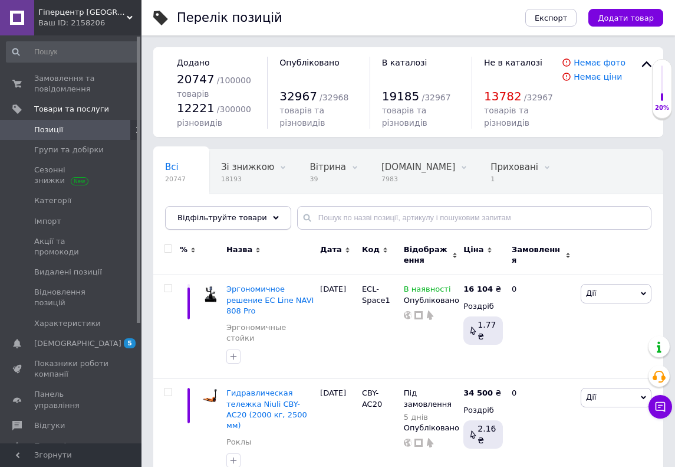
click at [216, 220] on span "Відфільтруйте товари" at bounding box center [223, 217] width 90 height 9
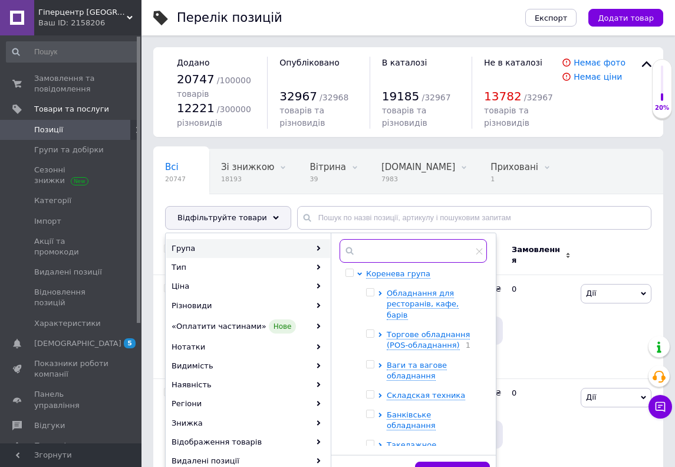
click at [370, 251] on input "text" at bounding box center [413, 251] width 147 height 24
paste input "МИКСЕРЫ ПОГРУЖНЫЕ"
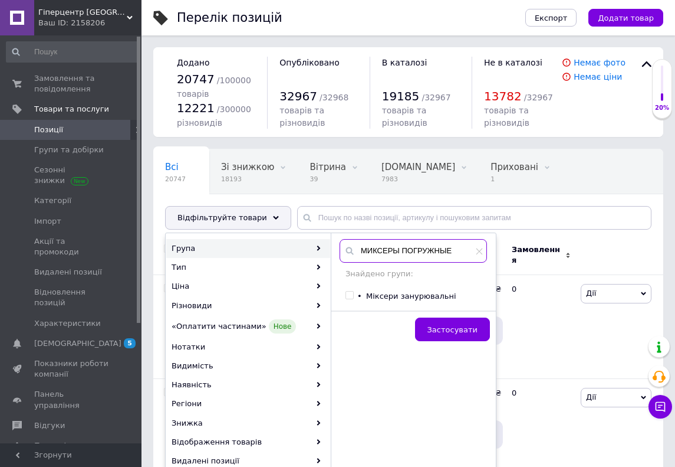
type input "МИКСЕРЫ ПОГРУЖНЫЕ"
click at [354, 298] on div at bounding box center [350, 295] width 9 height 8
click at [350, 296] on input "checkbox" at bounding box center [350, 295] width 8 height 8
checkbox input "true"
click at [444, 333] on span "Застосувати" at bounding box center [453, 329] width 50 height 9
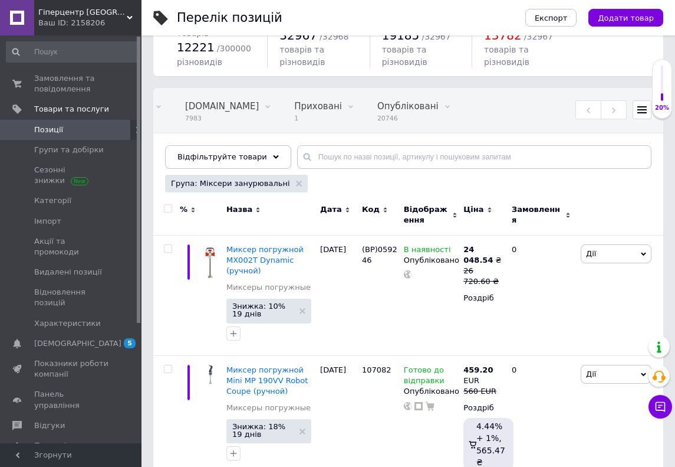
scroll to position [61, 0]
click at [171, 208] on span at bounding box center [168, 208] width 8 height 8
click at [171, 208] on input "checkbox" at bounding box center [168, 209] width 8 height 8
checkbox input "true"
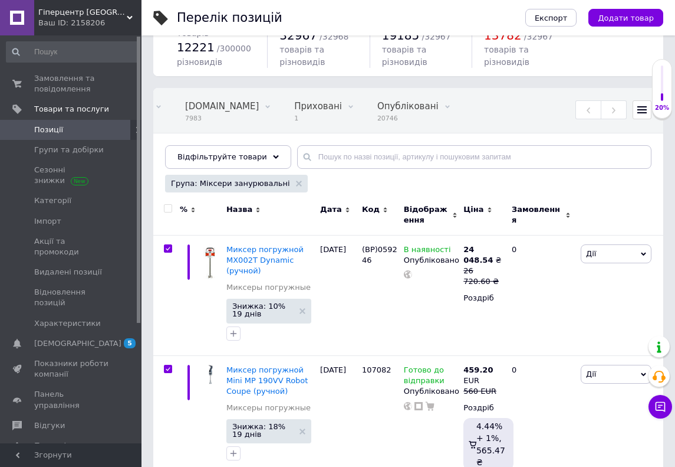
checkbox input "true"
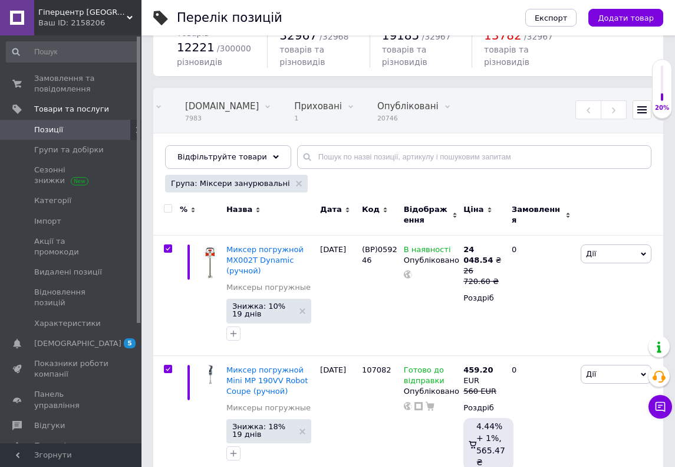
checkbox input "true"
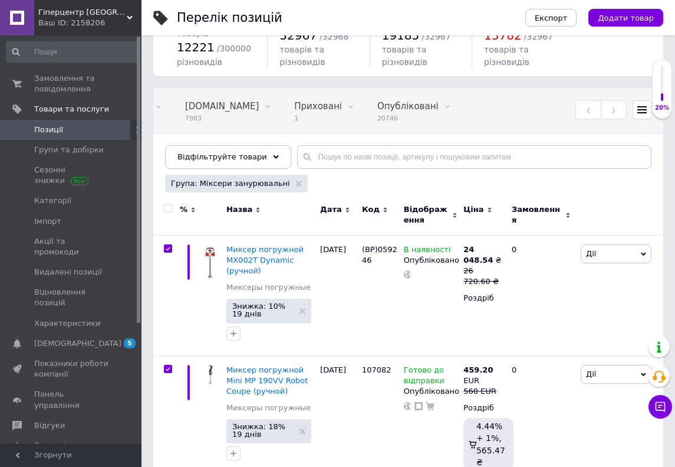
checkbox input "true"
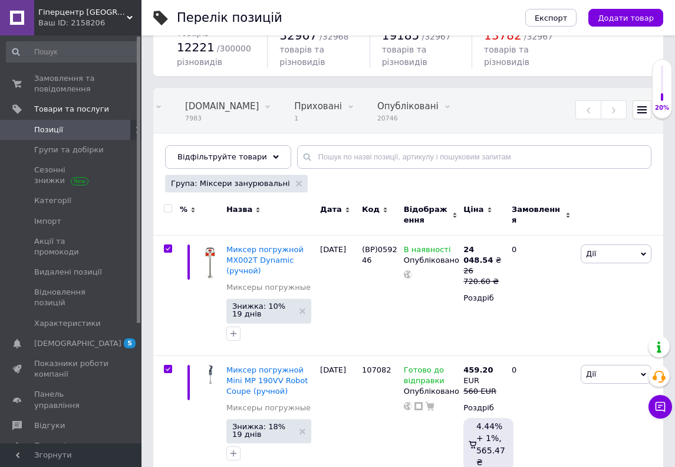
checkbox input "true"
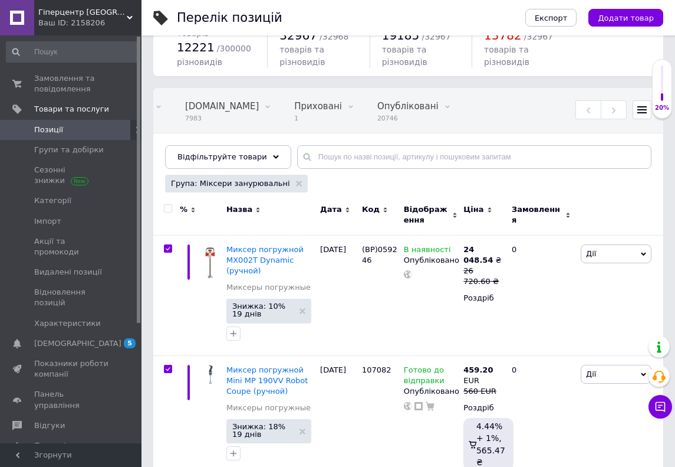
checkbox input "true"
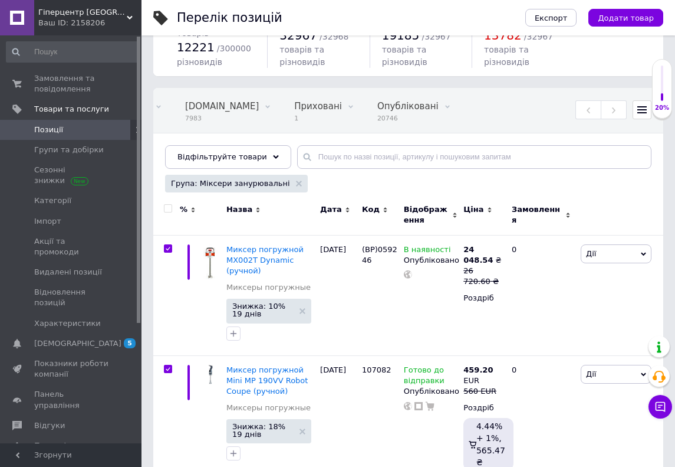
checkbox input "true"
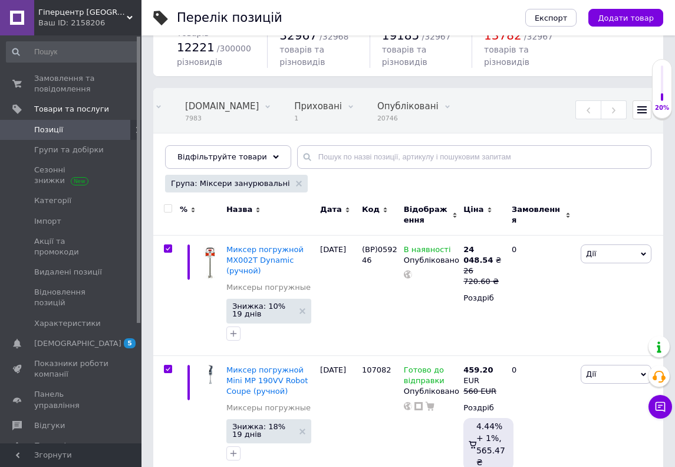
checkbox input "true"
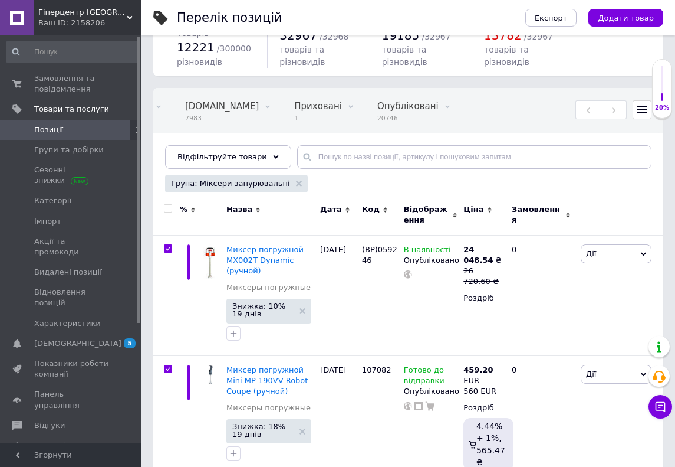
checkbox input "true"
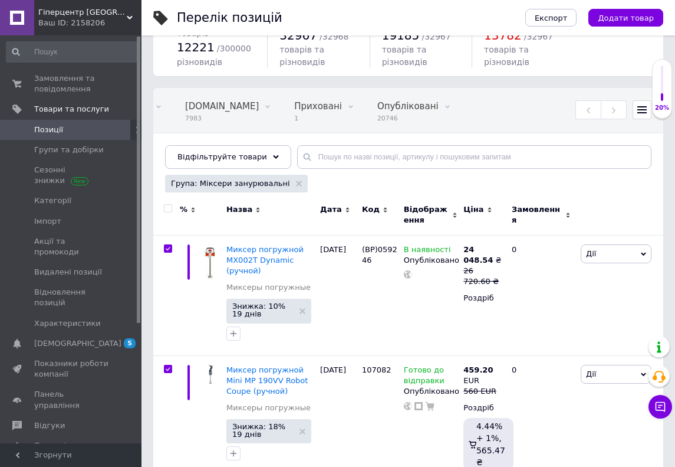
checkbox input "true"
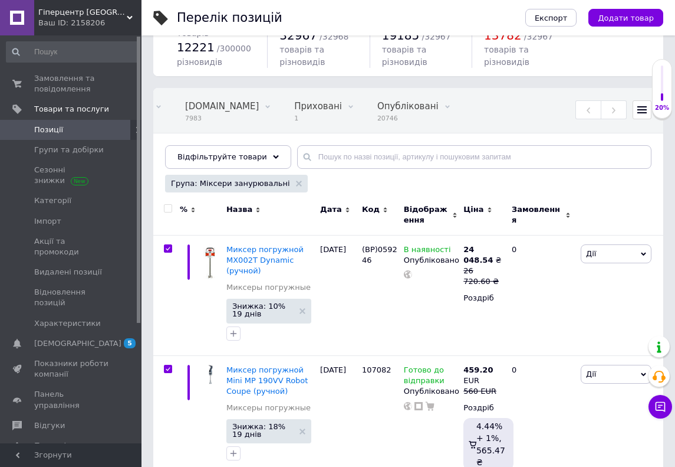
checkbox input "true"
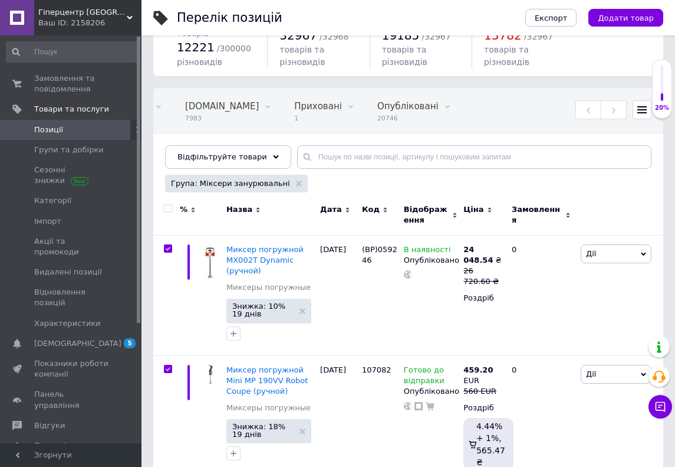
checkbox input "true"
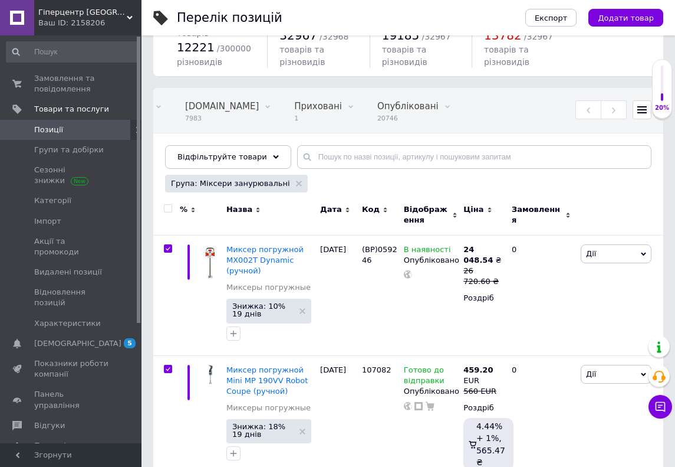
checkbox input "true"
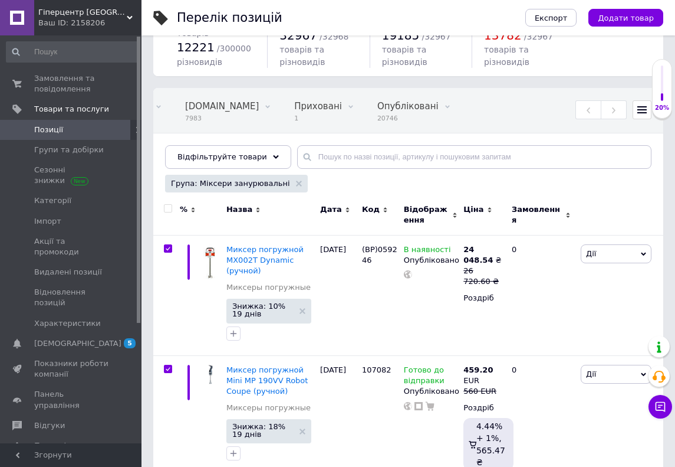
checkbox input "true"
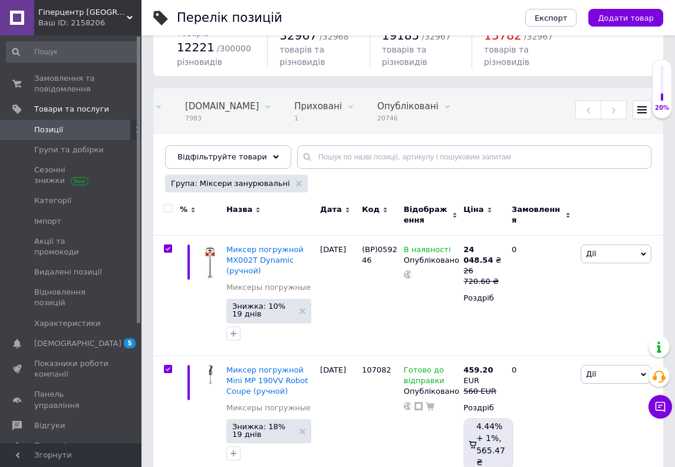
checkbox input "true"
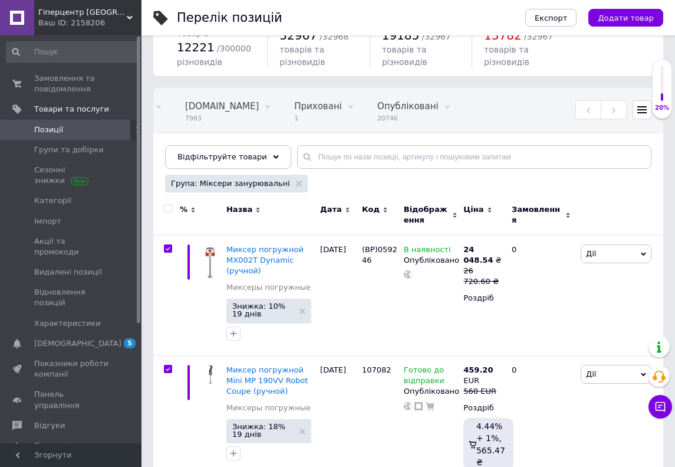
checkbox input "true"
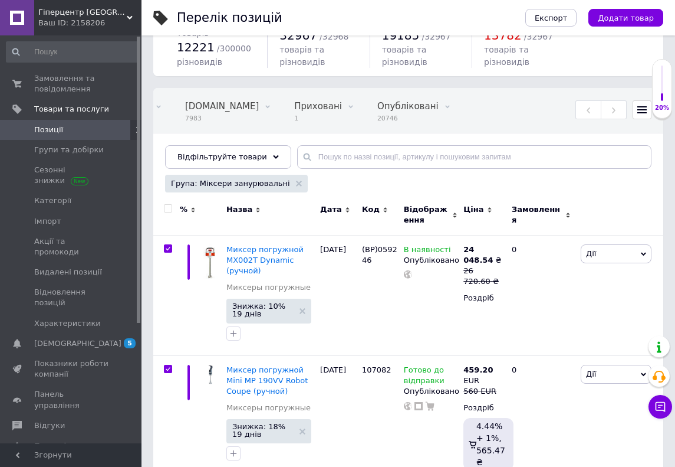
checkbox input "true"
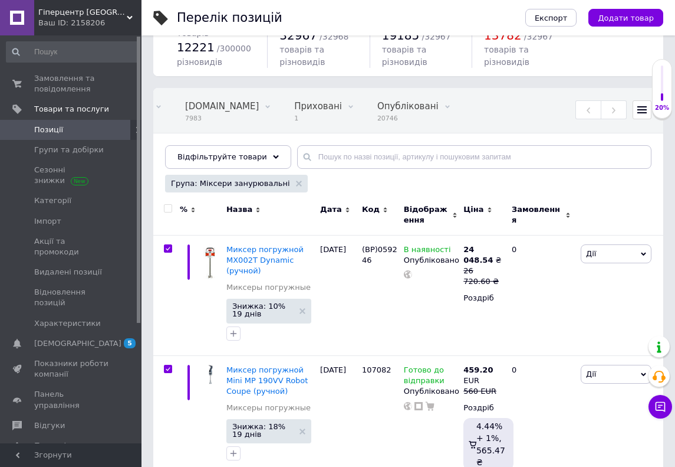
checkbox input "true"
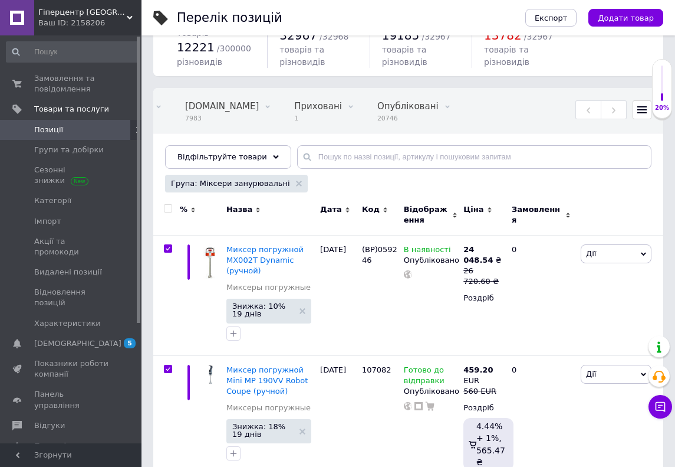
checkbox input "true"
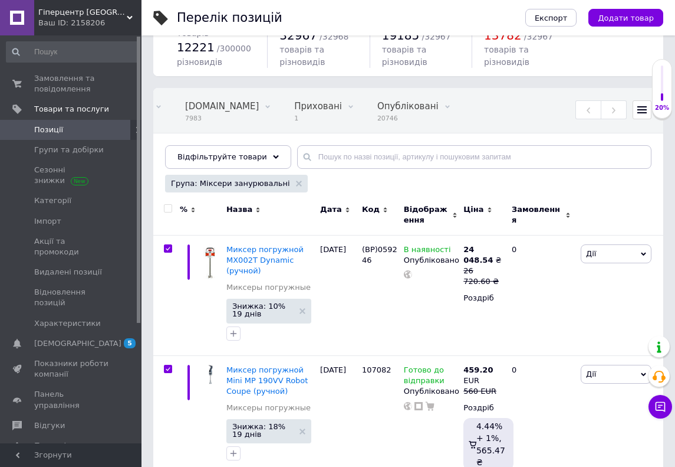
checkbox input "true"
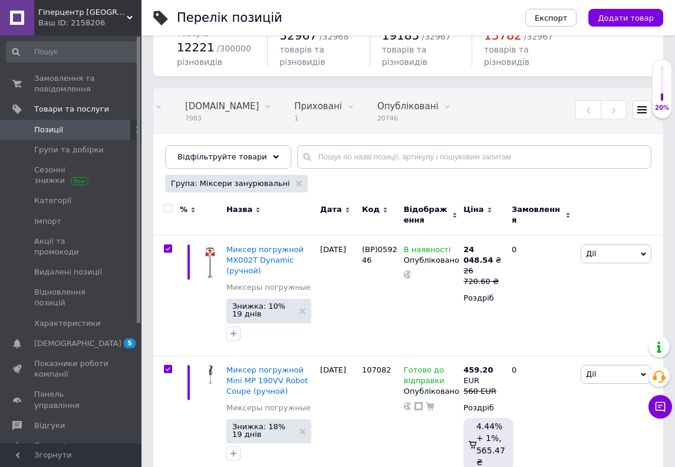
checkbox input "true"
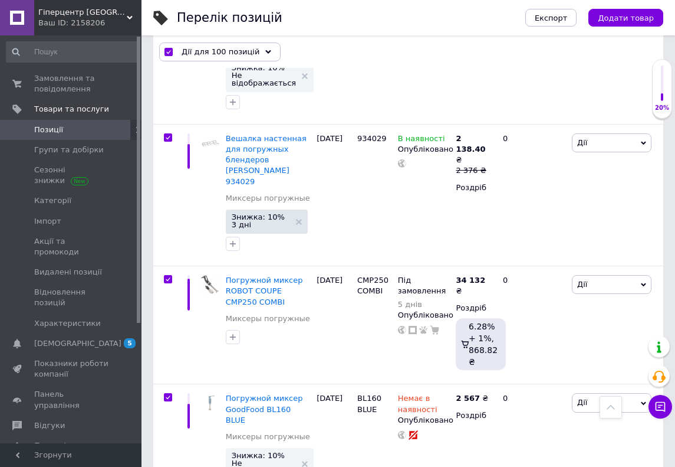
scroll to position [11357, 0]
click at [208, 49] on span "Дії для 100 позицій" at bounding box center [221, 52] width 78 height 11
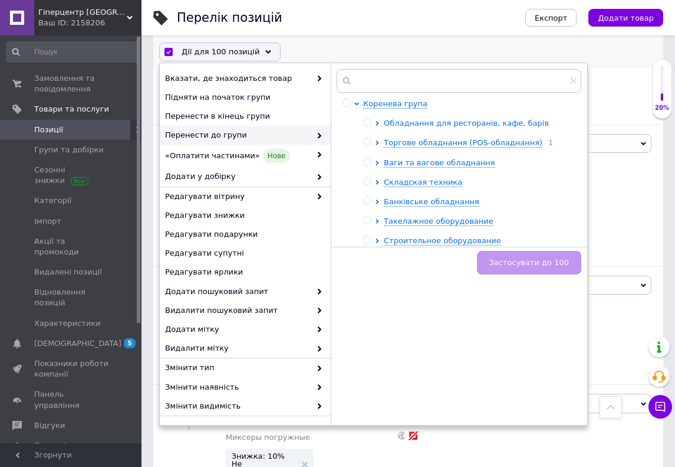
click at [402, 127] on span "Обладнання для ресторанів, кафе, барів" at bounding box center [466, 123] width 165 height 9
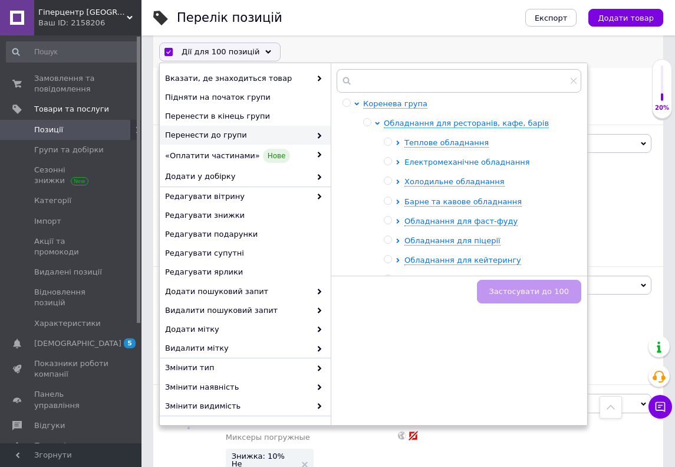
click at [417, 163] on span "Електромеханічне обладнання" at bounding box center [468, 161] width 126 height 9
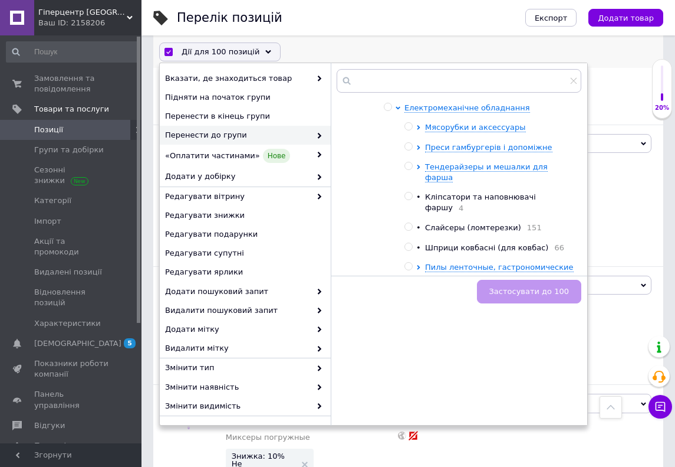
scroll to position [86, 0]
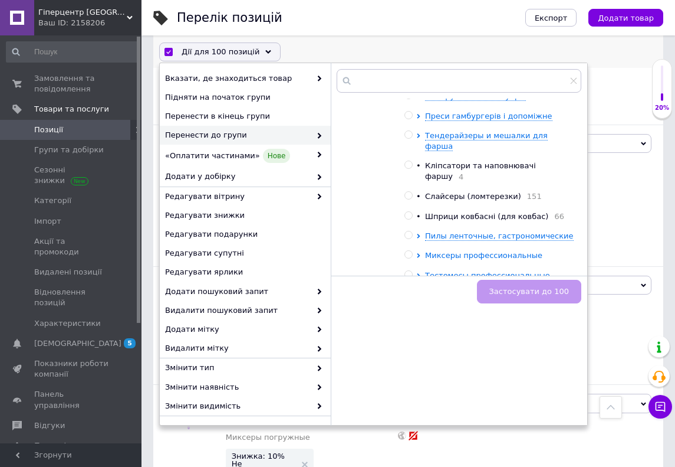
click at [435, 251] on span "Миксеры профессиональные" at bounding box center [483, 255] width 117 height 9
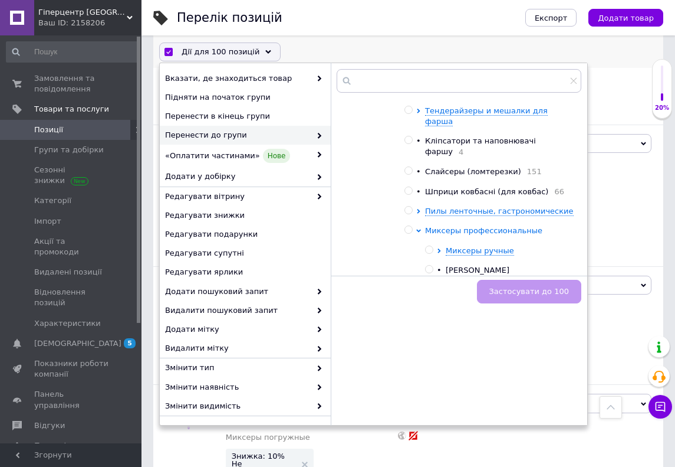
scroll to position [117, 0]
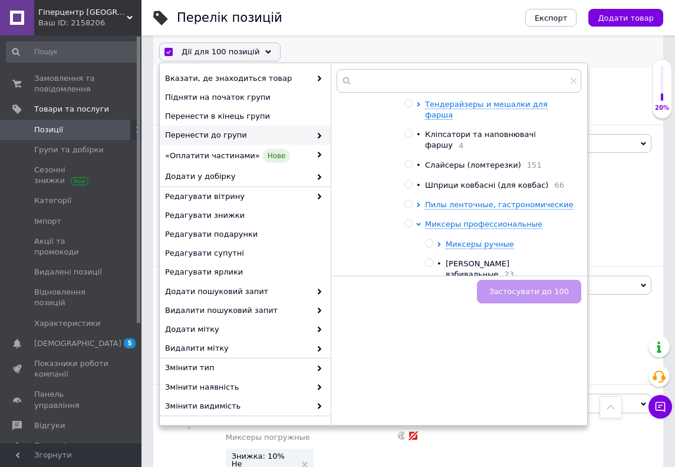
click at [431, 239] on input "radio" at bounding box center [429, 243] width 8 height 8
radio input "true"
click at [515, 295] on span "Застосувати до 100" at bounding box center [530, 291] width 80 height 9
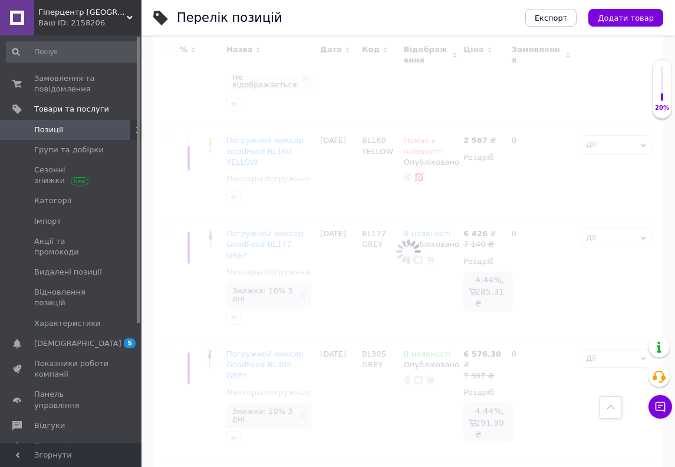
checkbox input "false"
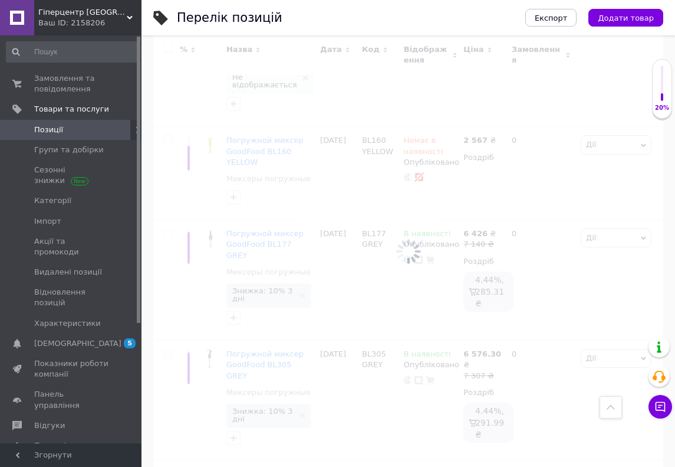
checkbox input "false"
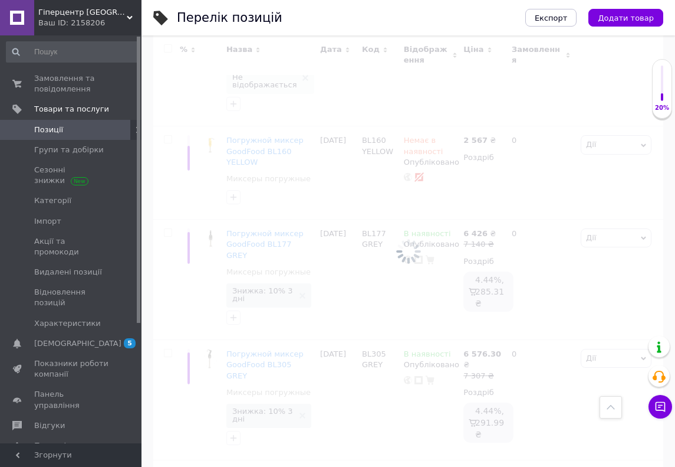
checkbox input "false"
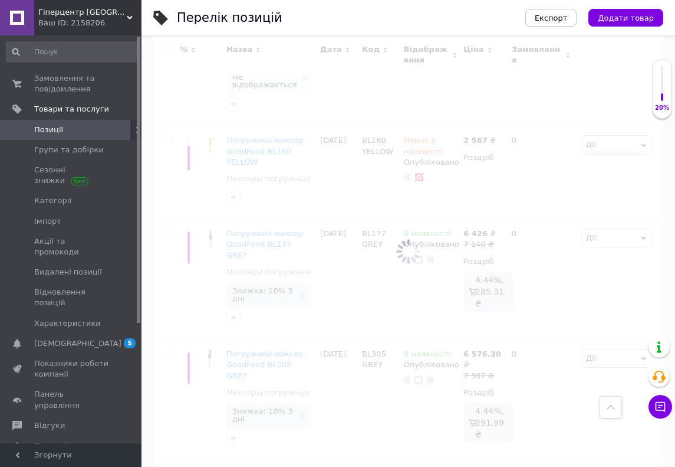
checkbox input "false"
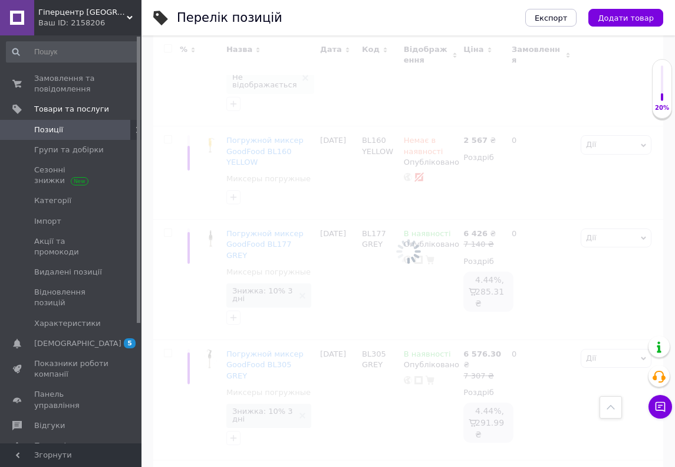
checkbox input "false"
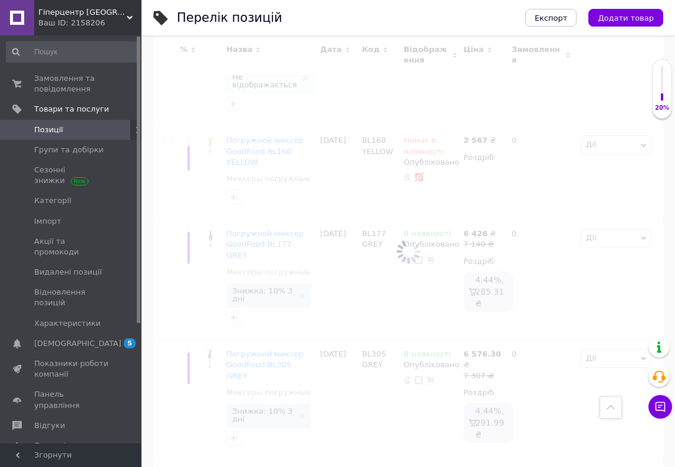
checkbox input "false"
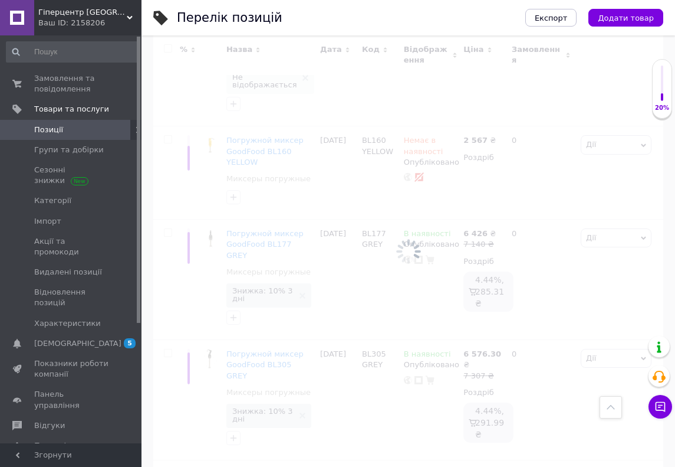
checkbox input "false"
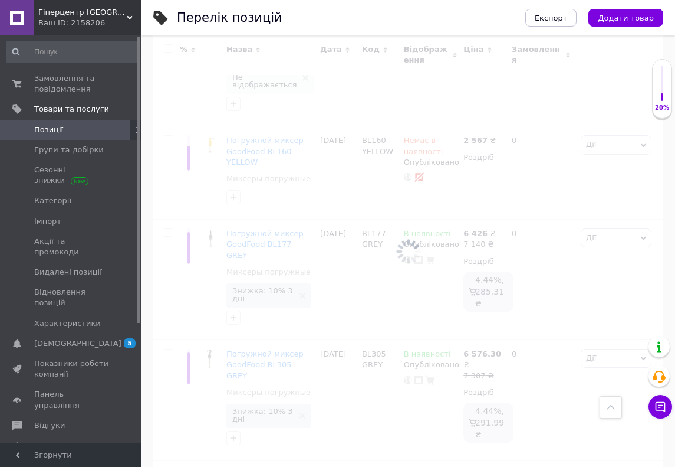
checkbox input "false"
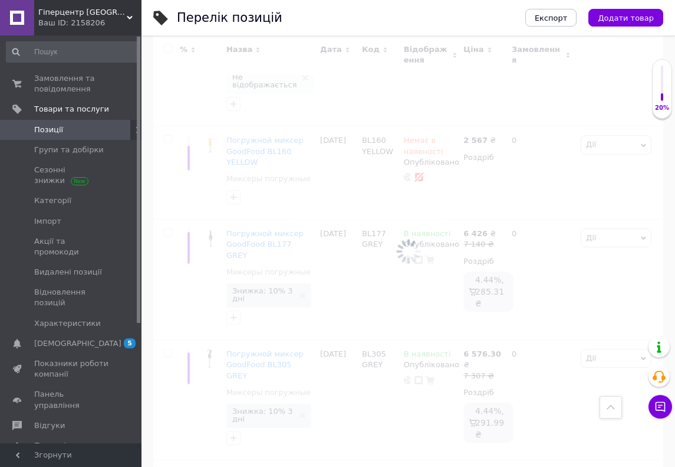
checkbox input "false"
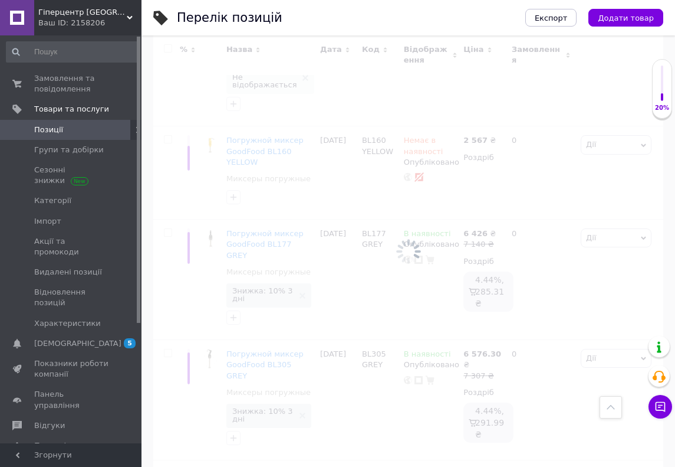
checkbox input "false"
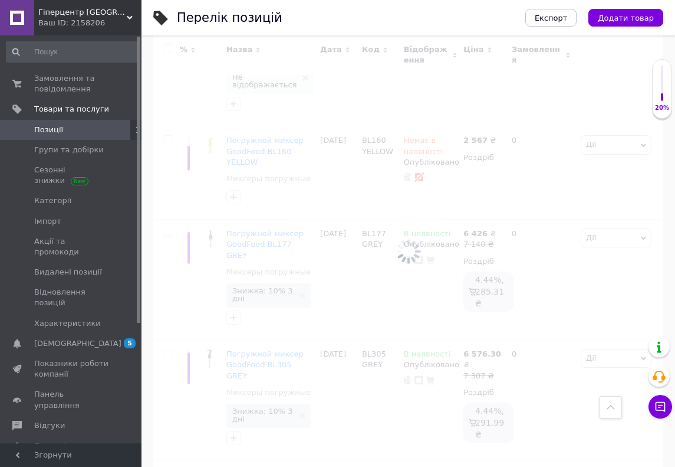
checkbox input "false"
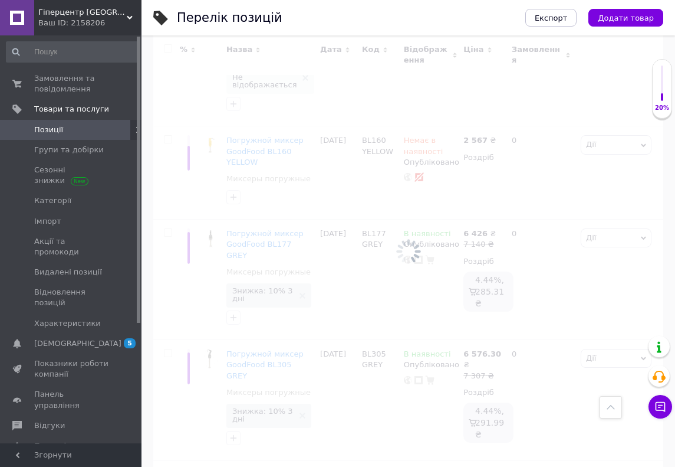
checkbox input "false"
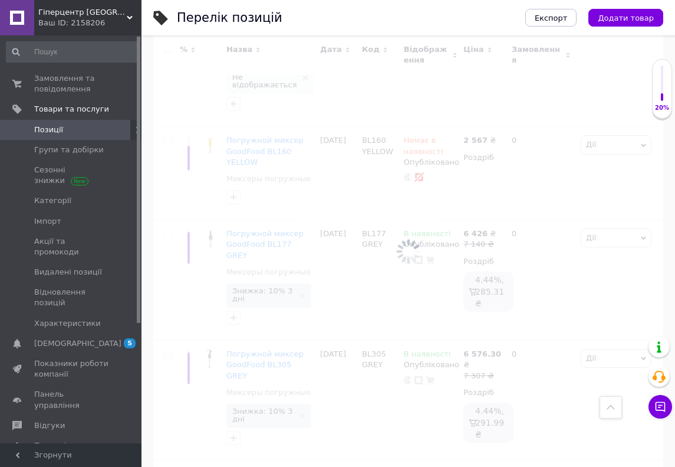
checkbox input "false"
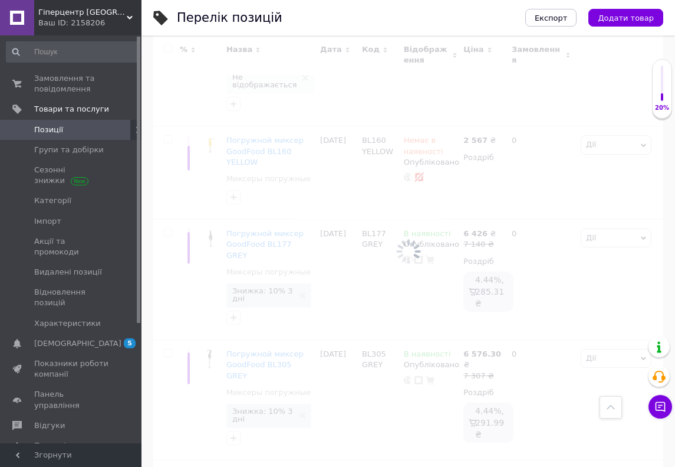
checkbox input "false"
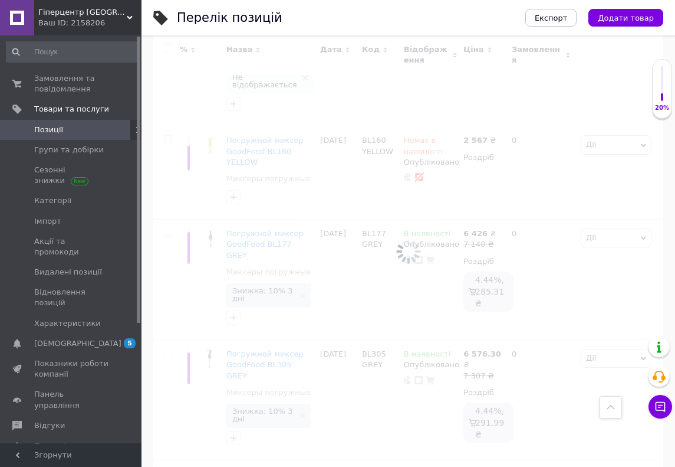
checkbox input "false"
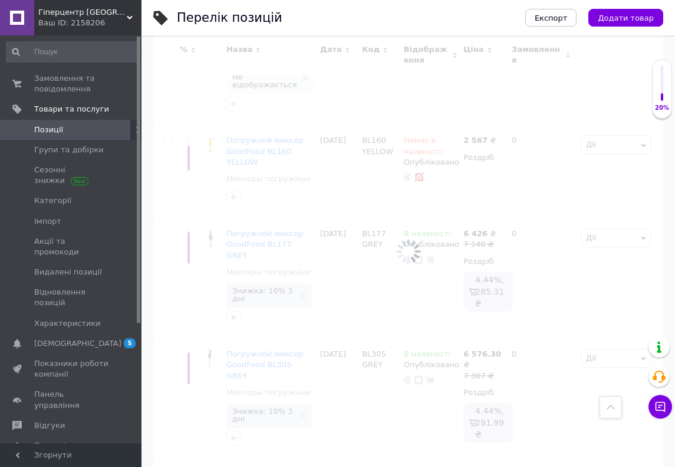
checkbox input "false"
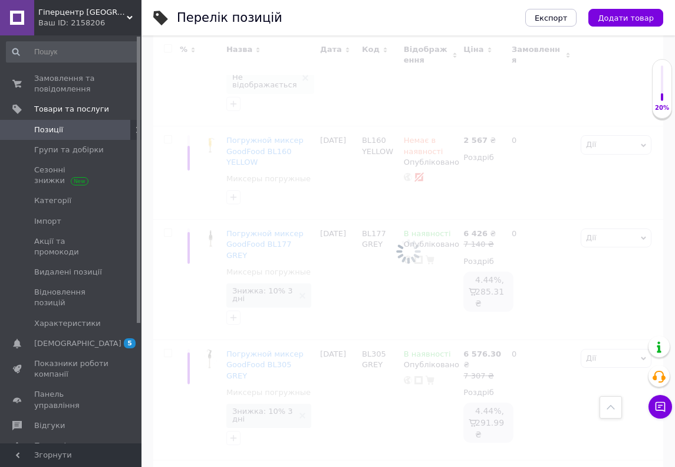
checkbox input "false"
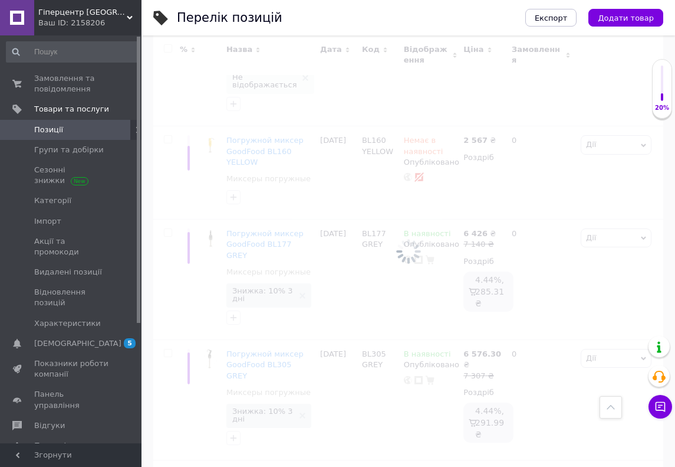
checkbox input "false"
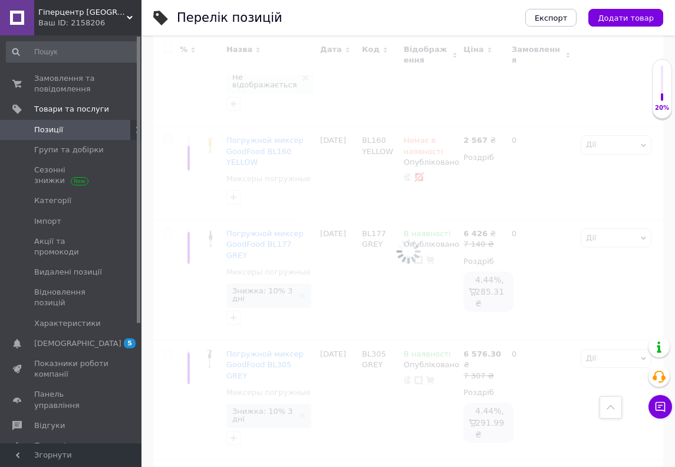
checkbox input "false"
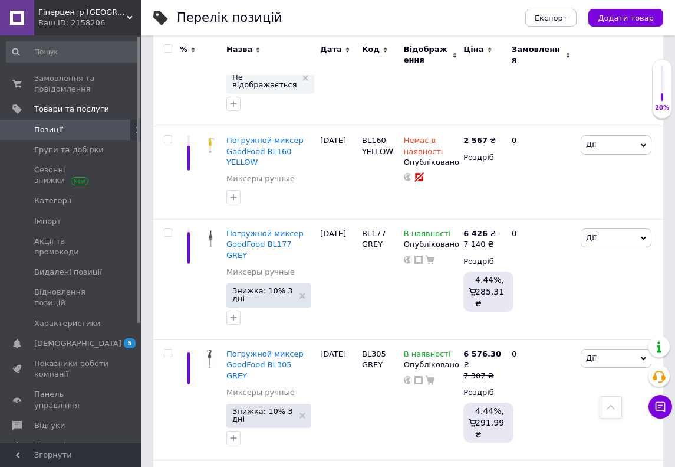
scroll to position [0, 196]
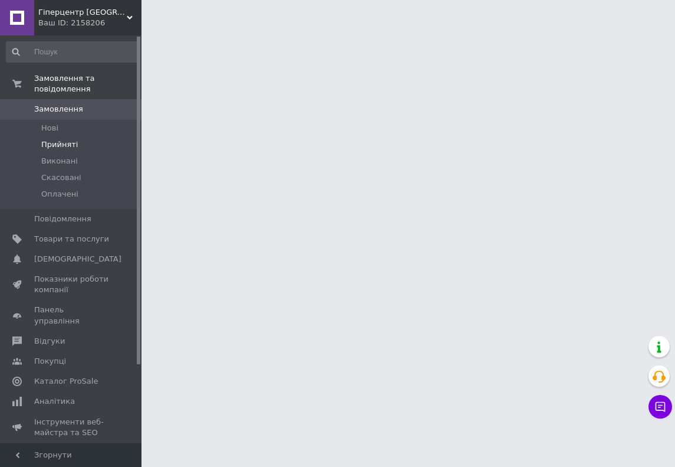
click at [88, 146] on li "Прийняті" at bounding box center [72, 144] width 145 height 17
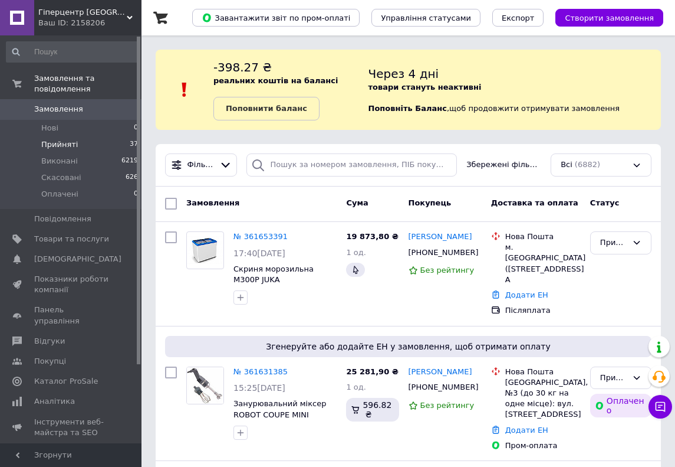
click at [96, 144] on li "Прийняті 37" at bounding box center [72, 144] width 145 height 17
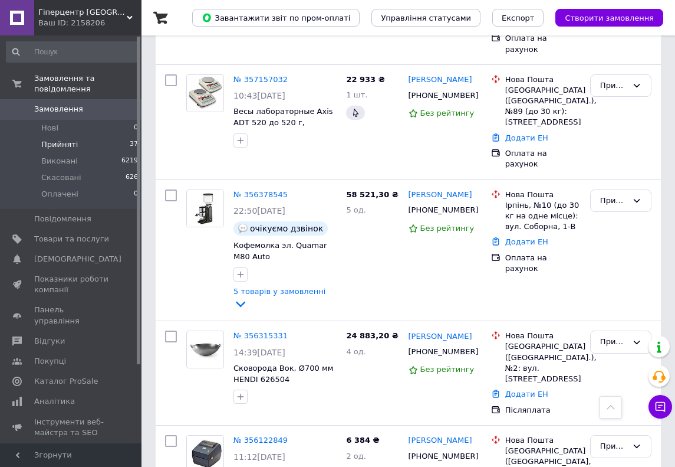
scroll to position [4050, 0]
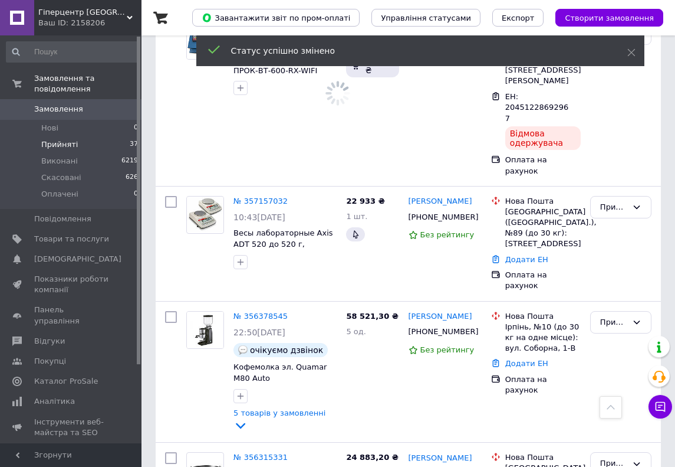
scroll to position [3958, 0]
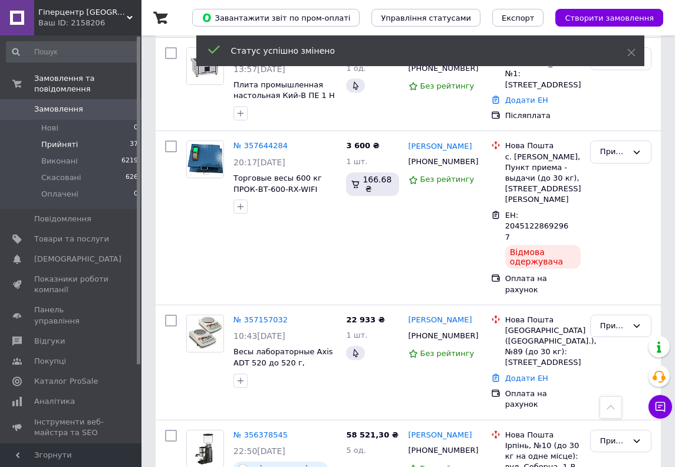
scroll to position [3842, 0]
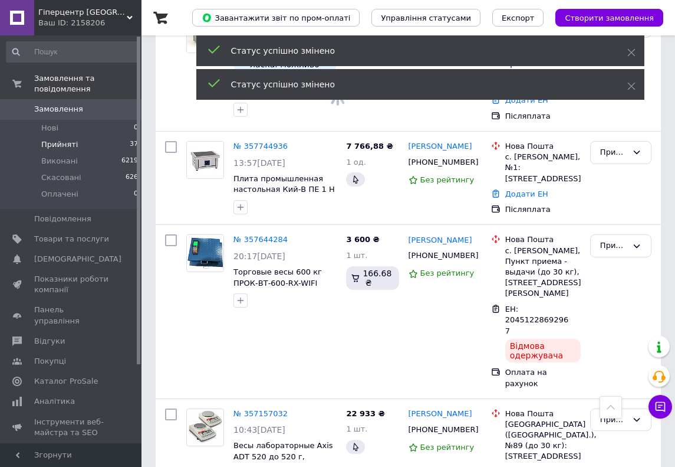
scroll to position [3736, 0]
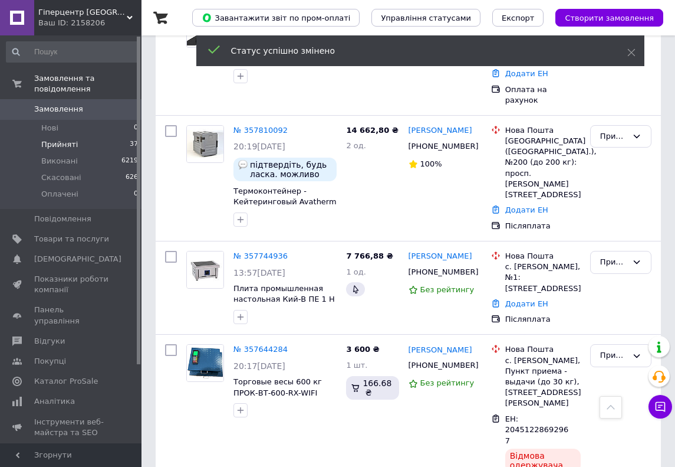
scroll to position [3635, 0]
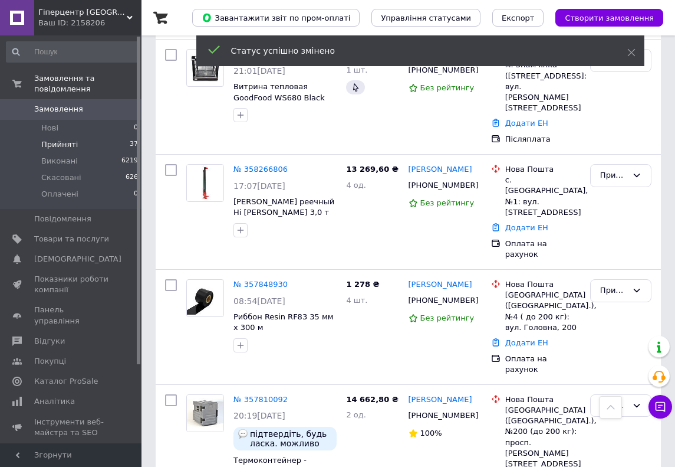
scroll to position [3365, 0]
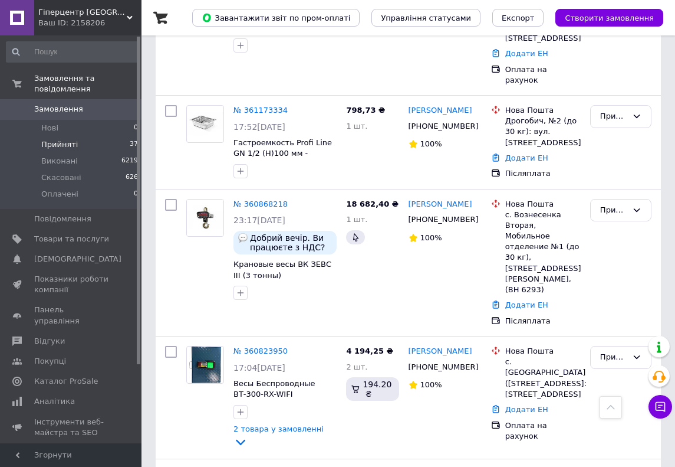
scroll to position [1812, 0]
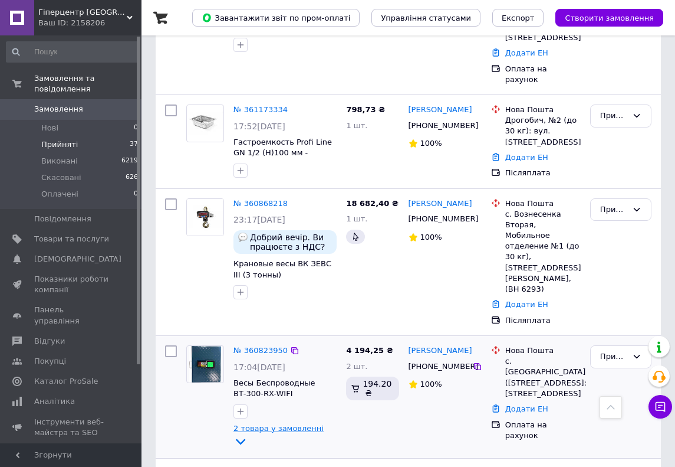
click at [248, 434] on icon at bounding box center [241, 441] width 14 height 14
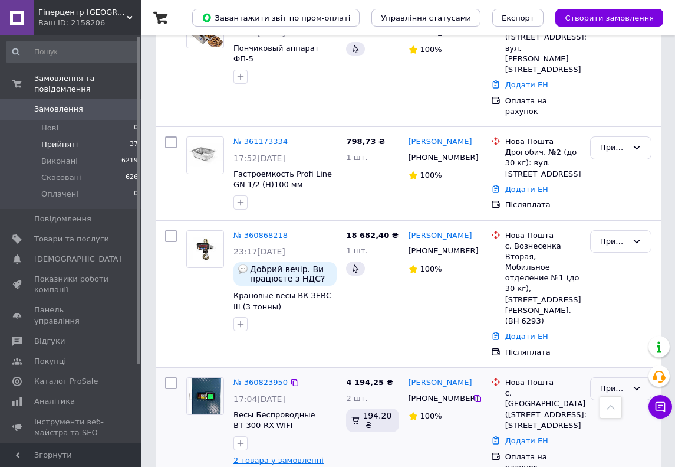
click at [609, 382] on div "Прийнято" at bounding box center [613, 388] width 27 height 12
click at [608, 423] on li "Скасовано" at bounding box center [621, 440] width 60 height 34
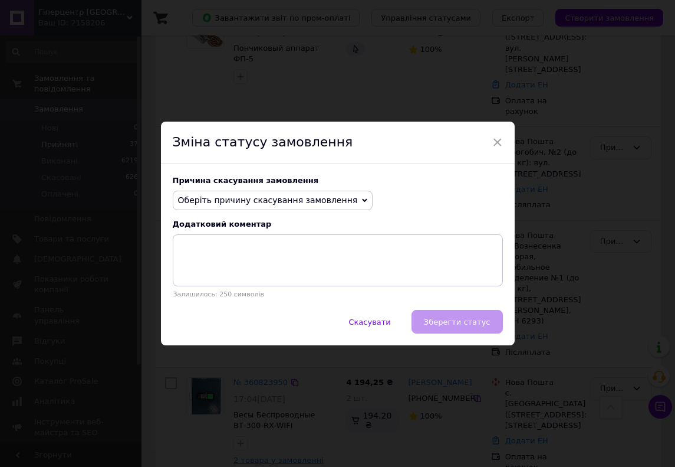
click at [281, 201] on span "Оберіть причину скасування замовлення" at bounding box center [268, 199] width 180 height 9
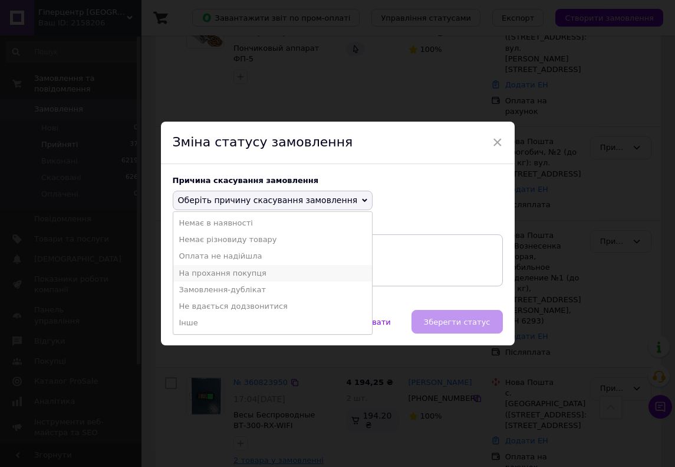
click at [262, 270] on li "На прохання покупця" at bounding box center [272, 273] width 199 height 17
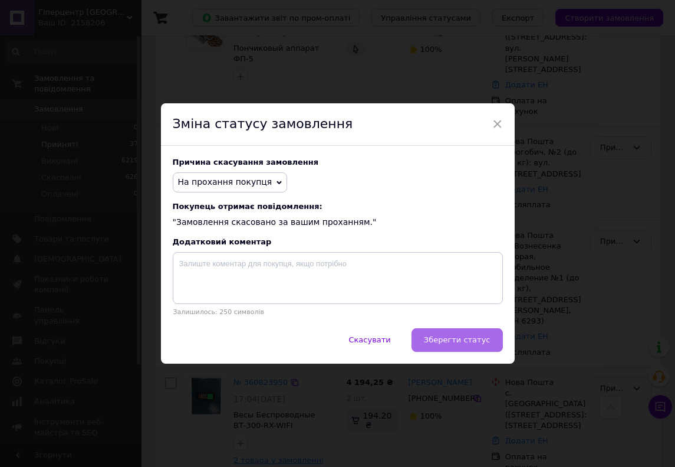
click at [439, 334] on button "Зберегти статус" at bounding box center [457, 340] width 91 height 24
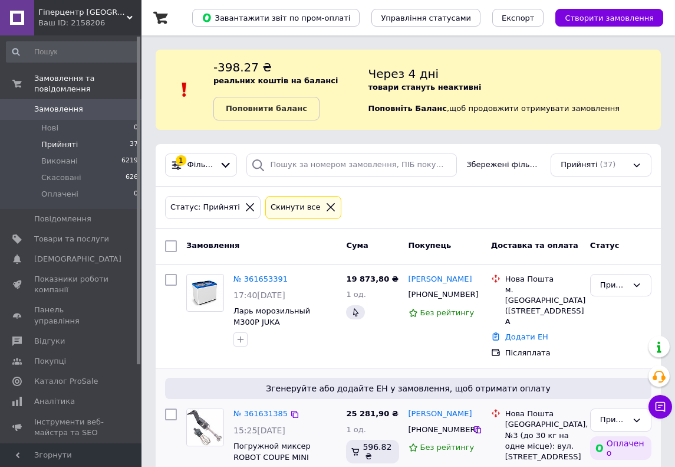
scroll to position [0, 0]
